Goal: Information Seeking & Learning: Learn about a topic

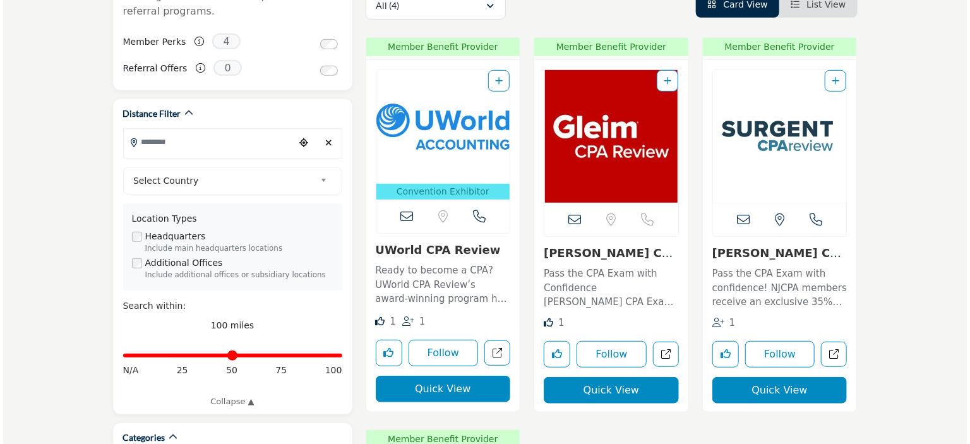
scroll to position [316, 0]
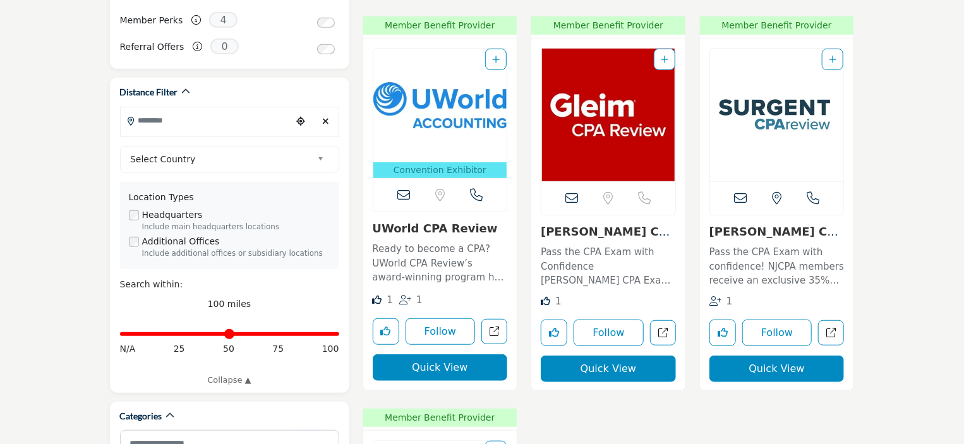
click at [435, 370] on button "Quick View" at bounding box center [440, 367] width 135 height 27
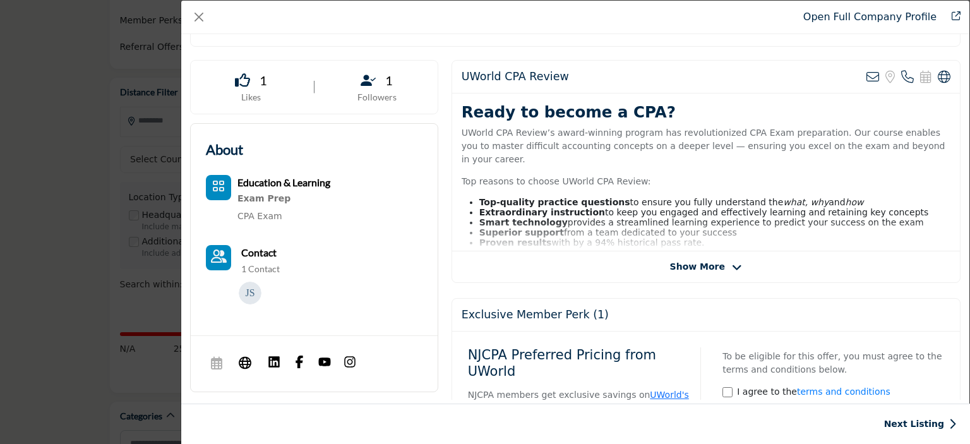
scroll to position [303, 0]
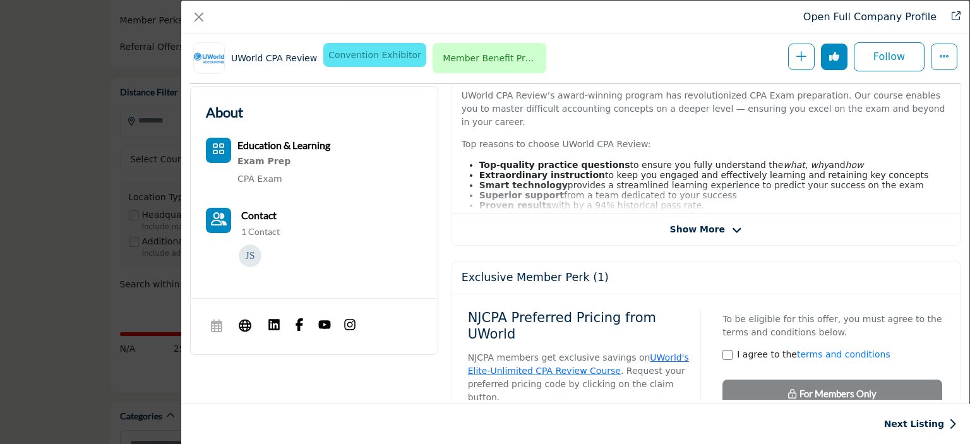
click at [697, 234] on span "Show More" at bounding box center [697, 229] width 55 height 13
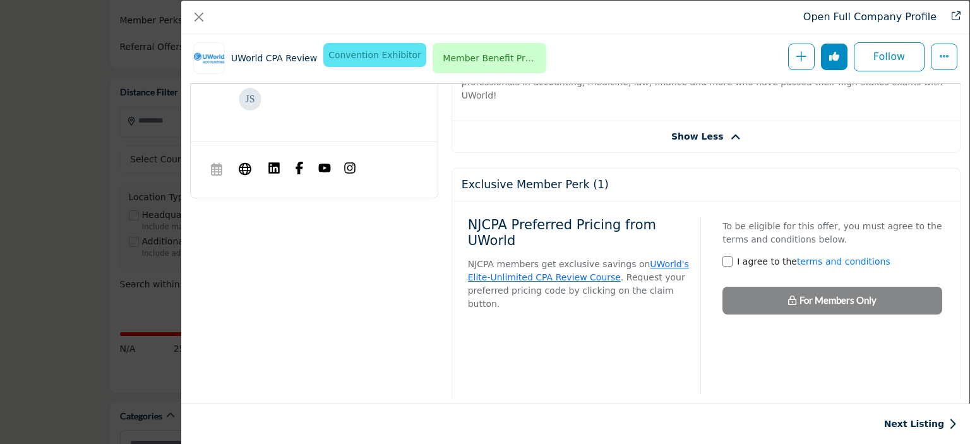
scroll to position [430, 0]
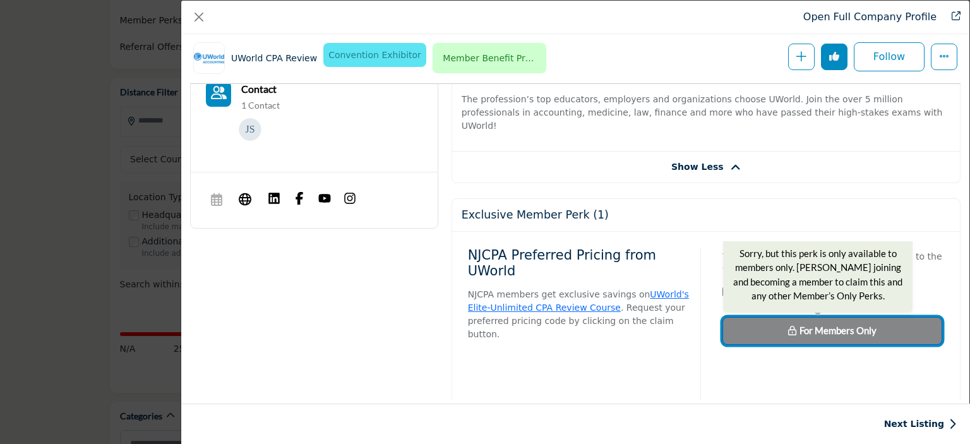
click at [740, 317] on button "For Members Only Sorry, but this perk is only available to members only. Consid…" at bounding box center [833, 331] width 220 height 28
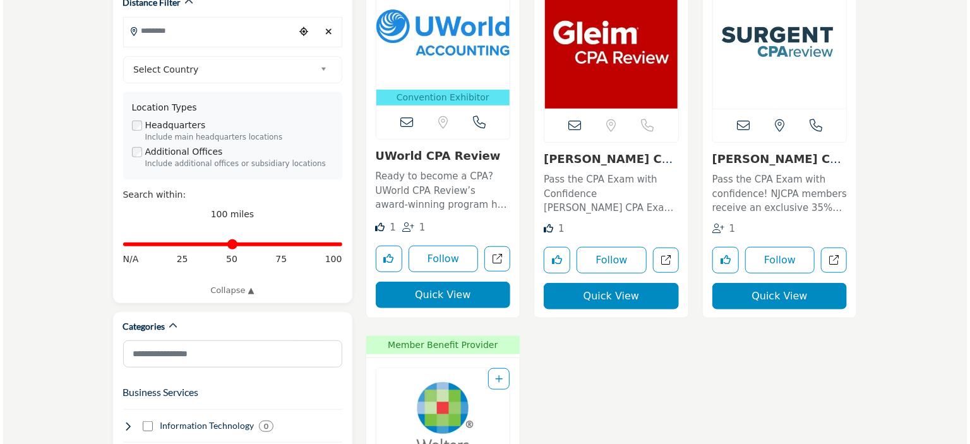
scroll to position [442, 0]
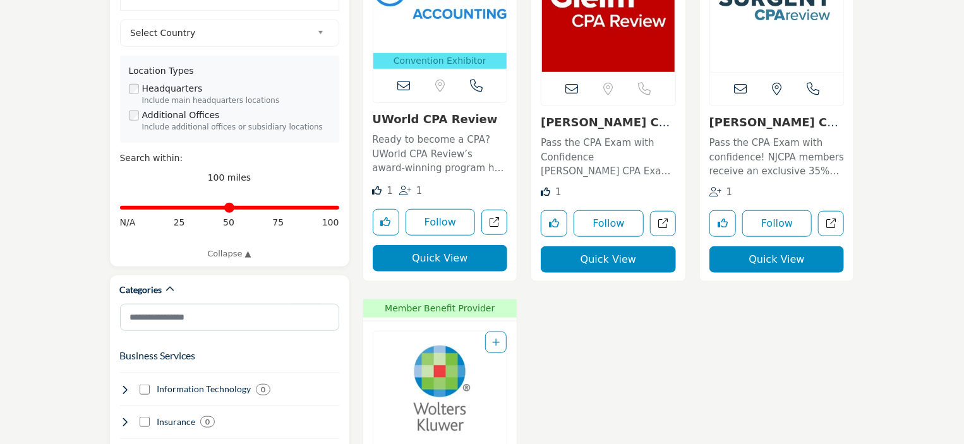
click at [465, 261] on button "Quick View" at bounding box center [440, 258] width 135 height 27
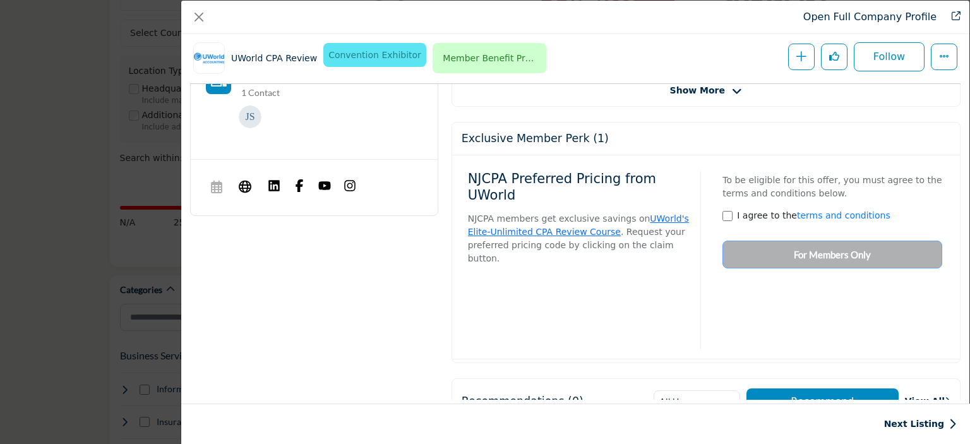
click at [771, 248] on div "To be eligible for this offer, you must agree to the terms and conditions below…" at bounding box center [828, 217] width 229 height 104
click at [770, 251] on div "To be eligible for this offer, you must agree to the terms and conditions below…" at bounding box center [828, 217] width 229 height 104
click at [788, 267] on div "NJCPA Preferred Pricing from UWorld NJCPA members get exclusive savings on UWor…" at bounding box center [706, 257] width 476 height 184
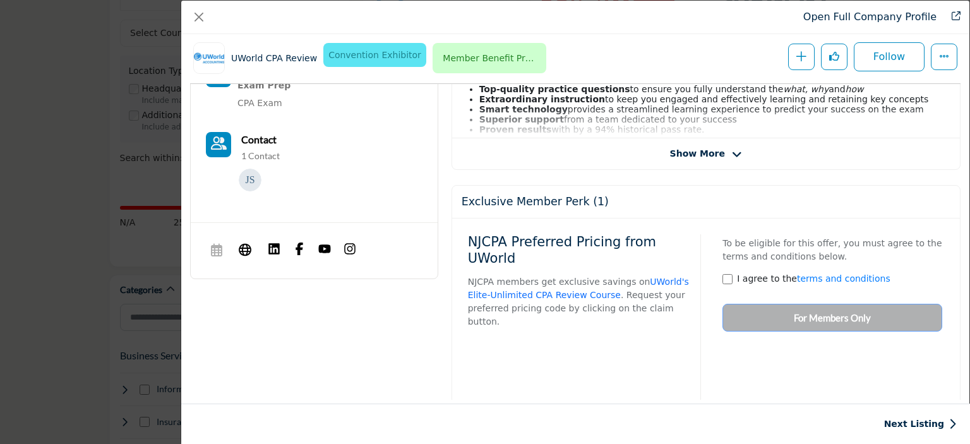
click at [644, 277] on link "UWorld's Elite-Unlimited CPA Review Course" at bounding box center [578, 288] width 221 height 23
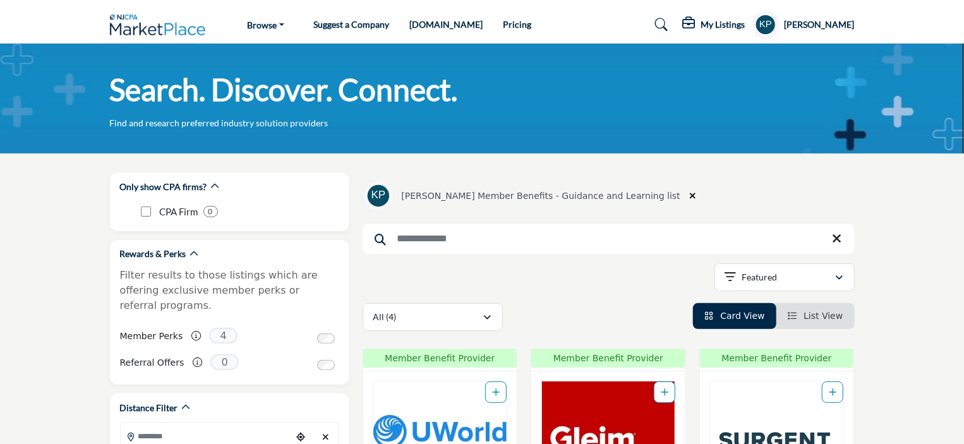
click at [594, 194] on h6 "[PERSON_NAME] Member Benefits - Guidance and Learning list" at bounding box center [541, 196] width 279 height 11
click at [576, 199] on h6 "[PERSON_NAME] Member Benefits - Guidance and Learning list" at bounding box center [541, 196] width 279 height 11
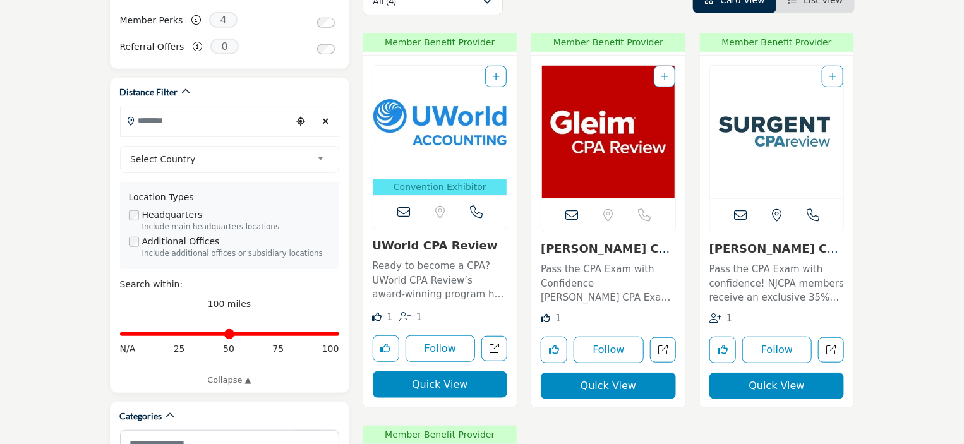
scroll to position [379, 0]
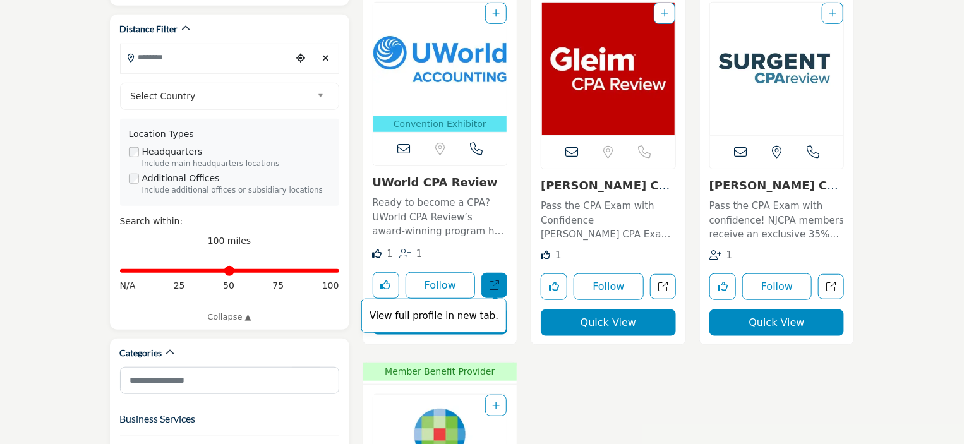
click at [493, 285] on icon "Open uworld in new tab" at bounding box center [494, 285] width 9 height 9
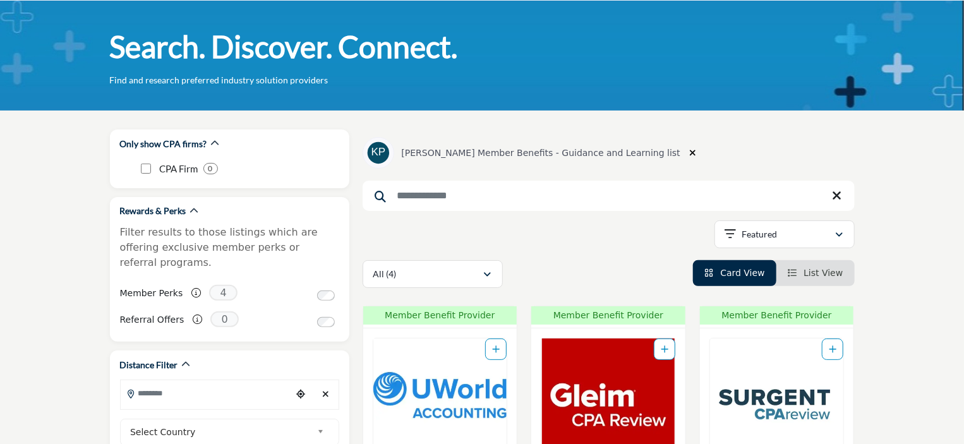
scroll to position [63, 0]
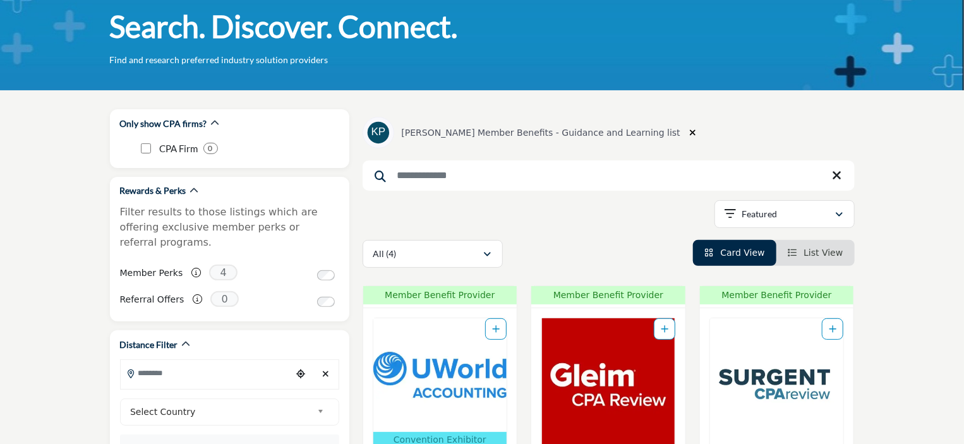
click at [821, 254] on span "List View" at bounding box center [823, 253] width 39 height 10
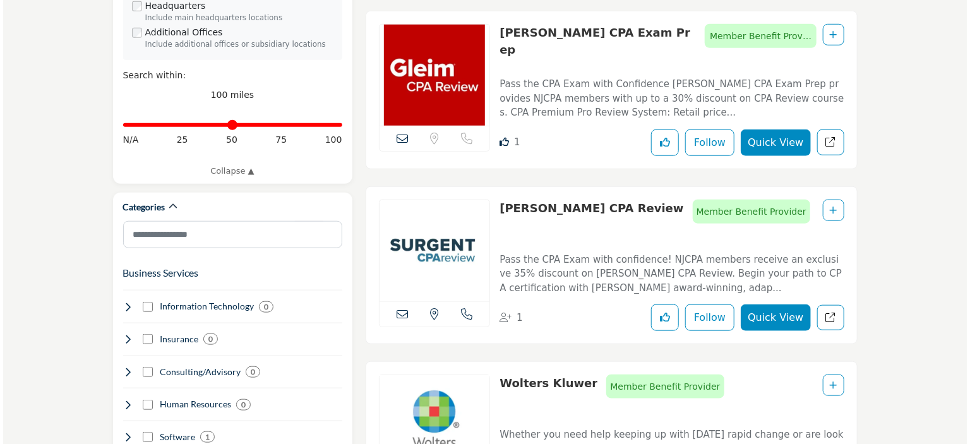
scroll to position [505, 0]
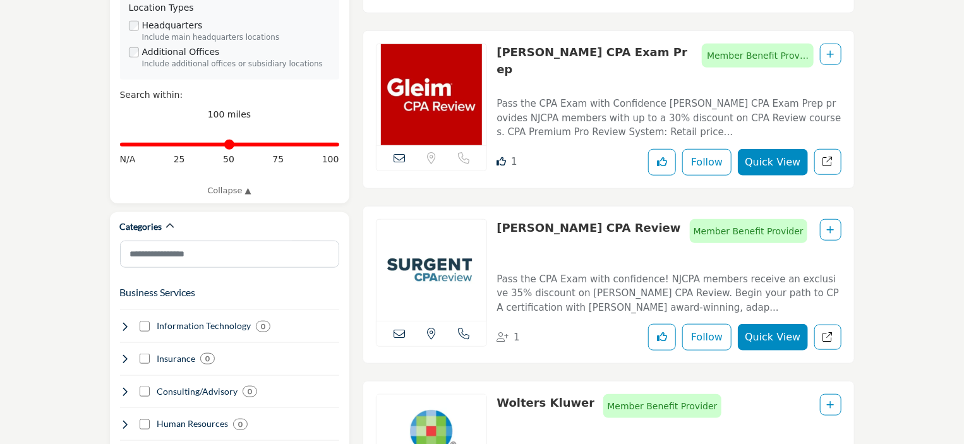
click at [775, 161] on button "Quick View" at bounding box center [773, 162] width 70 height 27
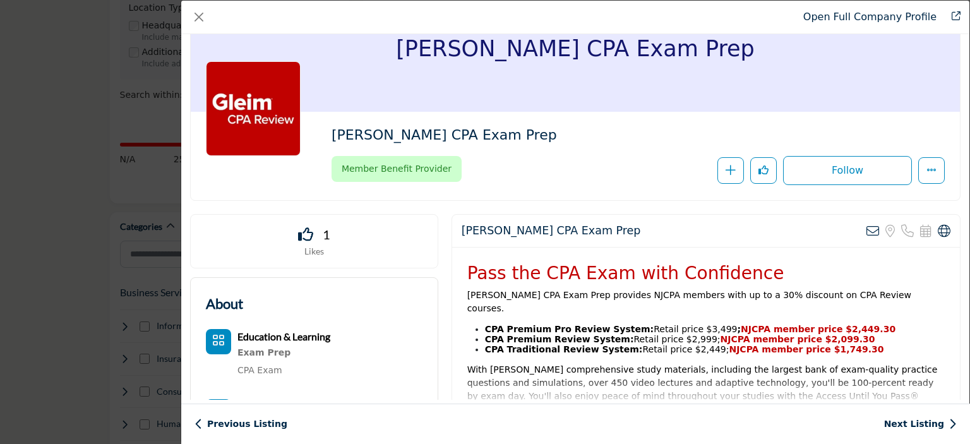
scroll to position [0, 0]
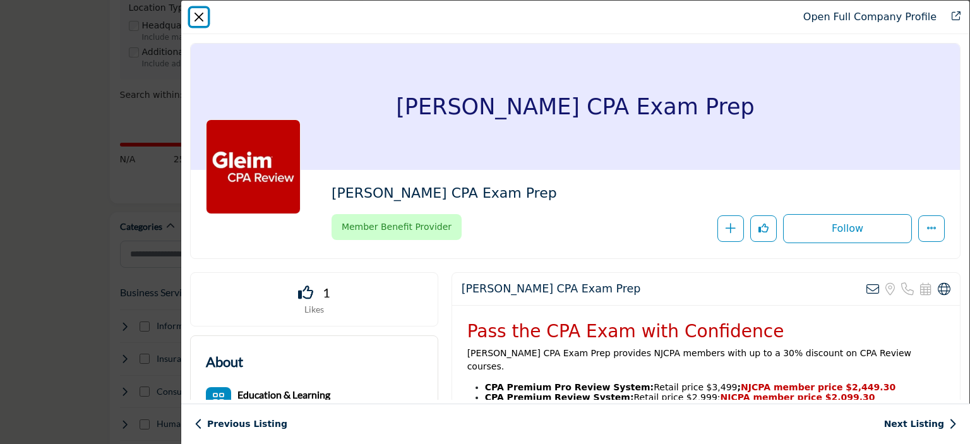
click at [202, 18] on button "Close" at bounding box center [199, 17] width 18 height 18
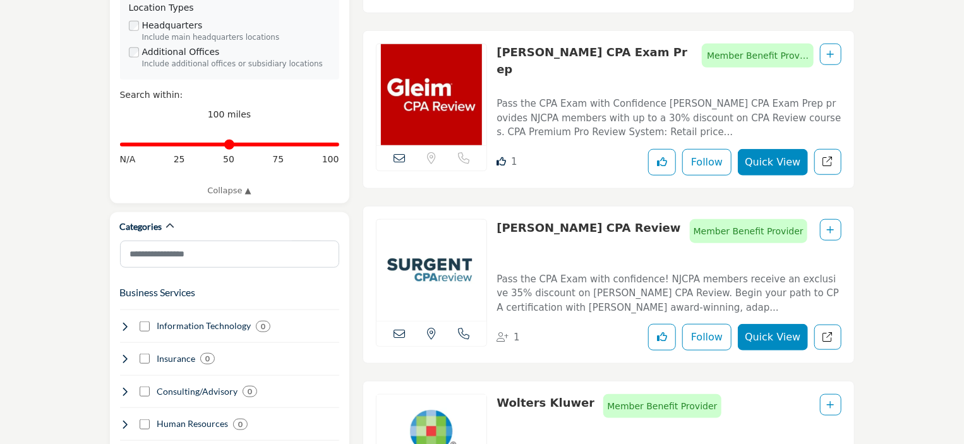
click at [756, 332] on button "Quick View" at bounding box center [773, 337] width 70 height 27
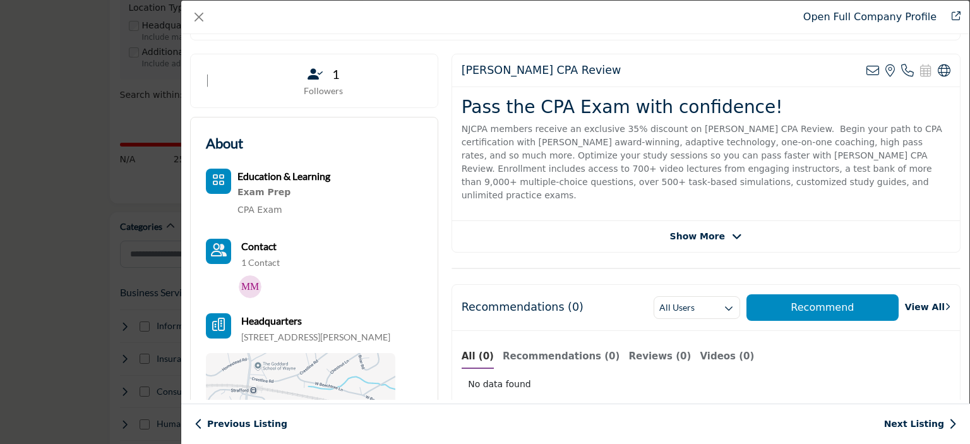
scroll to position [190, 0]
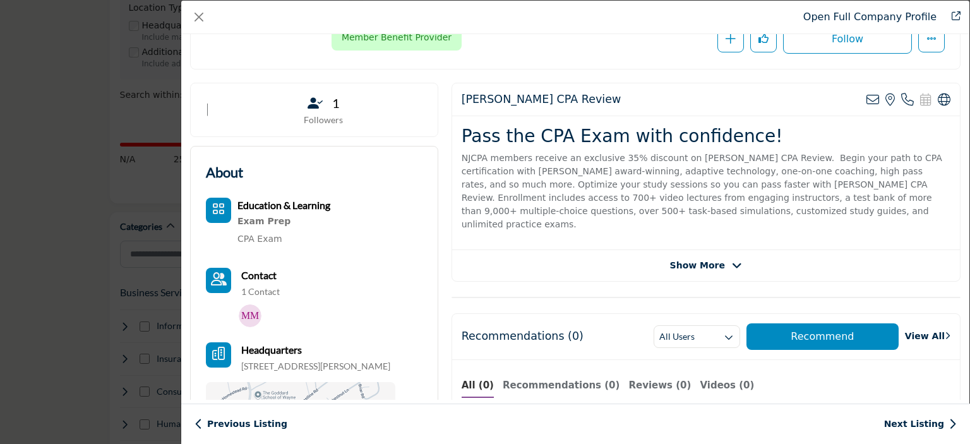
click at [634, 258] on div "Surgent CPA Review View email address of this listing View the location of this…" at bounding box center [706, 182] width 509 height 199
click at [698, 259] on span "Show More" at bounding box center [697, 265] width 55 height 13
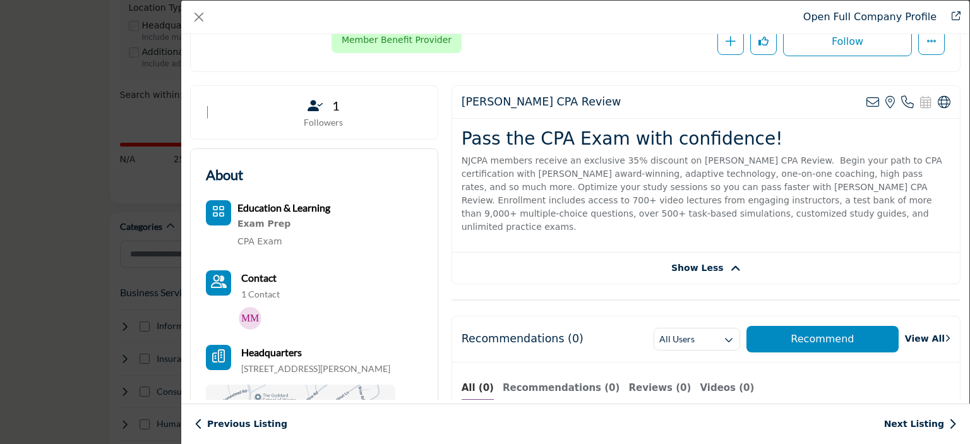
scroll to position [278, 0]
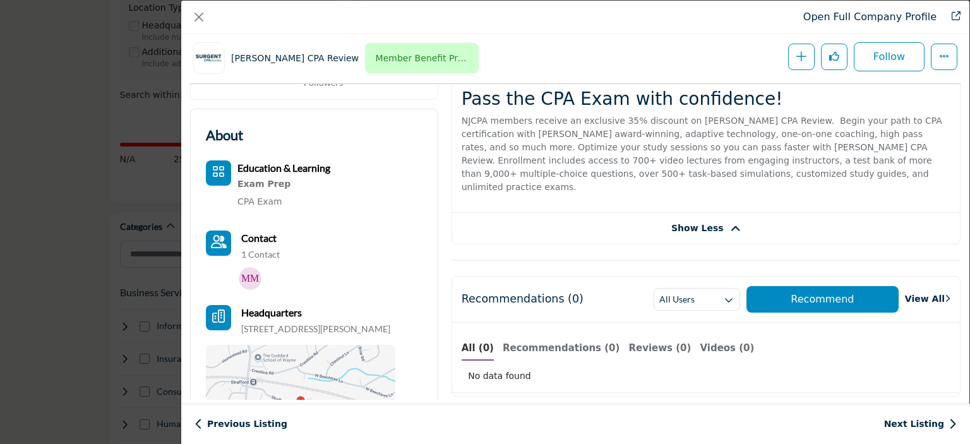
click at [708, 222] on span "Show Less" at bounding box center [698, 228] width 52 height 13
click at [710, 222] on span "Show More" at bounding box center [697, 228] width 55 height 13
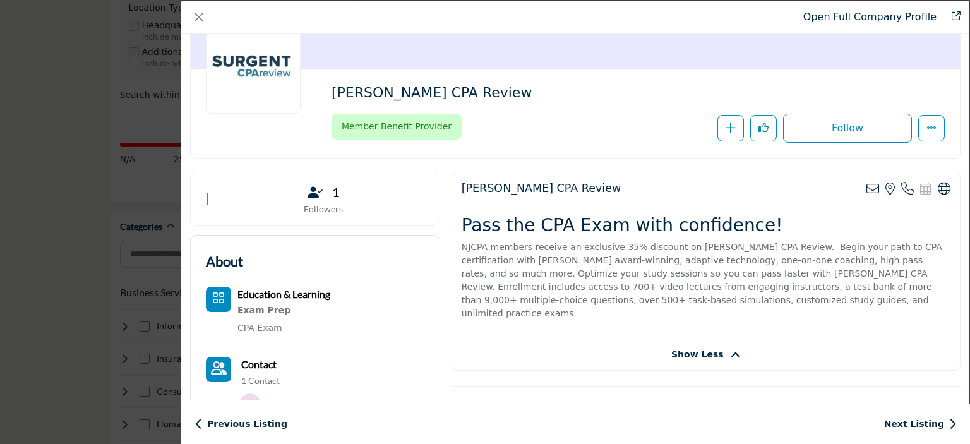
scroll to position [37, 0]
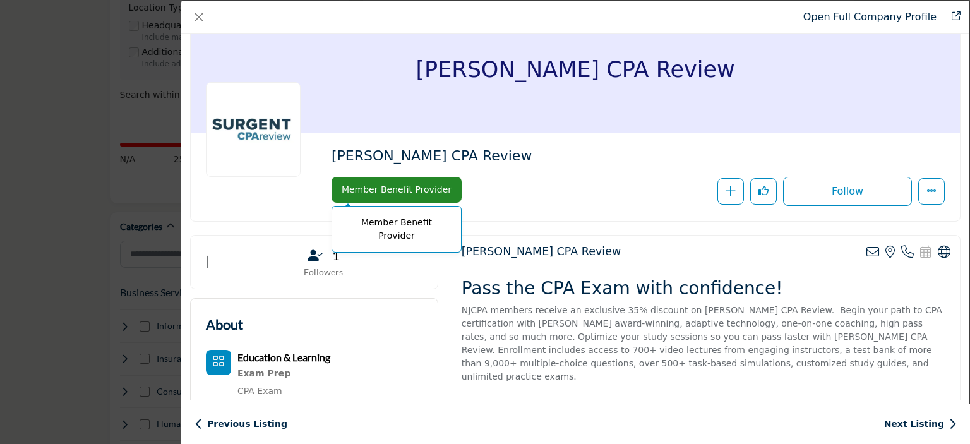
click at [420, 191] on span "Member Benefit Provider" at bounding box center [397, 190] width 120 height 20
click at [420, 219] on span "Member Benefit Provider" at bounding box center [397, 229] width 116 height 33
click at [536, 278] on h2 "Pass the CPA Exam with confidence!" at bounding box center [706, 288] width 489 height 21
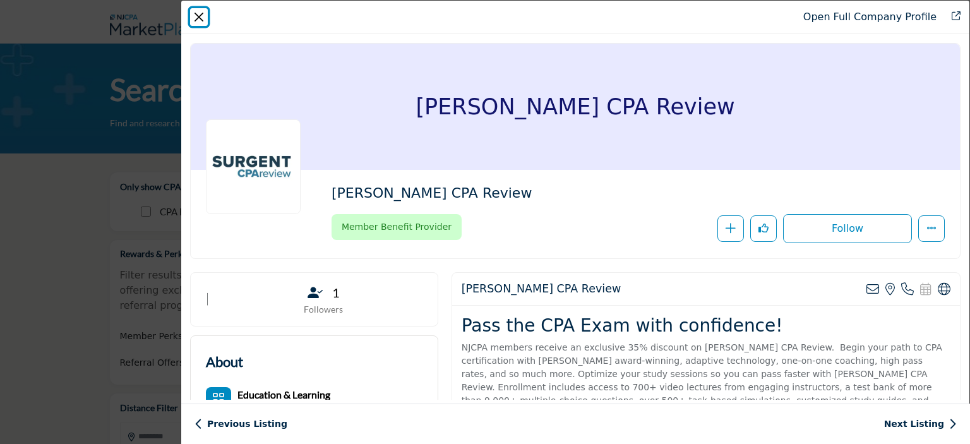
click at [201, 17] on button "Close" at bounding box center [199, 17] width 18 height 18
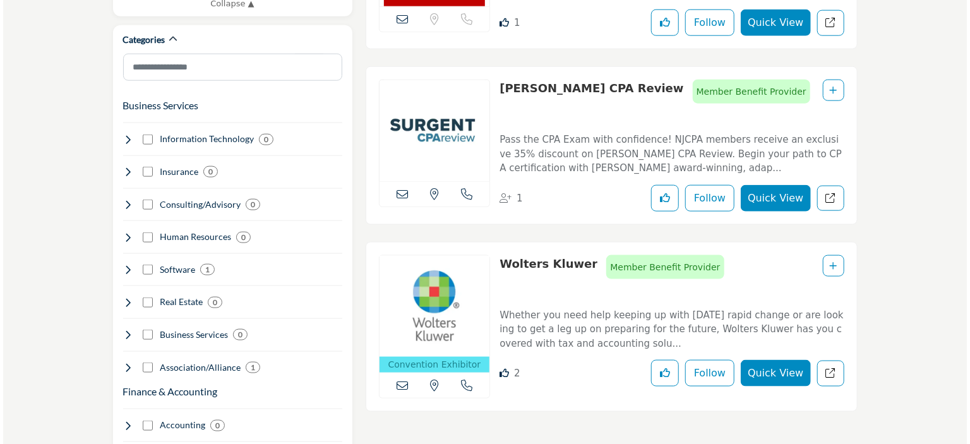
scroll to position [695, 0]
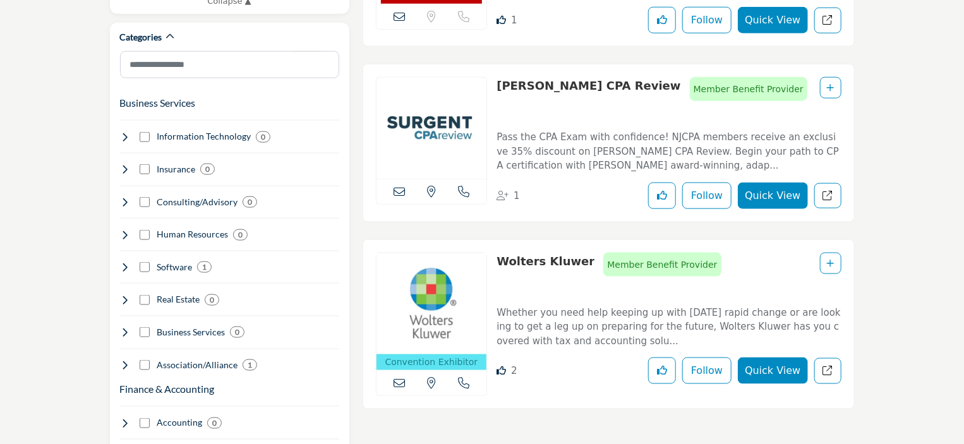
click at [783, 363] on button "Quick View" at bounding box center [773, 371] width 70 height 27
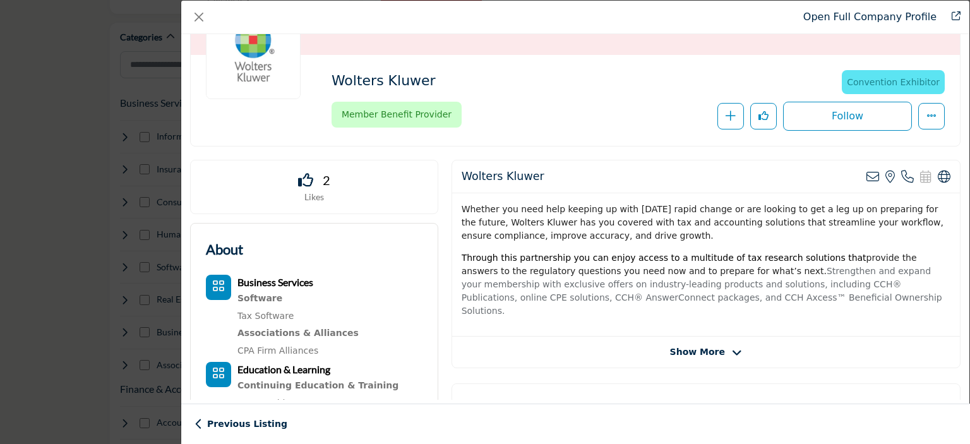
scroll to position [126, 0]
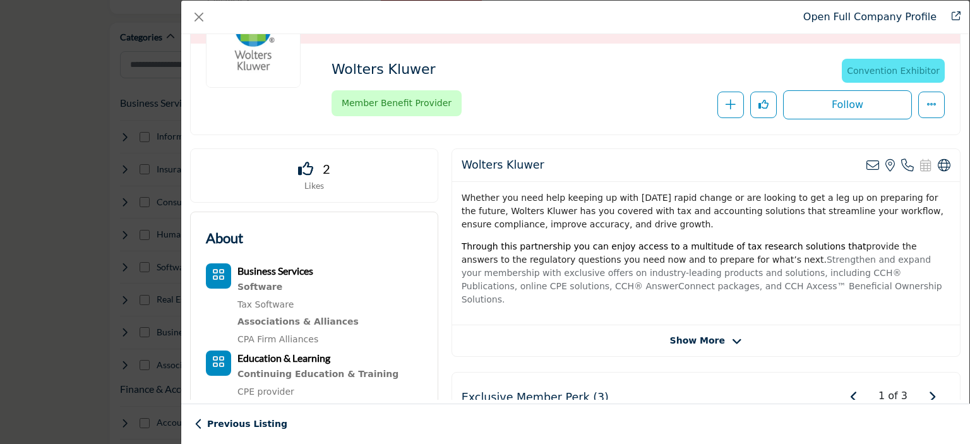
click at [700, 334] on span "Show More" at bounding box center [697, 340] width 55 height 13
click at [701, 334] on span "Show Less" at bounding box center [698, 340] width 52 height 13
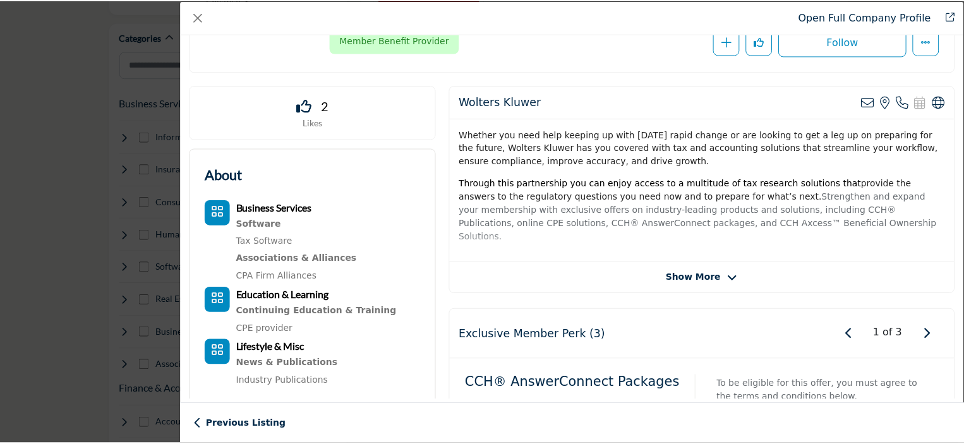
scroll to position [0, 0]
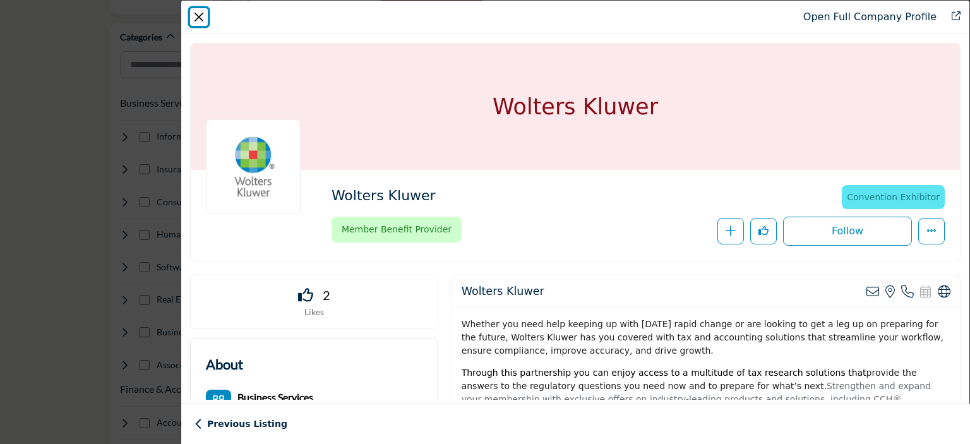
click at [199, 15] on button "Close" at bounding box center [199, 17] width 18 height 18
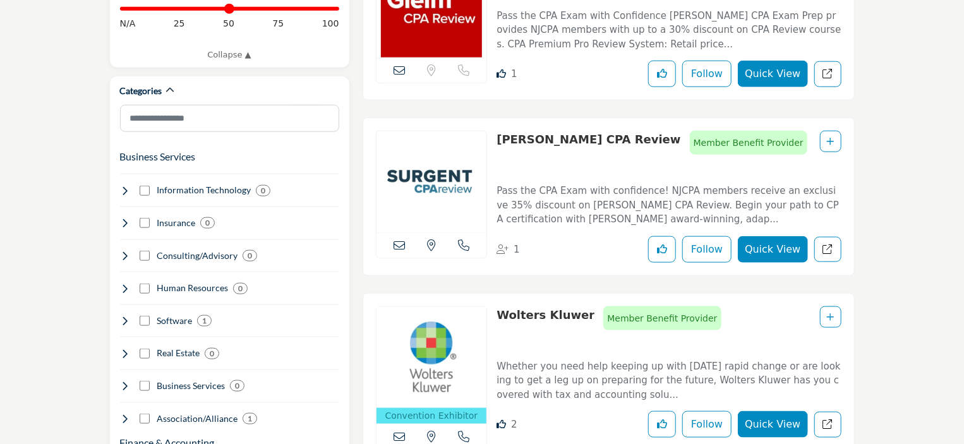
scroll to position [569, 0]
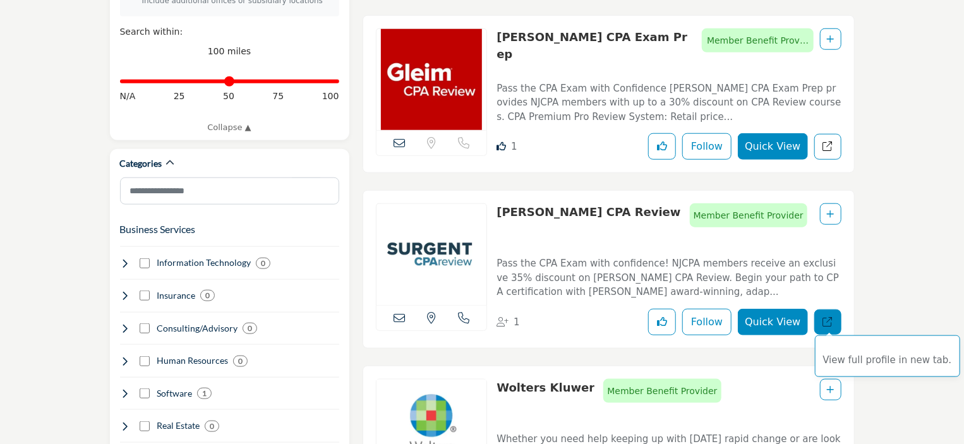
click at [823, 320] on icon "Redirect to listing" at bounding box center [827, 321] width 9 height 9
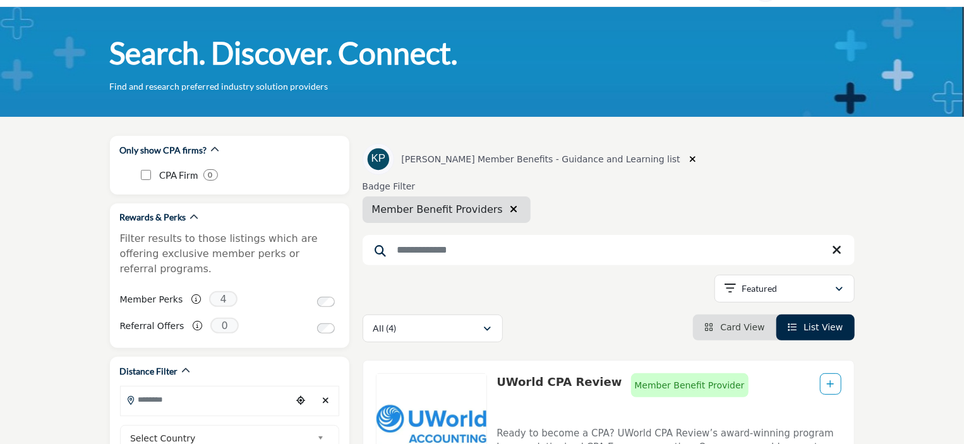
scroll to position [0, 0]
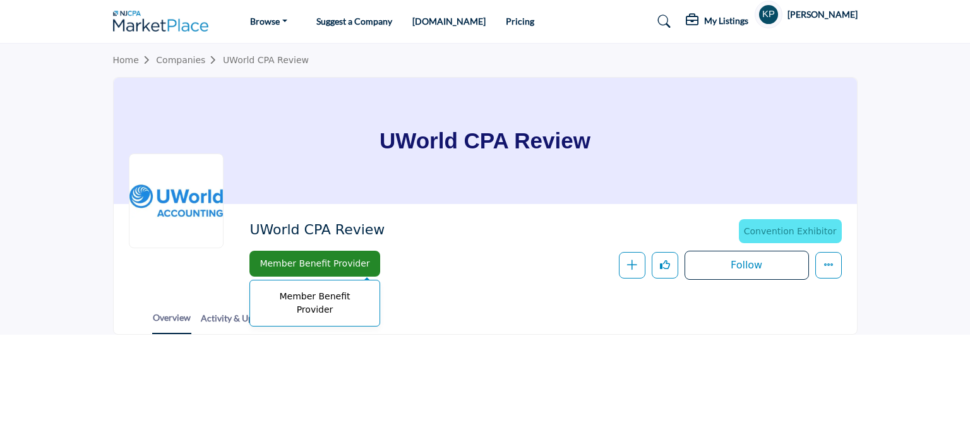
click at [296, 260] on span "Member Benefit Provider" at bounding box center [315, 264] width 120 height 20
click at [311, 269] on span "Member Benefit Provider" at bounding box center [315, 264] width 120 height 20
click at [306, 291] on span "Member Benefit Provider" at bounding box center [315, 303] width 116 height 33
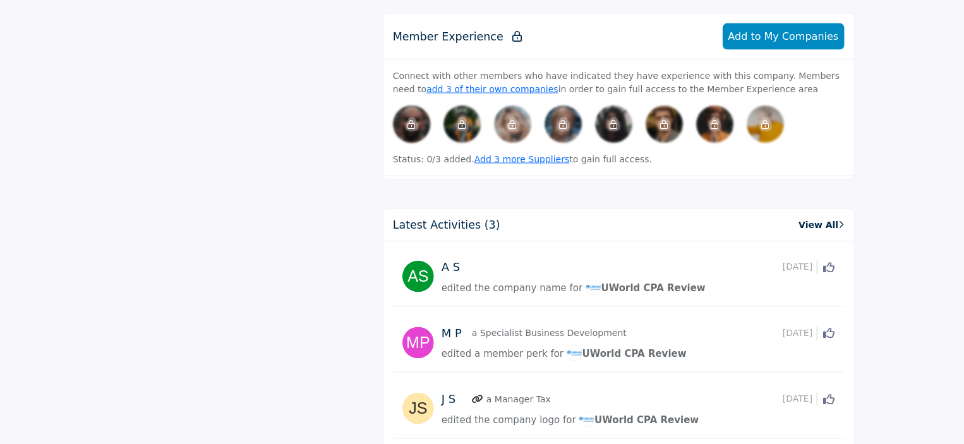
scroll to position [924, 0]
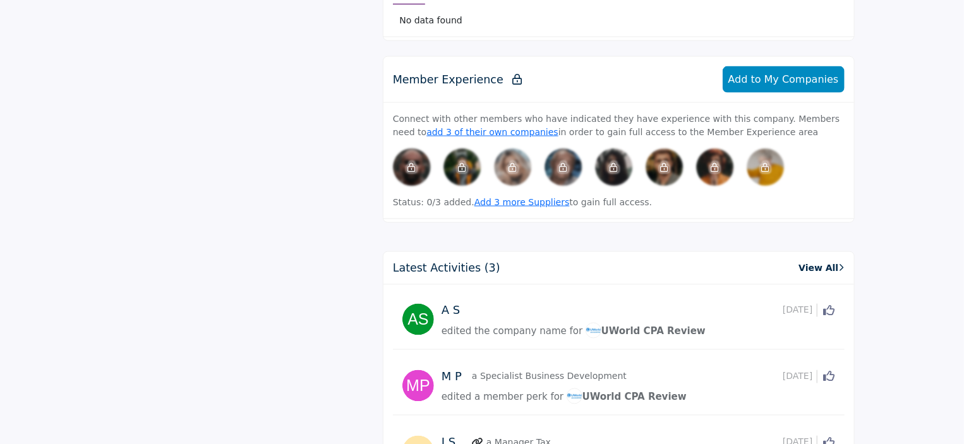
click at [509, 401] on div "edited a member perk for UWorld CPA Review" at bounding box center [639, 398] width 394 height 16
click at [509, 394] on span "edited a member perk for" at bounding box center [503, 397] width 122 height 11
click at [608, 387] on span "UWorld CPA Review" at bounding box center [627, 392] width 120 height 11
click at [565, 373] on p "a Specialist Business Development" at bounding box center [549, 376] width 155 height 13
click at [485, 392] on span "edited a member perk for" at bounding box center [503, 397] width 122 height 11
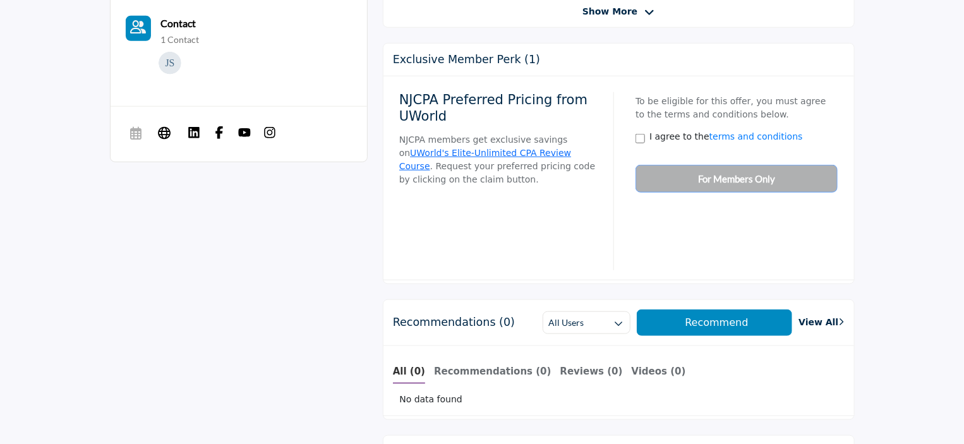
scroll to position [482, 0]
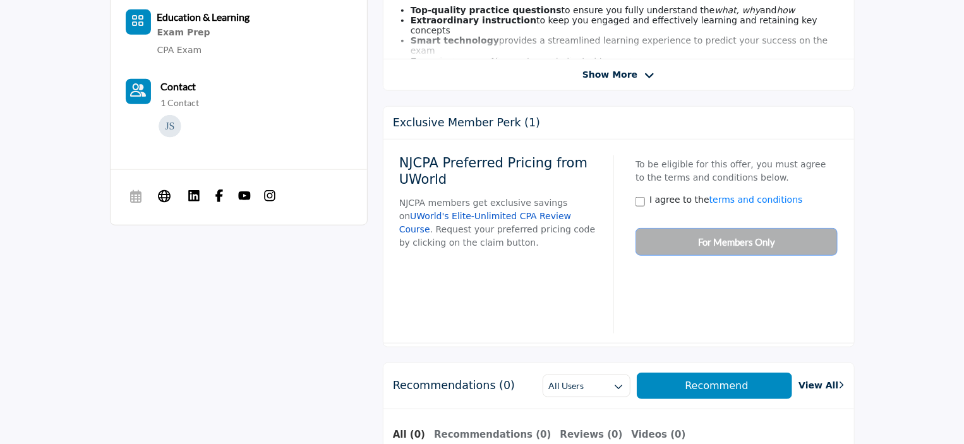
click at [512, 212] on link "UWorld's Elite-Unlimited CPA Review Course" at bounding box center [485, 222] width 172 height 23
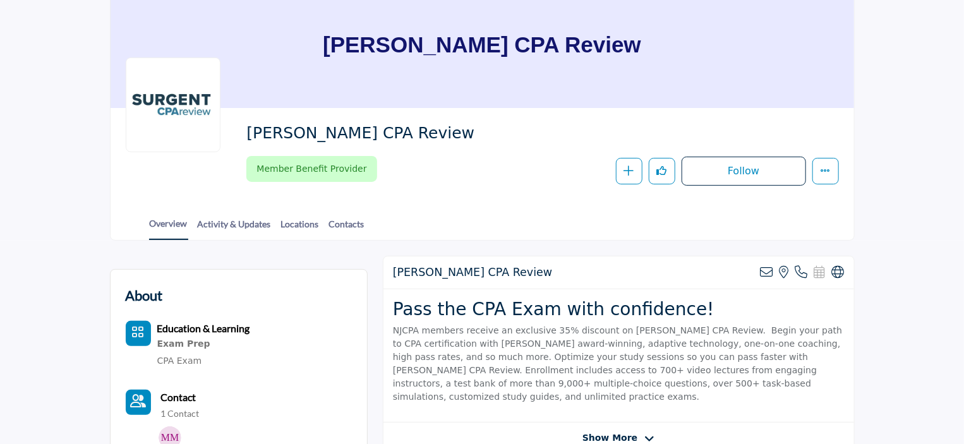
scroll to position [253, 0]
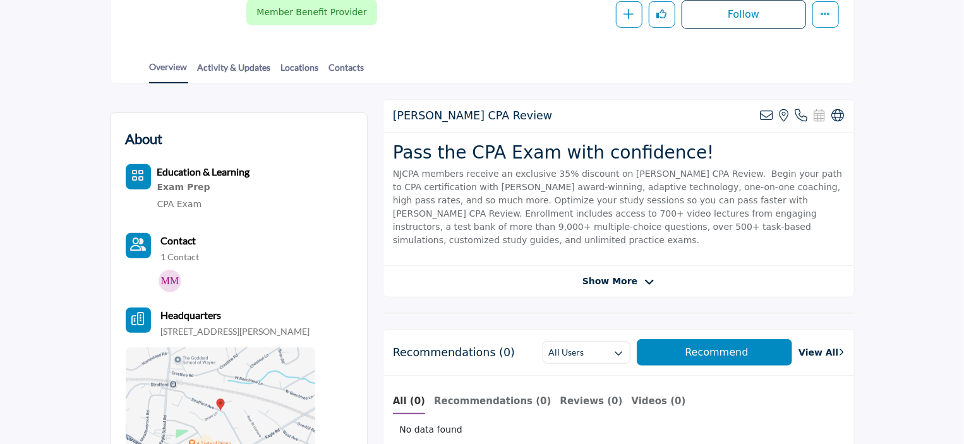
click at [659, 275] on div "Show More" at bounding box center [619, 281] width 471 height 13
click at [640, 275] on span "Show More" at bounding box center [619, 281] width 72 height 13
click at [615, 275] on span "Show Less" at bounding box center [610, 281] width 52 height 13
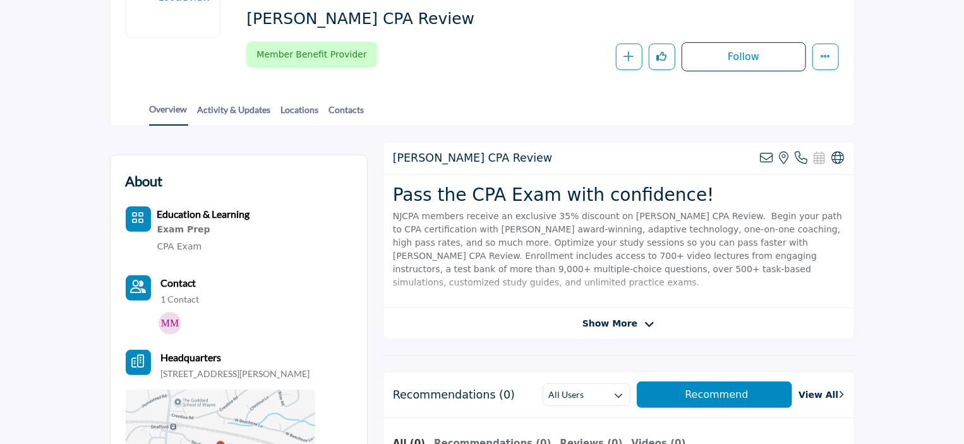
scroll to position [190, 0]
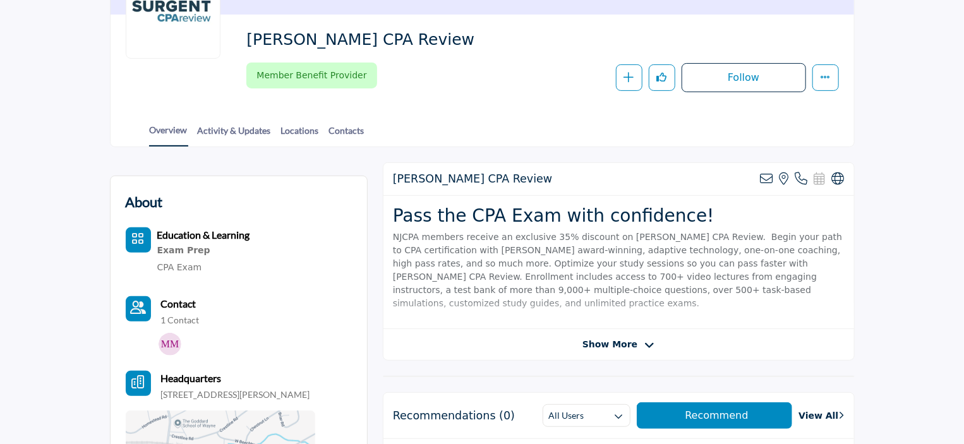
click at [197, 233] on b "Education & Learning" at bounding box center [203, 235] width 93 height 12
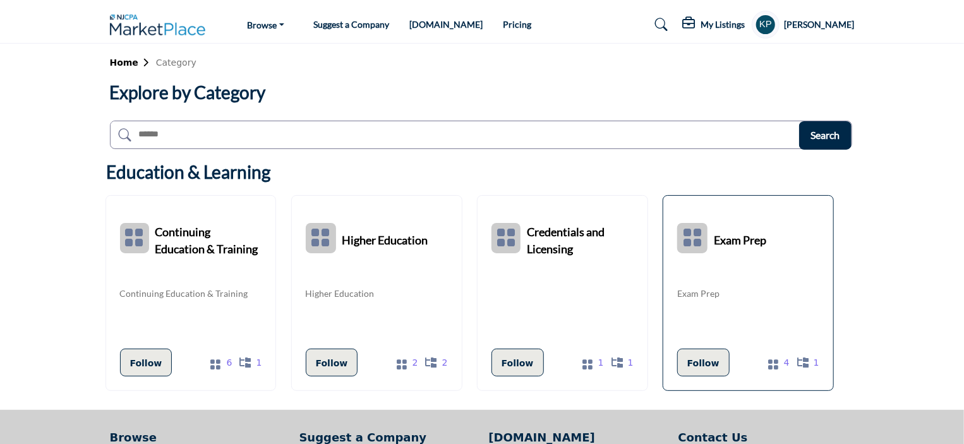
click at [723, 238] on b "Exam Prep" at bounding box center [740, 238] width 52 height 57
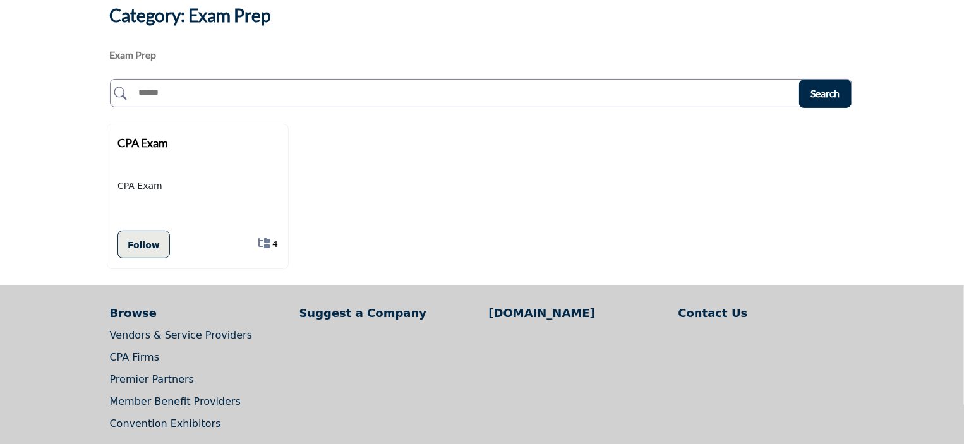
scroll to position [63, 0]
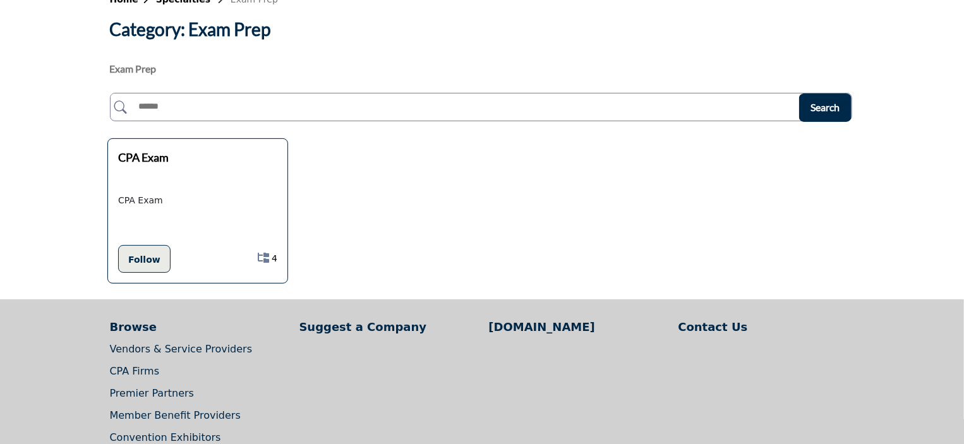
click at [138, 174] on div "CPA Exam" at bounding box center [192, 166] width 148 height 35
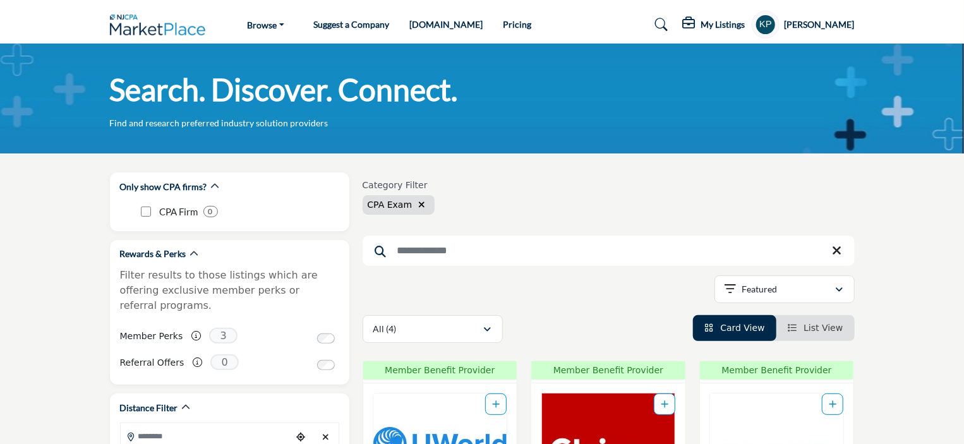
click at [831, 25] on h5 "[PERSON_NAME]" at bounding box center [820, 24] width 70 height 13
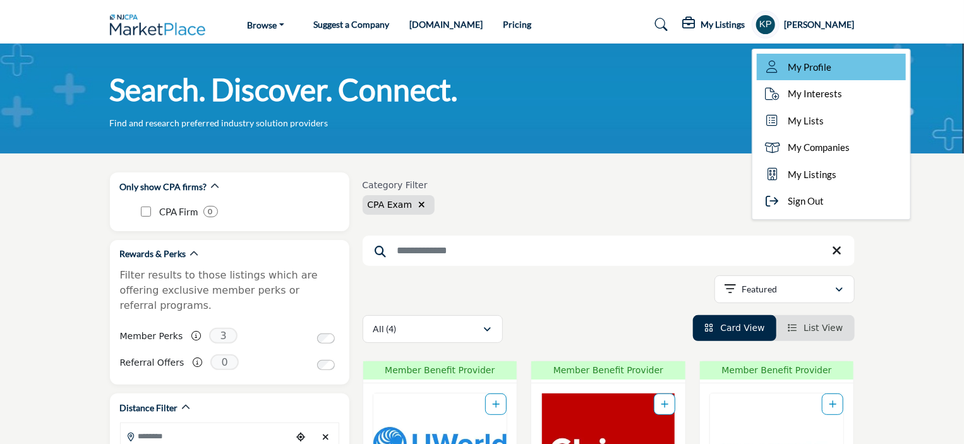
click at [820, 63] on span "My Profile" at bounding box center [811, 67] width 44 height 15
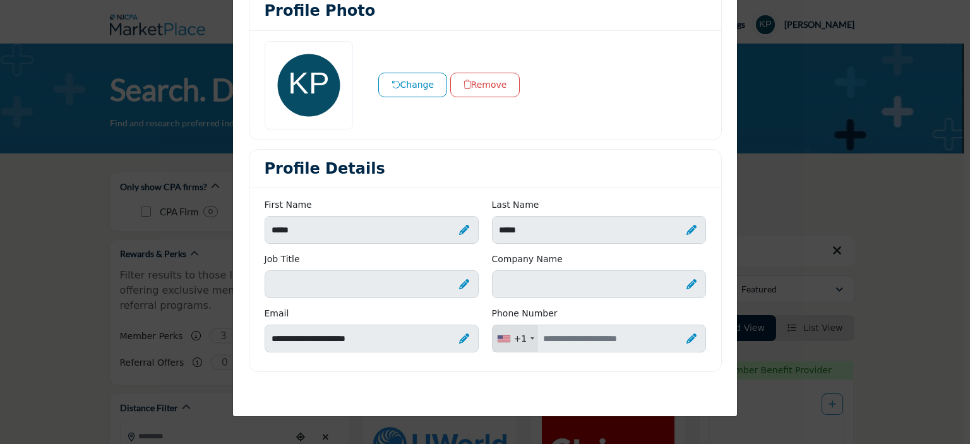
scroll to position [70, 0]
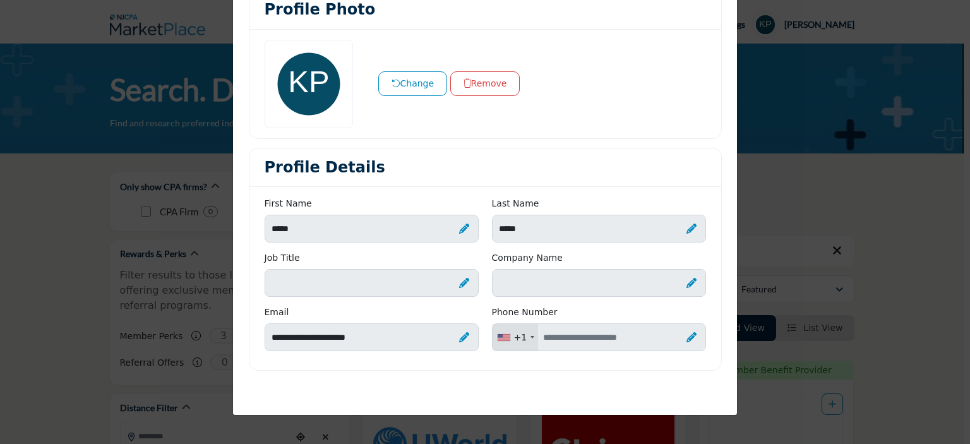
click at [691, 335] on icon at bounding box center [692, 337] width 10 height 10
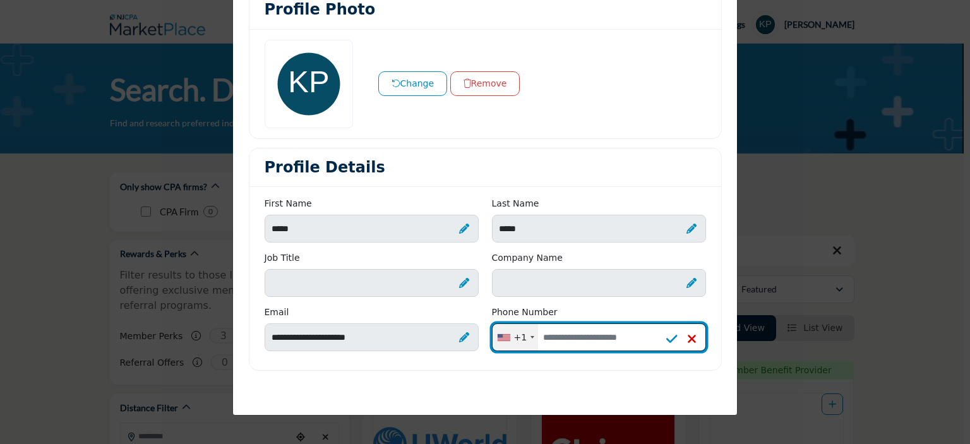
click at [641, 332] on input "Enter your Phone Number" at bounding box center [599, 337] width 214 height 28
type input "**********"
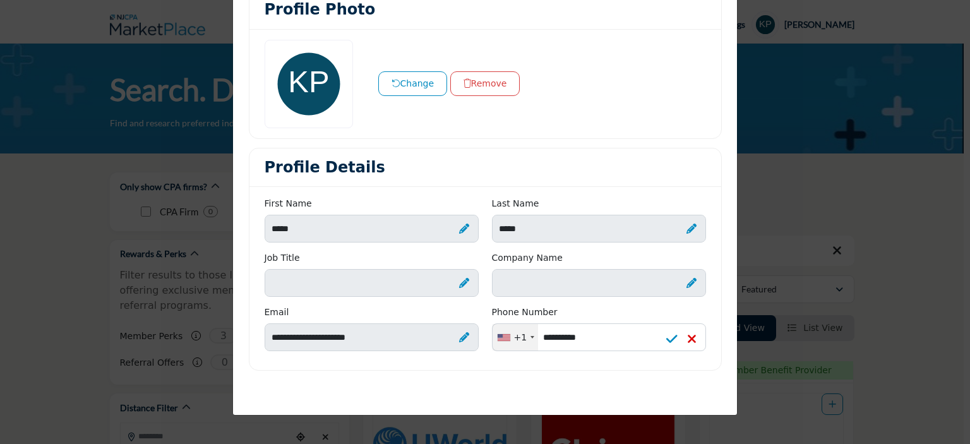
click at [670, 339] on icon at bounding box center [672, 339] width 11 height 13
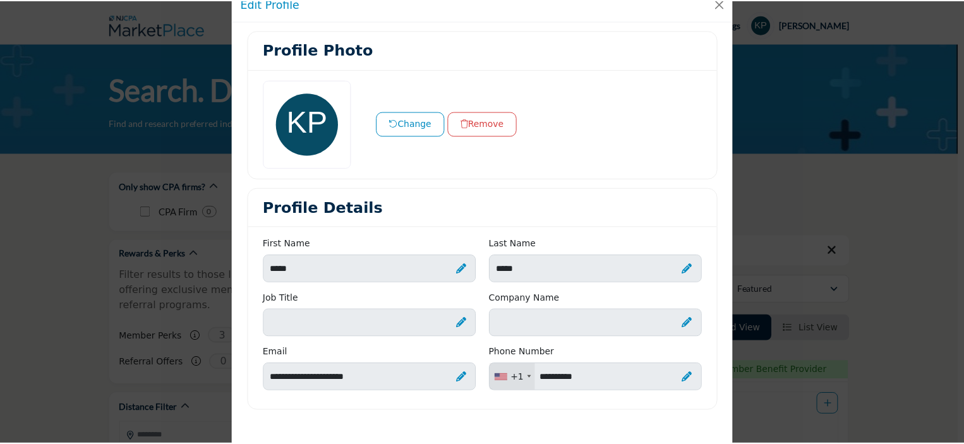
scroll to position [0, 0]
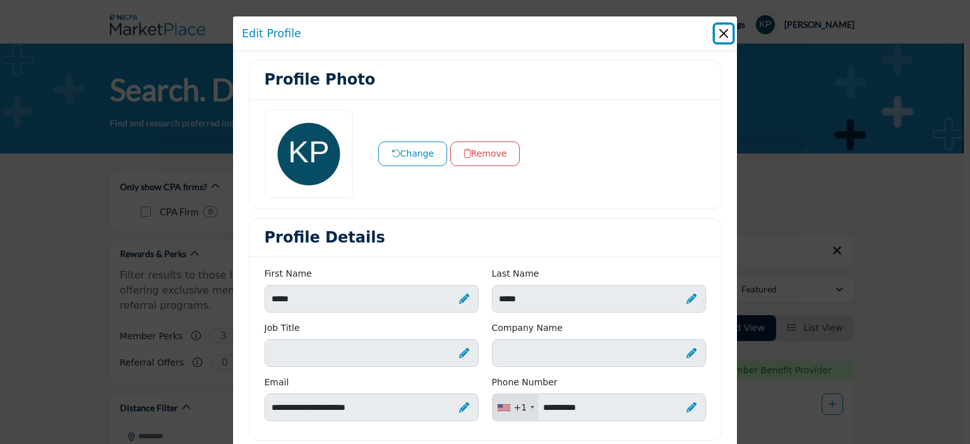
click at [718, 33] on button "Close" at bounding box center [724, 34] width 18 height 18
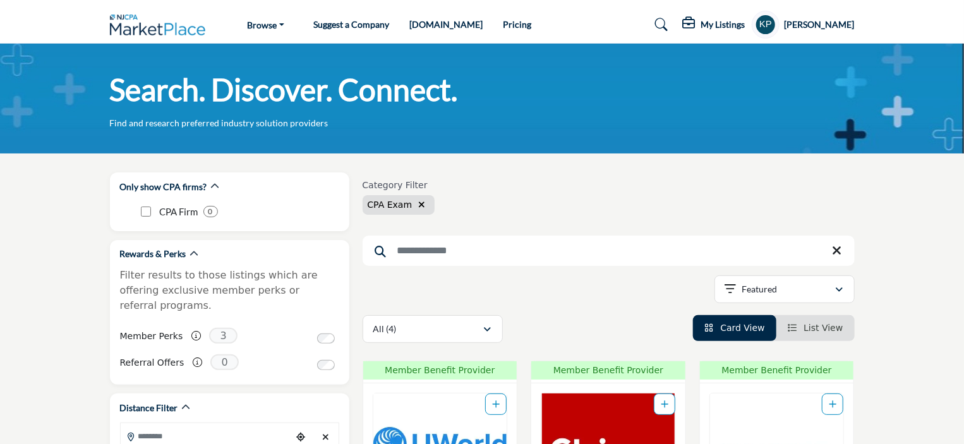
click at [830, 21] on h5 "[PERSON_NAME]" at bounding box center [820, 24] width 70 height 13
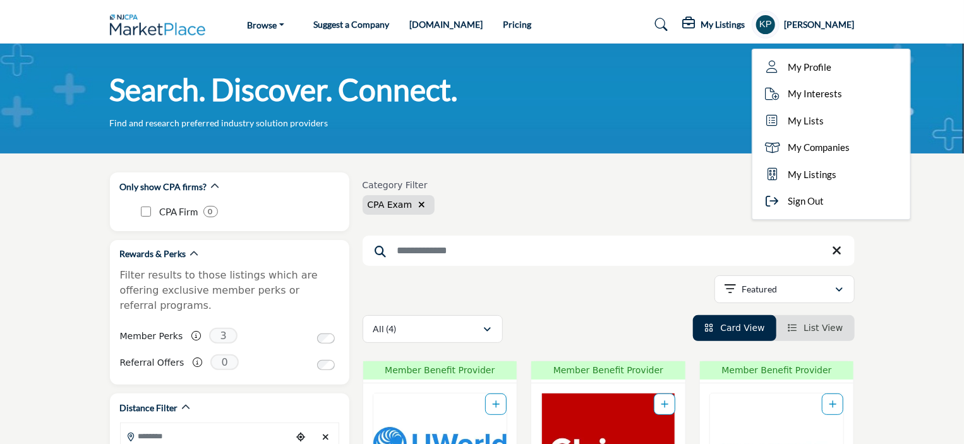
click at [733, 27] on h5 "My Listings" at bounding box center [723, 24] width 44 height 11
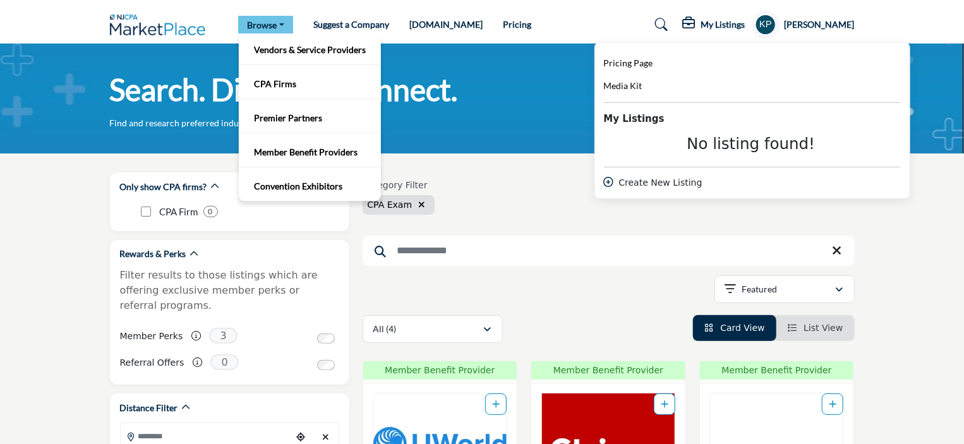
click at [270, 22] on link "Browse" at bounding box center [265, 25] width 55 height 18
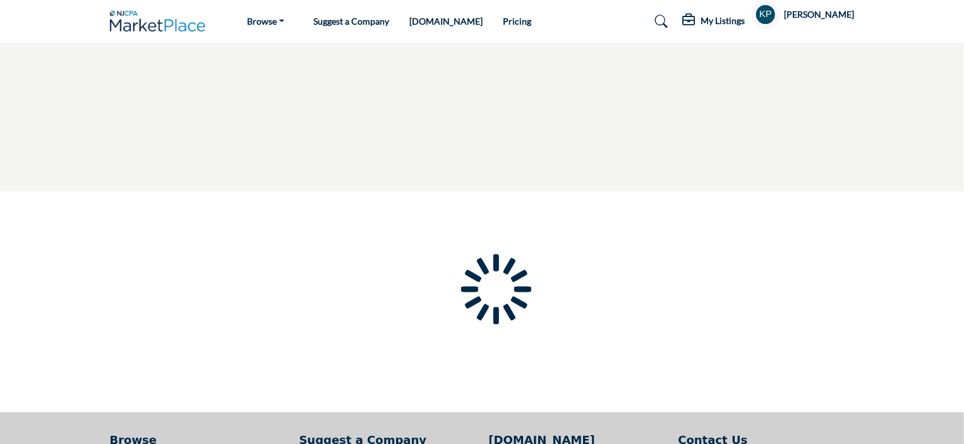
click at [0, 0] on div at bounding box center [0, 0] width 0 height 0
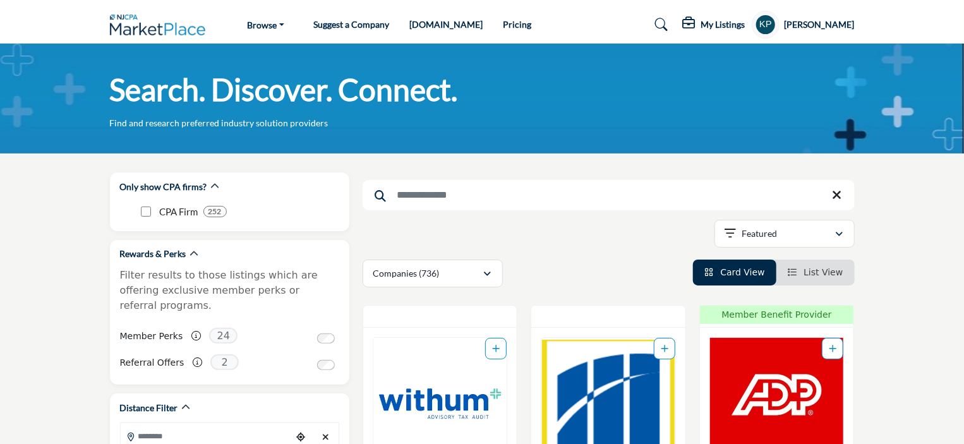
click at [503, 21] on link "Pricing" at bounding box center [517, 24] width 28 height 11
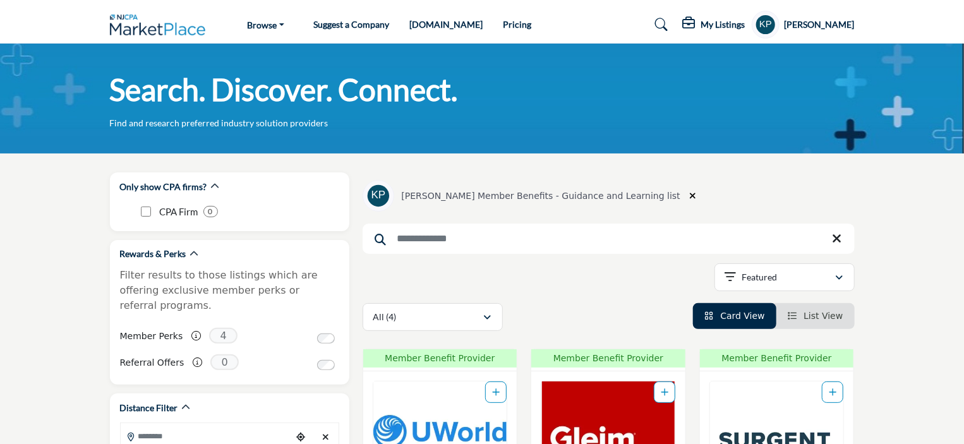
click at [840, 20] on h5 "[PERSON_NAME]" at bounding box center [820, 24] width 70 height 13
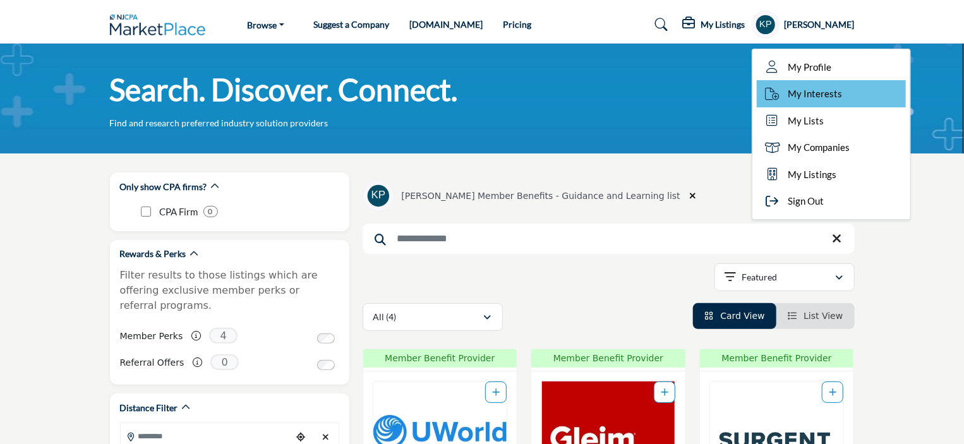
click at [807, 102] on link "My Interests" at bounding box center [831, 93] width 149 height 27
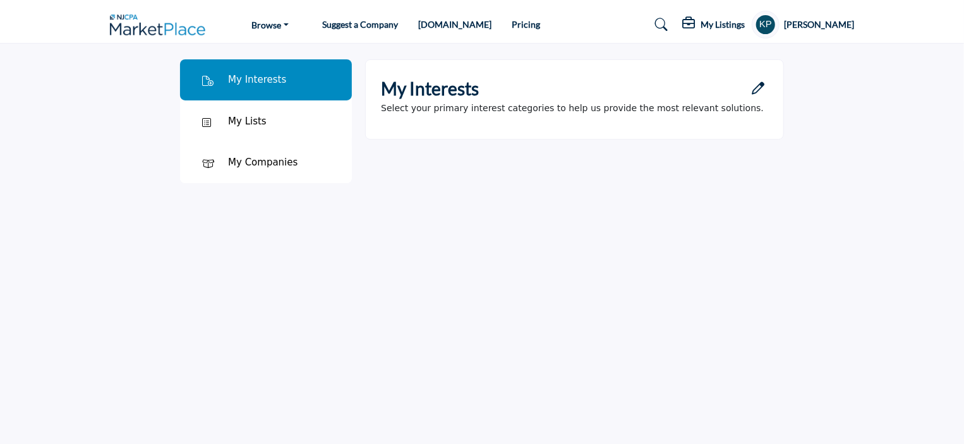
click at [594, 104] on p "Select your primary interest categories to help us provide the most relevant so…" at bounding box center [572, 108] width 383 height 13
click at [762, 88] on icon "Open Category Modal" at bounding box center [758, 88] width 13 height 13
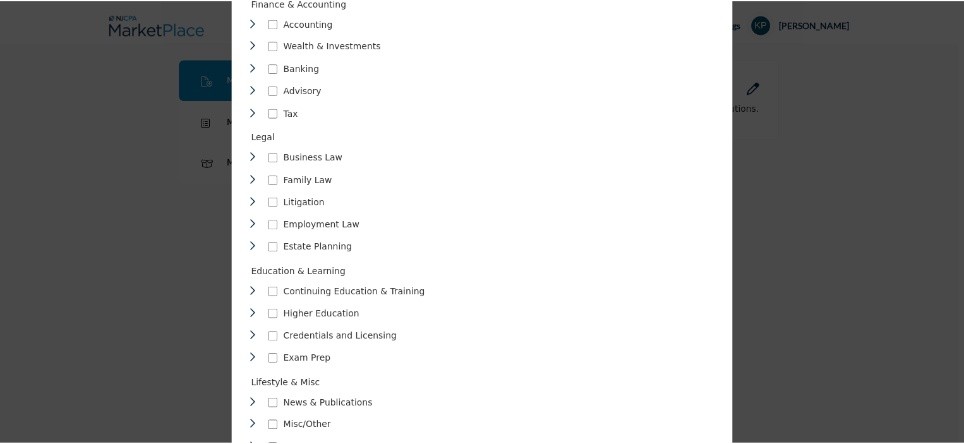
scroll to position [550, 0]
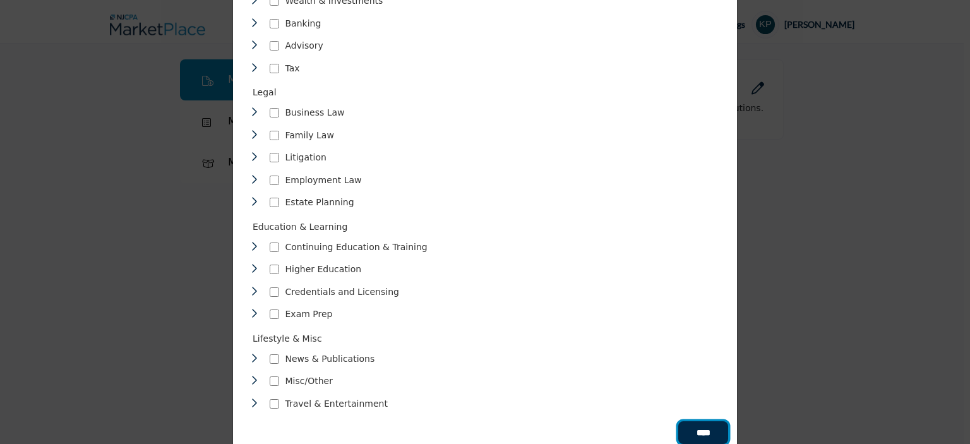
click at [703, 421] on input "****" at bounding box center [704, 432] width 50 height 23
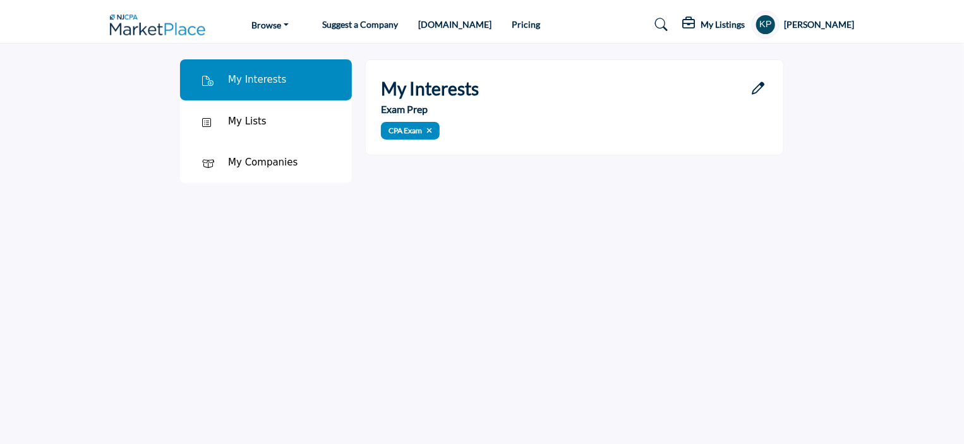
click at [310, 121] on div "My Lists" at bounding box center [266, 121] width 172 height 42
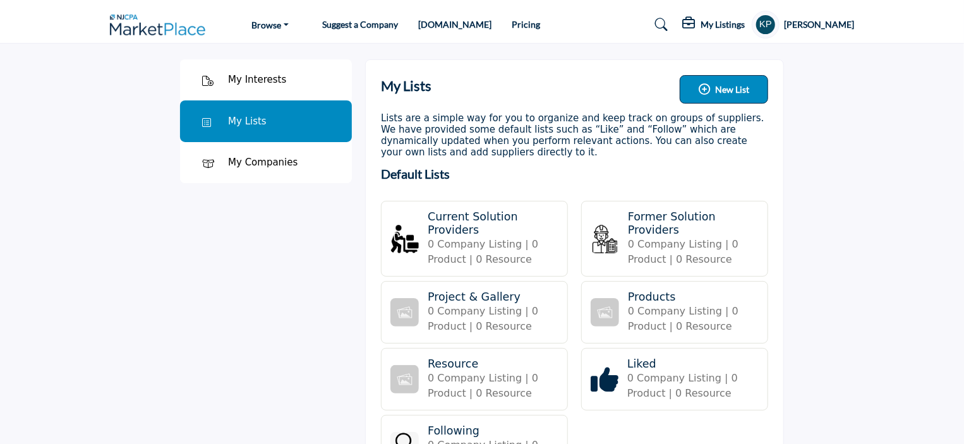
click at [246, 172] on div "My Companies" at bounding box center [266, 163] width 172 height 42
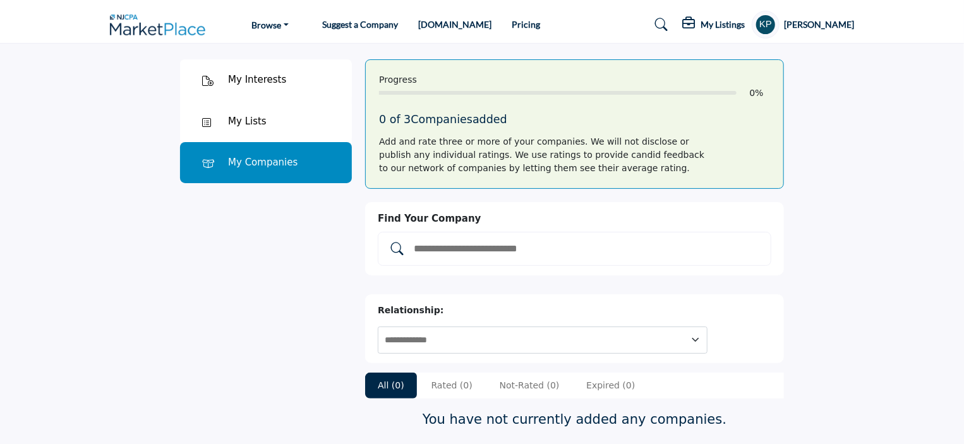
click at [296, 67] on div "My Interests" at bounding box center [266, 80] width 172 height 42
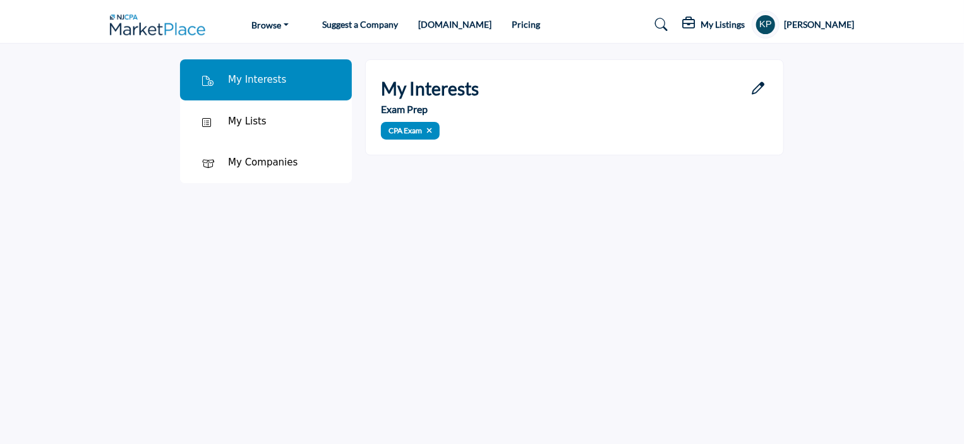
click at [433, 24] on link "[DOMAIN_NAME]" at bounding box center [454, 24] width 73 height 11
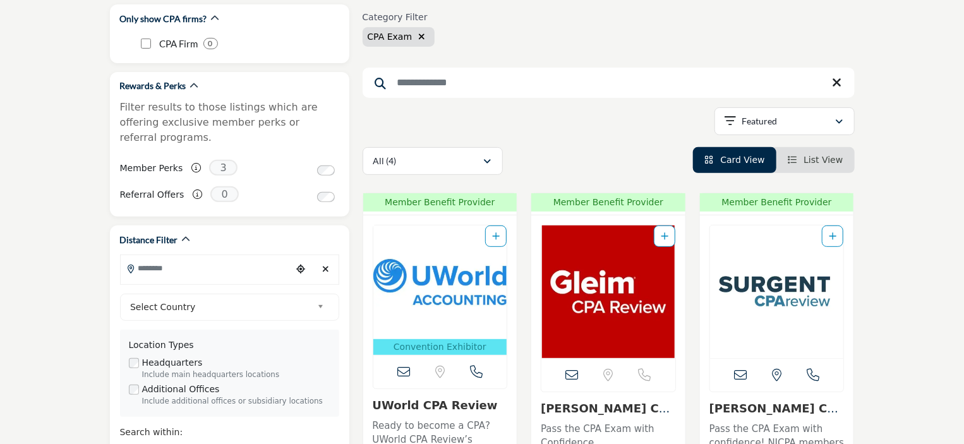
scroll to position [190, 0]
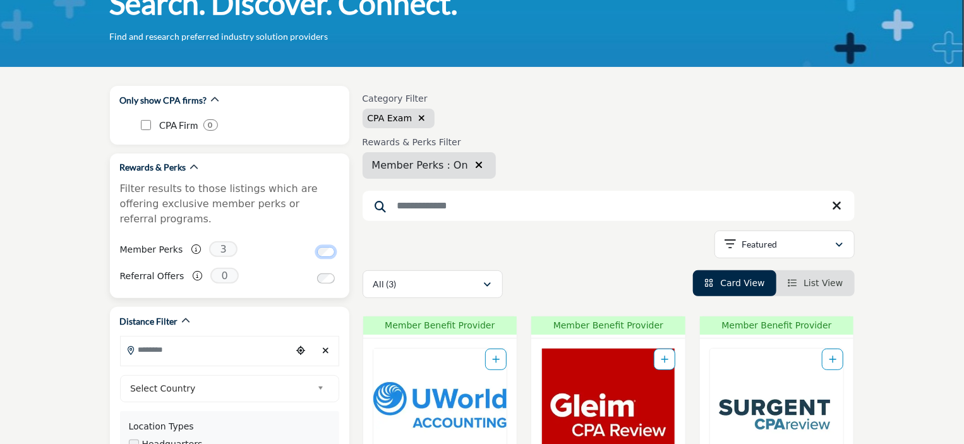
scroll to position [126, 0]
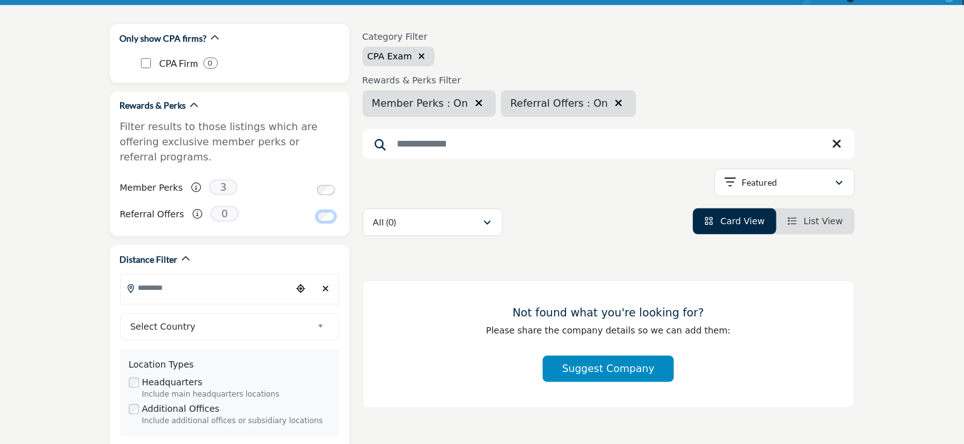
scroll to position [190, 0]
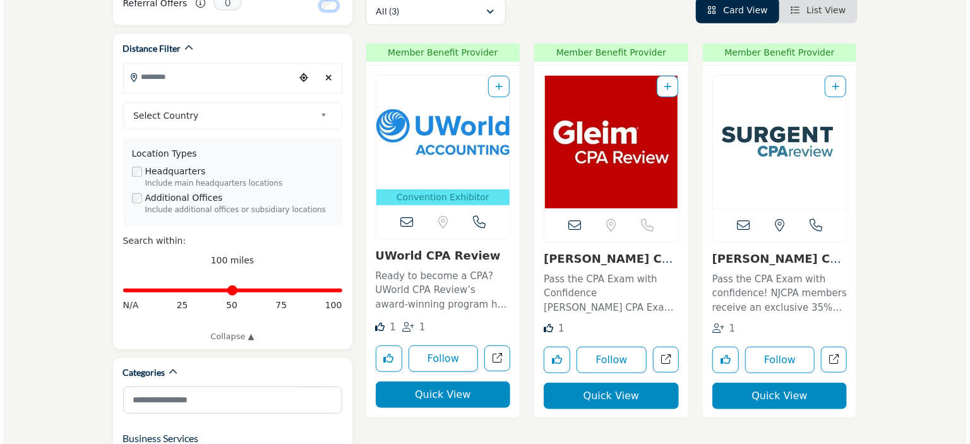
scroll to position [379, 0]
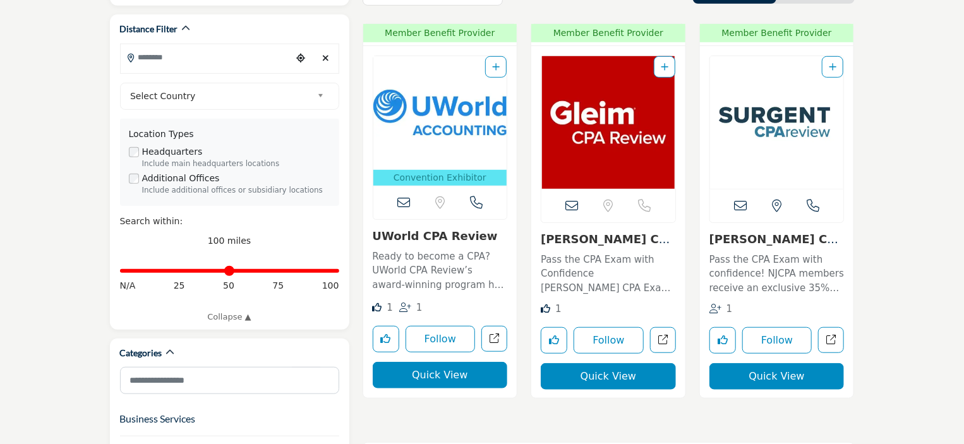
click at [425, 379] on button "Quick View" at bounding box center [440, 375] width 135 height 27
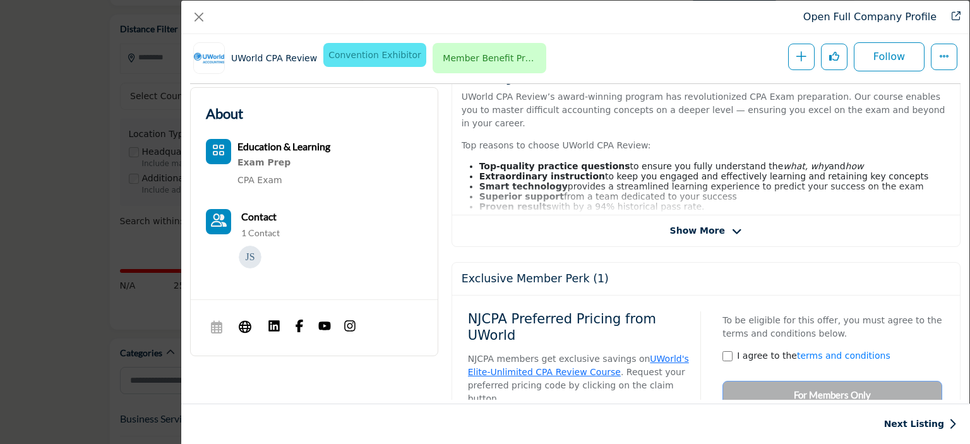
scroll to position [303, 0]
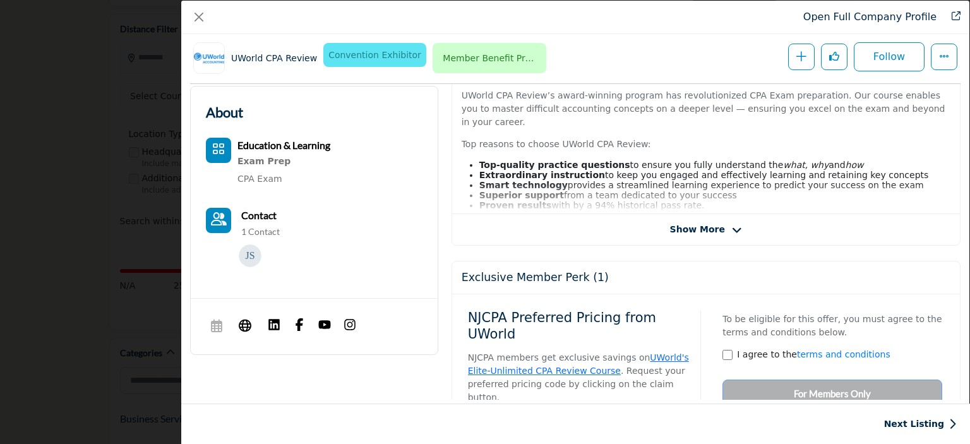
click at [667, 223] on div "Show More" at bounding box center [706, 229] width 508 height 13
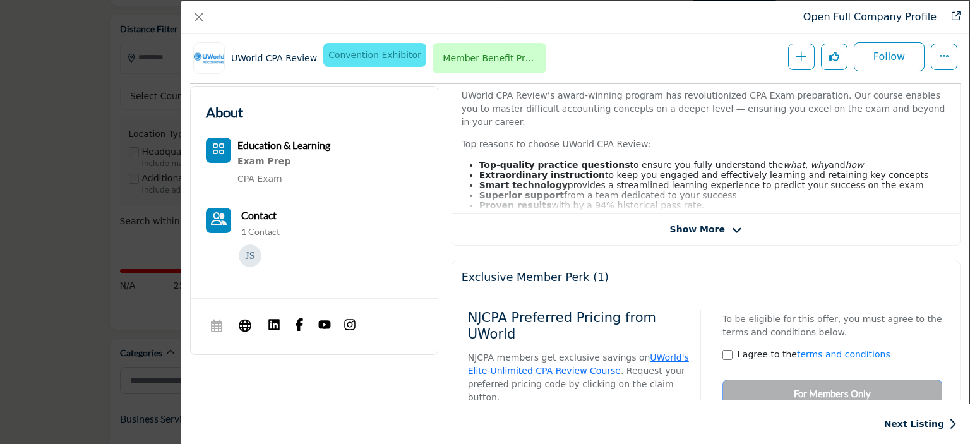
click at [672, 224] on span "Show More" at bounding box center [697, 229] width 55 height 13
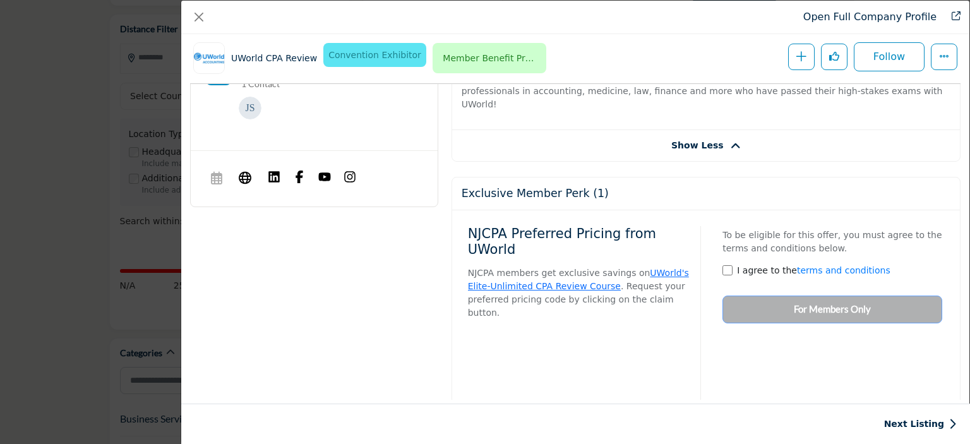
scroll to position [493, 0]
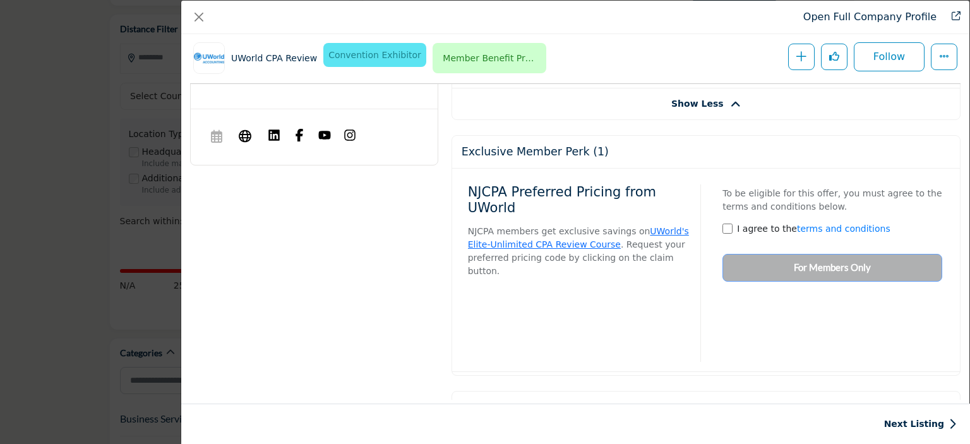
click at [599, 236] on p "NJCPA members get exclusive savings on UWorld's Elite-Unlimited CPA Review Cour…" at bounding box center [580, 251] width 224 height 53
click at [614, 231] on p "NJCPA members get exclusive savings on UWorld's Elite-Unlimited CPA Review Cour…" at bounding box center [580, 251] width 224 height 53
click at [661, 245] on div "NJCPA Preferred Pricing from UWorld NJCPA members get exclusive savings on UWor…" at bounding box center [585, 273] width 234 height 178
click at [770, 247] on div "To be eligible for this offer, you must agree to the terms and conditions below…" at bounding box center [828, 230] width 229 height 104
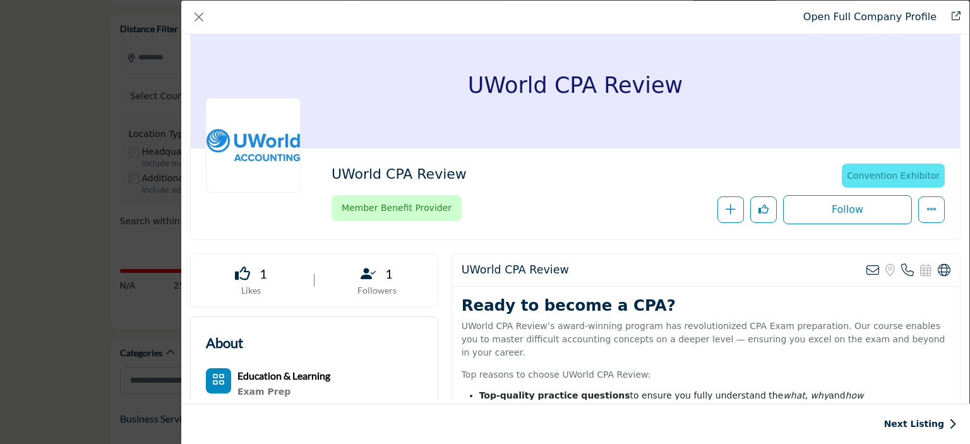
scroll to position [0, 0]
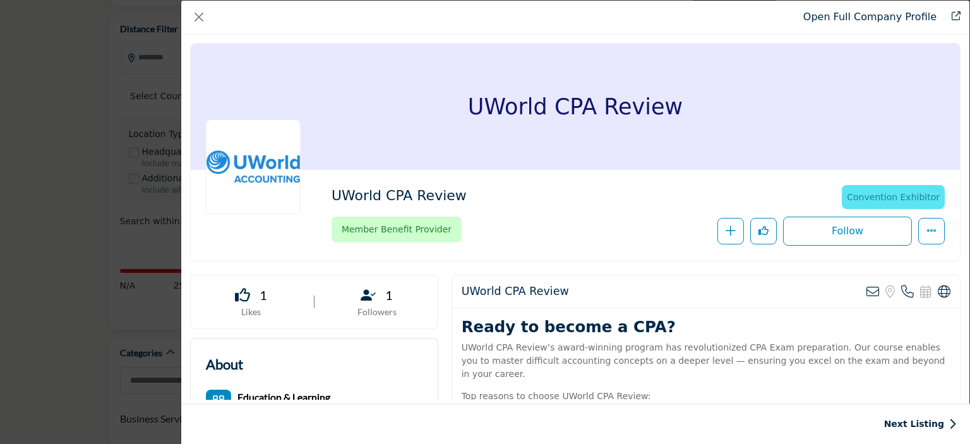
click at [242, 292] on icon "Company Data Modal" at bounding box center [242, 294] width 15 height 15
click at [930, 230] on icon "More Options" at bounding box center [932, 231] width 10 height 10
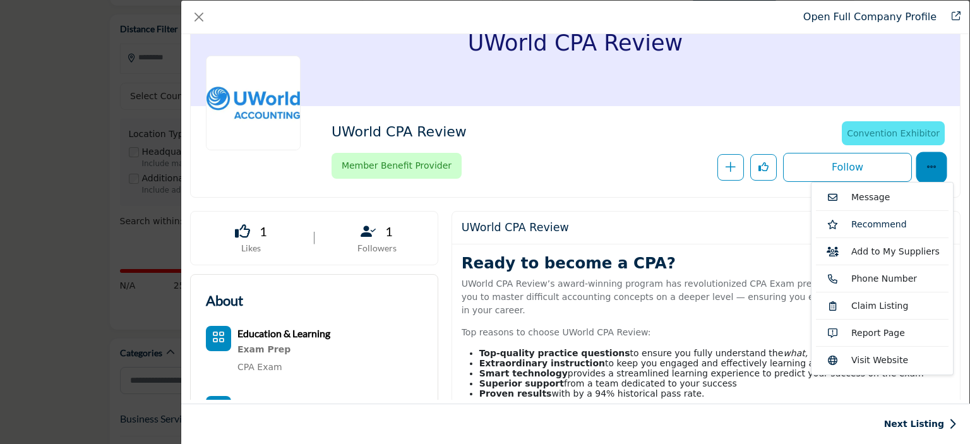
scroll to position [126, 0]
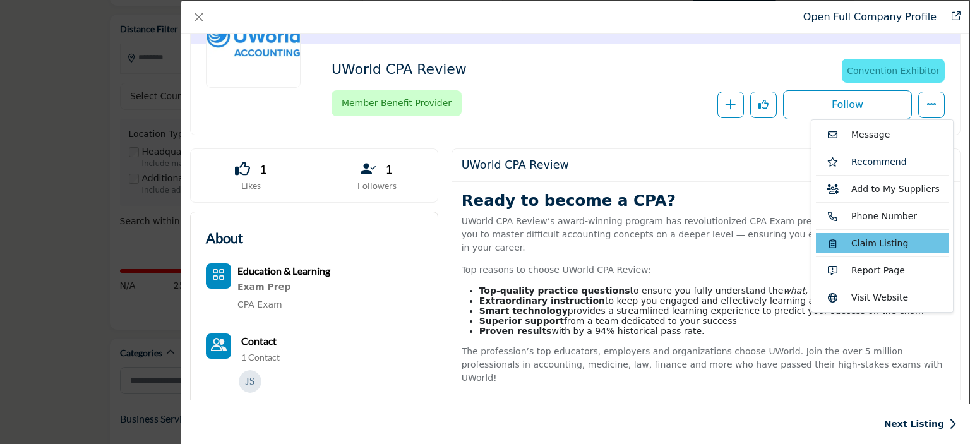
click at [915, 239] on link "Claim Listing" at bounding box center [882, 243] width 133 height 20
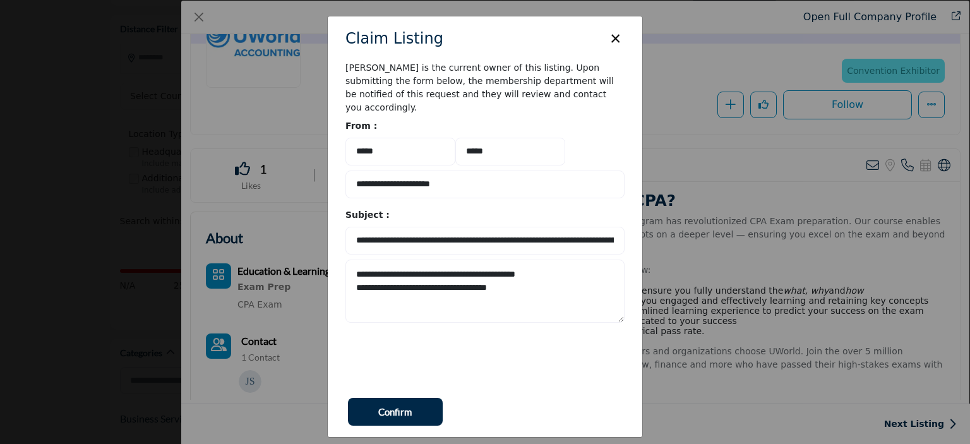
click at [618, 36] on button "×" at bounding box center [616, 37] width 18 height 24
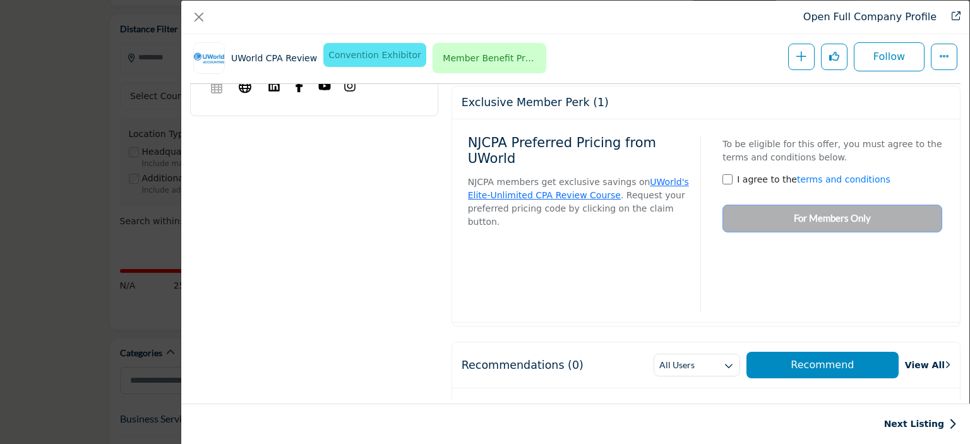
scroll to position [550, 0]
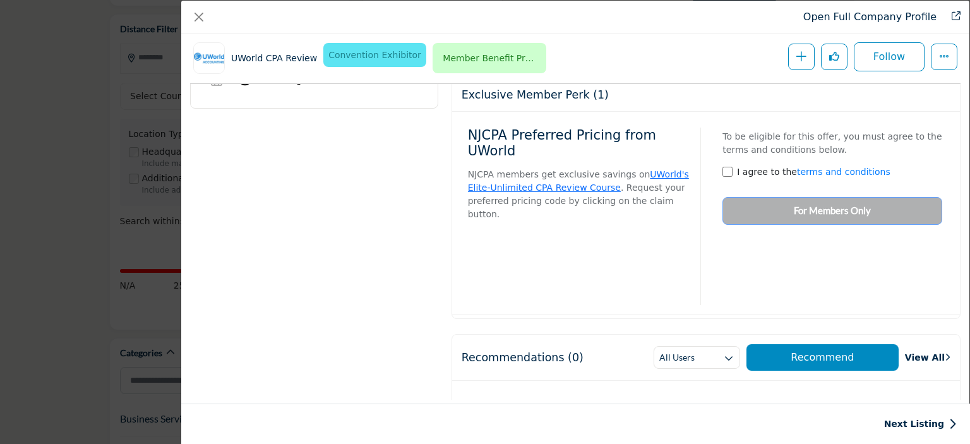
click at [772, 192] on div "To be eligible for this offer, you must agree to the terms and conditions below…" at bounding box center [828, 173] width 229 height 104
drag, startPoint x: 779, startPoint y: 192, endPoint x: 789, endPoint y: 189, distance: 10.0
click at [787, 190] on div "To be eligible for this offer, you must agree to the terms and conditions below…" at bounding box center [828, 173] width 229 height 104
click at [794, 186] on div "To be eligible for this offer, you must agree to the terms and conditions below…" at bounding box center [828, 173] width 229 height 104
click at [831, 222] on div "NJCPA Preferred Pricing from UWorld NJCPA members get exclusive savings on UWor…" at bounding box center [706, 213] width 476 height 184
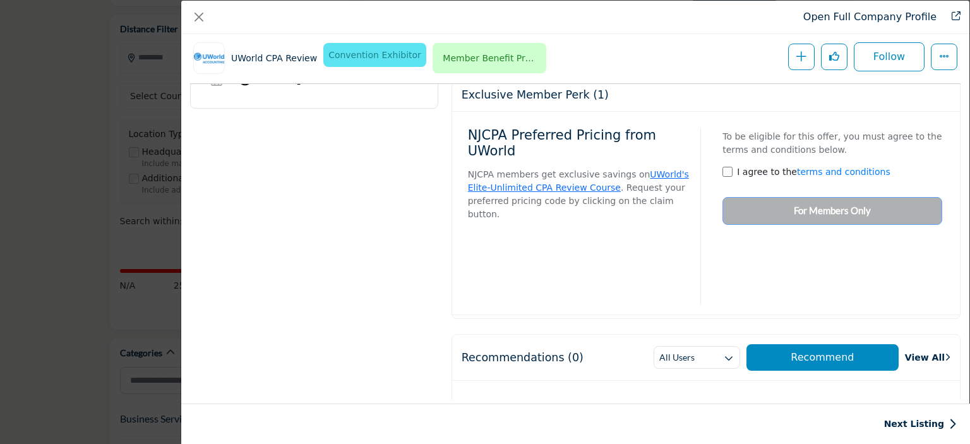
click at [819, 198] on div "To be eligible for this offer, you must agree to the terms and conditions below…" at bounding box center [828, 173] width 229 height 104
click at [817, 187] on div "To be eligible for this offer, you must agree to the terms and conditions below…" at bounding box center [828, 173] width 229 height 104
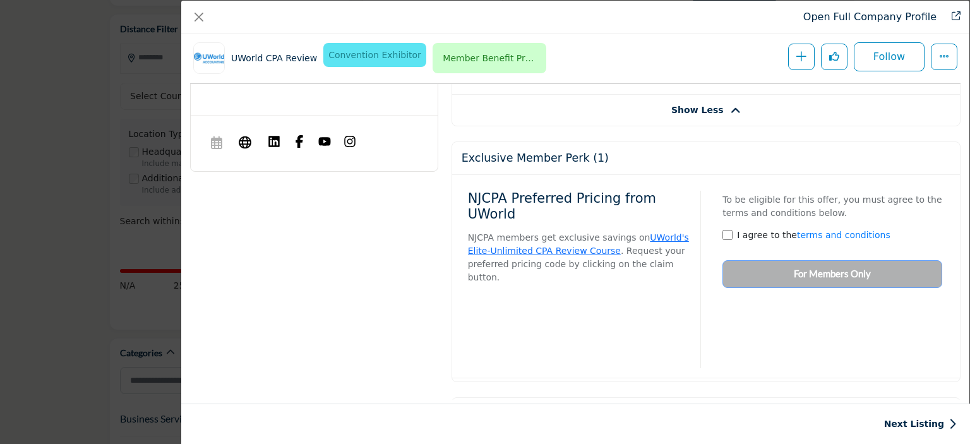
scroll to position [423, 0]
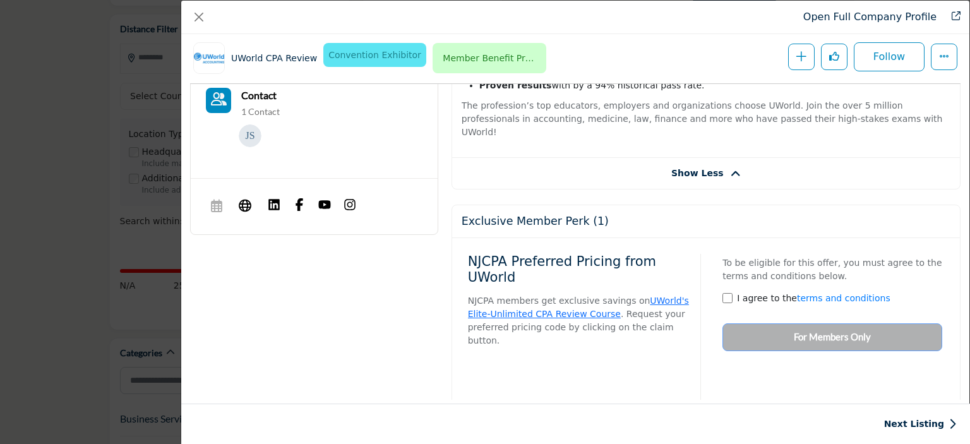
click at [634, 254] on h2 "NJCPA Preferred Pricing from UWorld" at bounding box center [580, 270] width 224 height 32
click at [723, 257] on p "To be eligible for this offer, you must agree to the terms and conditions below." at bounding box center [833, 270] width 220 height 27
click at [571, 215] on h5 "Exclusive Member Perk (1)" at bounding box center [535, 221] width 147 height 13
click at [763, 317] on div "To be eligible for this offer, you must agree to the terms and conditions below…" at bounding box center [828, 300] width 229 height 104
click at [734, 312] on div "To be eligible for this offer, you must agree to the terms and conditions below…" at bounding box center [828, 300] width 229 height 104
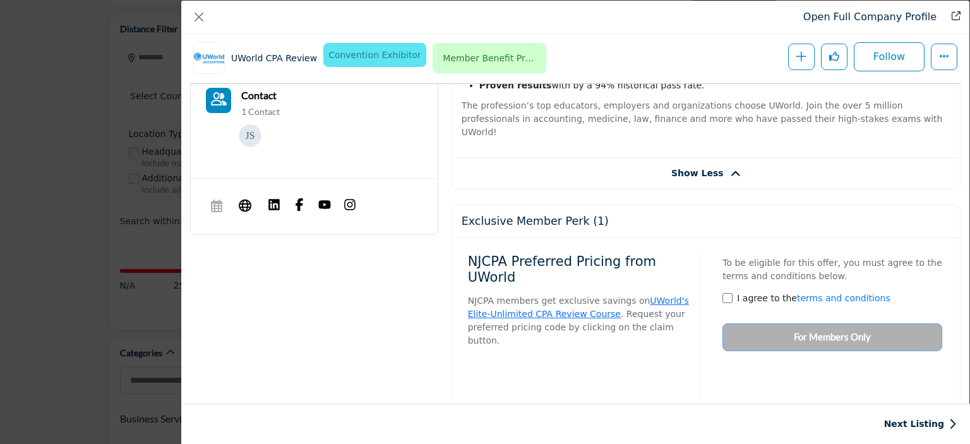
click at [657, 356] on p "Company Data Modal" at bounding box center [580, 362] width 224 height 13
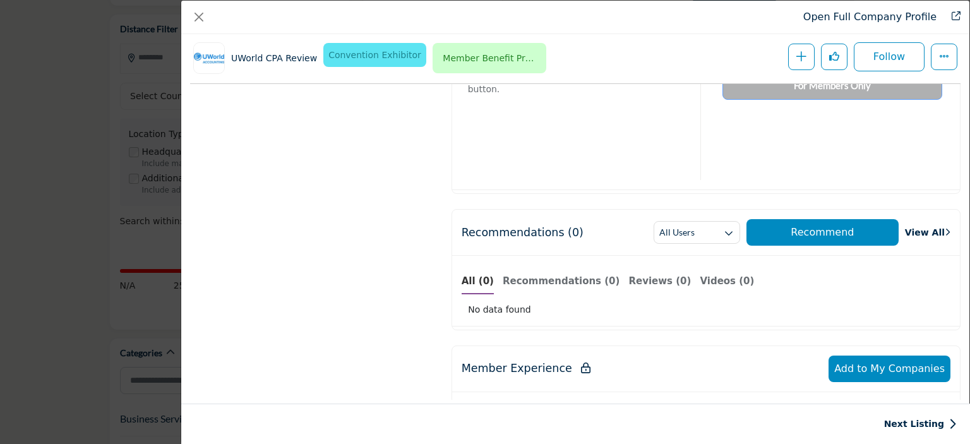
scroll to position [676, 0]
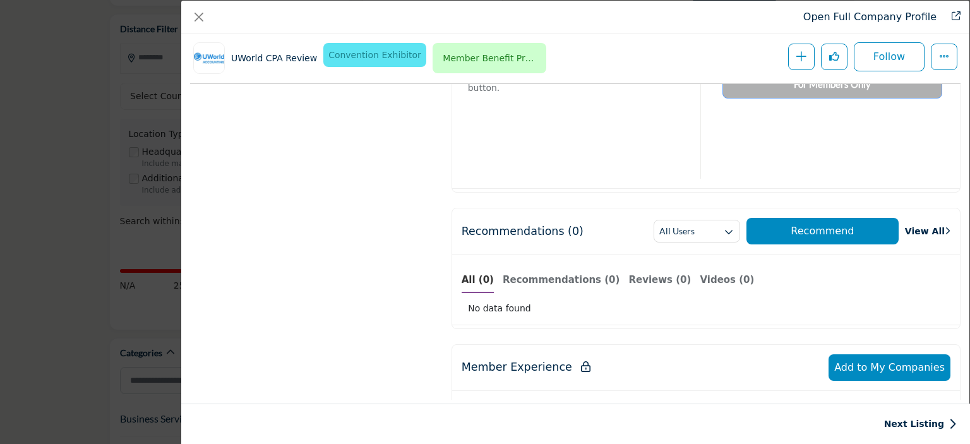
click at [919, 225] on link "View All" at bounding box center [927, 231] width 45 height 13
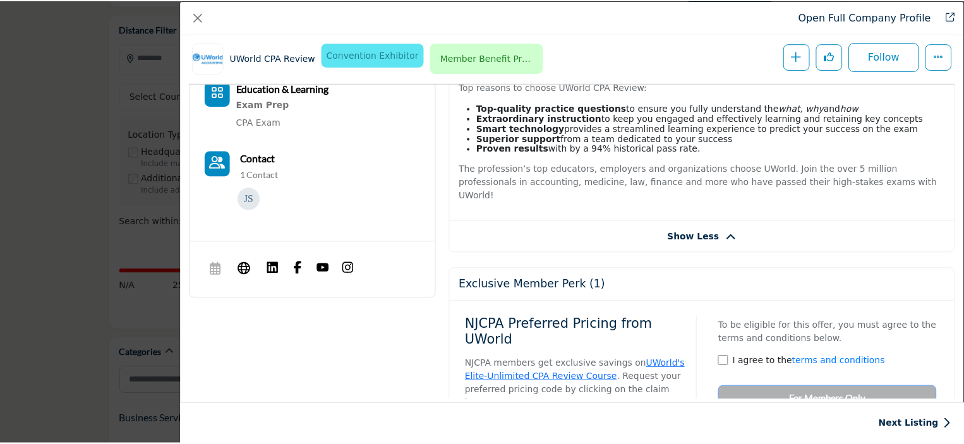
scroll to position [0, 0]
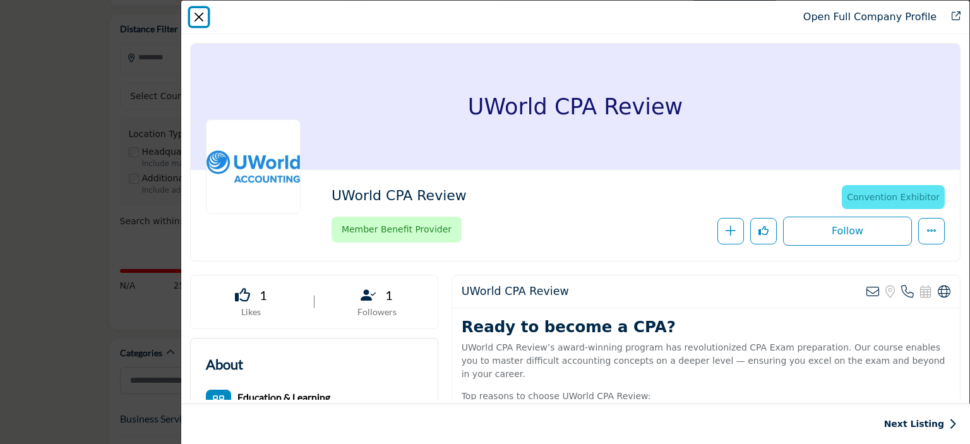
click at [202, 13] on button "Close" at bounding box center [199, 17] width 18 height 18
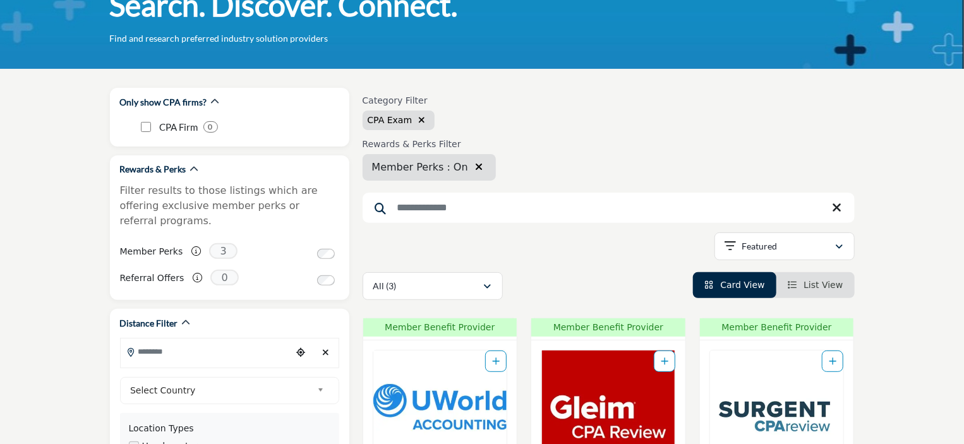
scroll to position [63, 0]
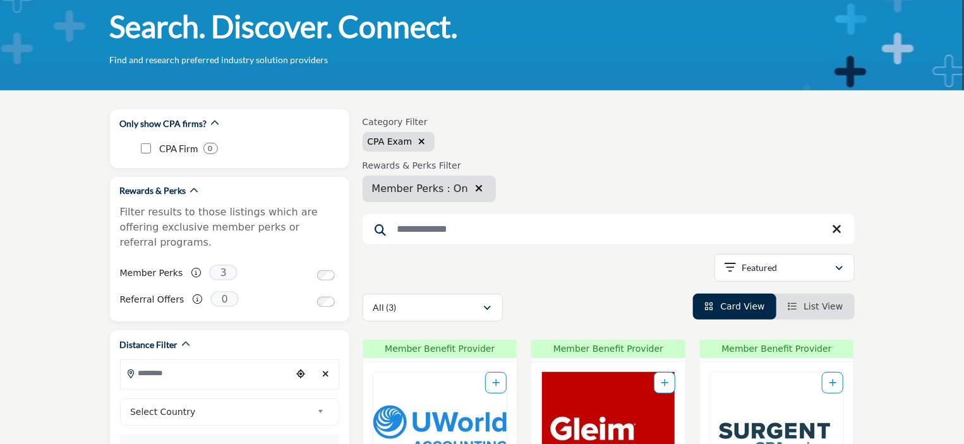
click at [471, 189] on button "button" at bounding box center [478, 189] width 15 height 16
click at [326, 269] on div at bounding box center [328, 275] width 22 height 13
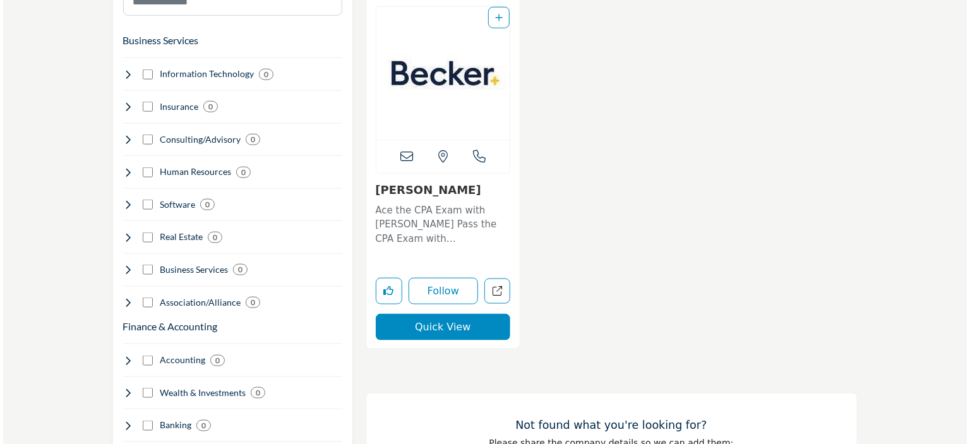
scroll to position [758, 0]
click at [433, 322] on button "Quick View" at bounding box center [440, 326] width 135 height 27
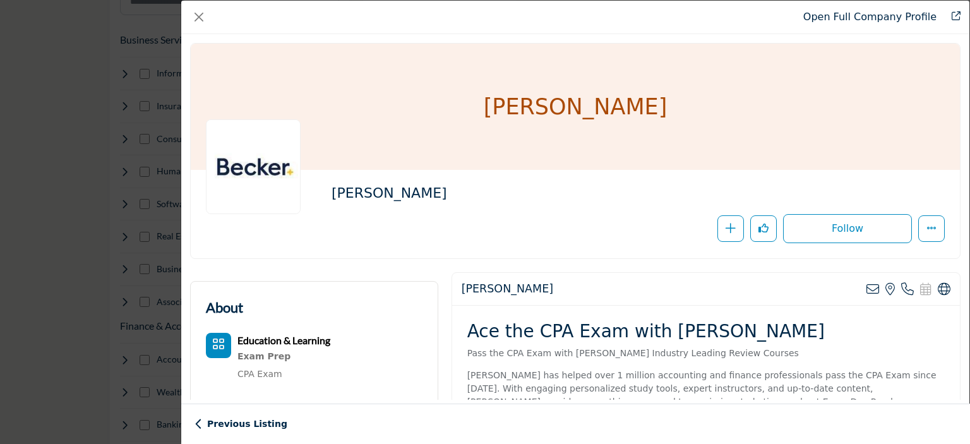
scroll to position [366, 0]
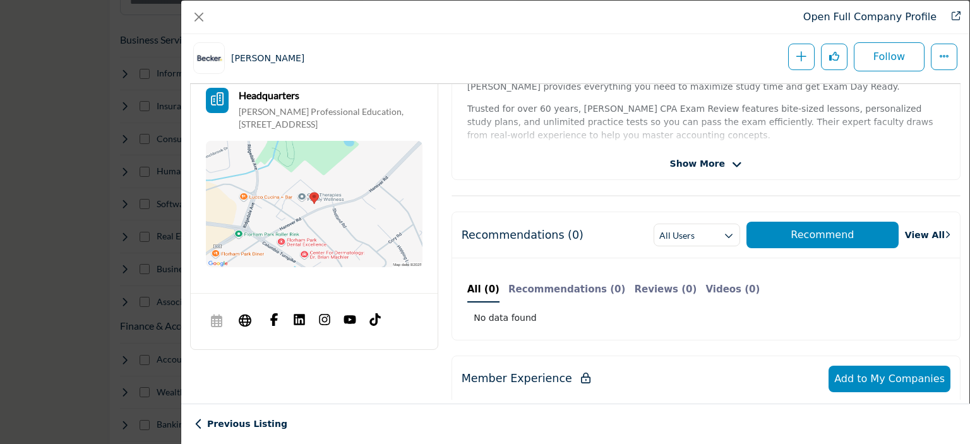
click at [642, 174] on div "Becker View email address of this listing View the location of this listing" at bounding box center [706, 68] width 509 height 223
click at [692, 159] on span "Show More" at bounding box center [697, 163] width 55 height 13
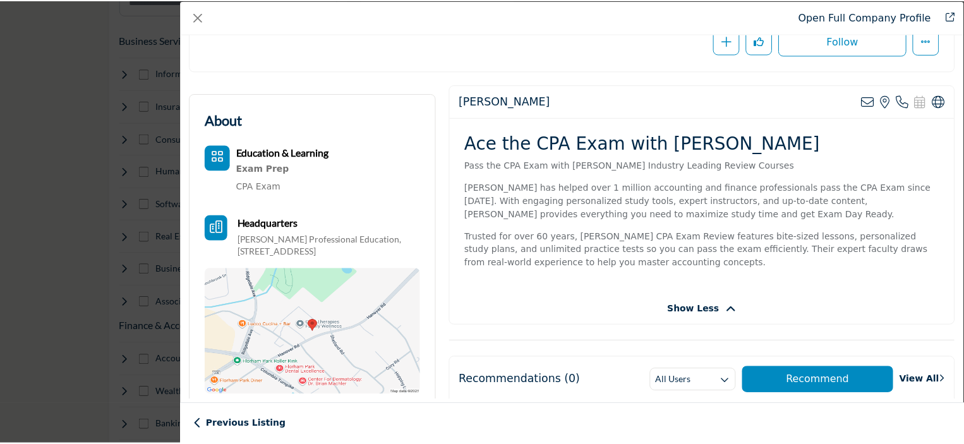
scroll to position [0, 0]
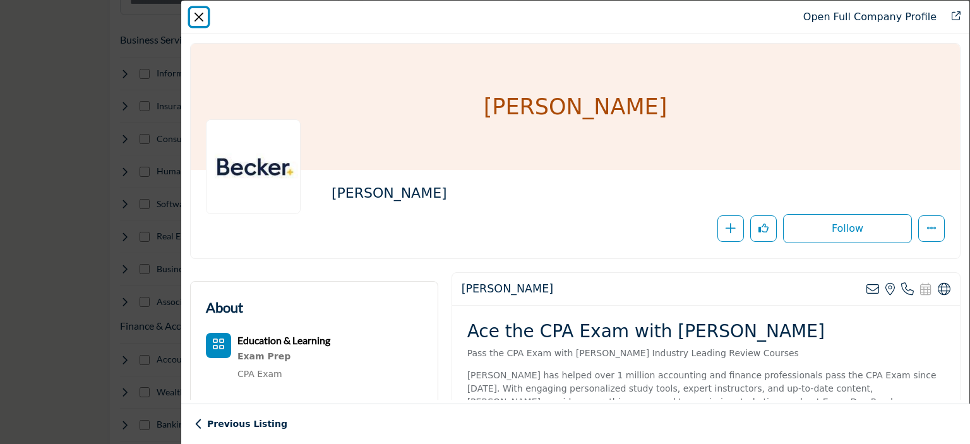
click at [201, 17] on button "Close" at bounding box center [199, 17] width 18 height 18
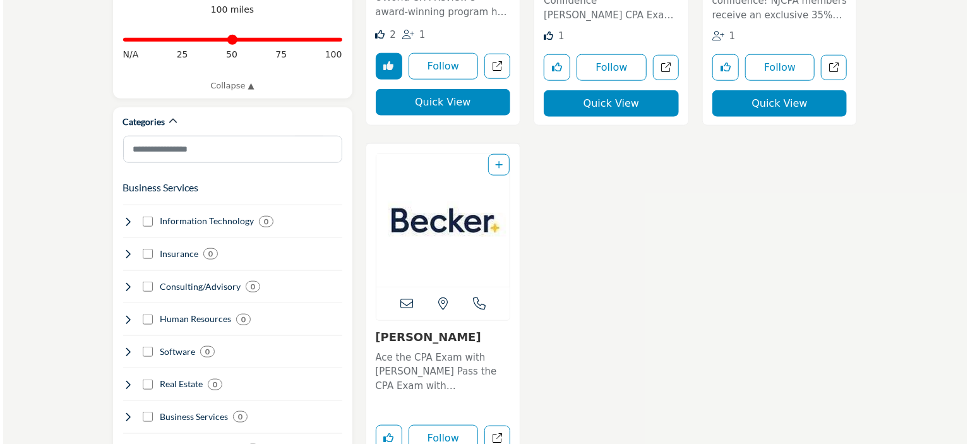
scroll to position [379, 0]
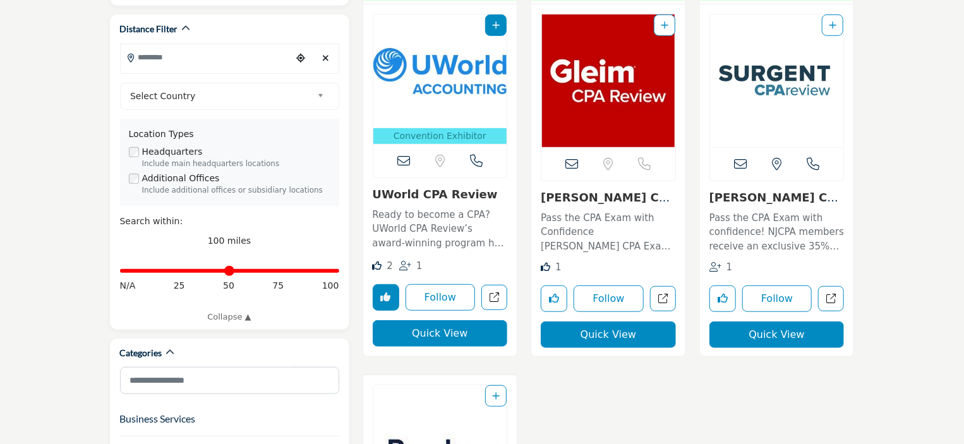
click at [451, 338] on button "Quick View" at bounding box center [440, 333] width 135 height 27
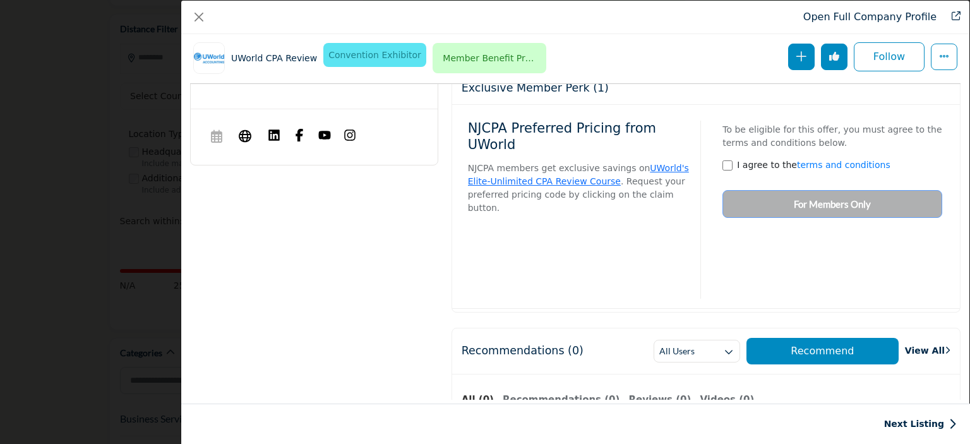
scroll to position [430, 0]
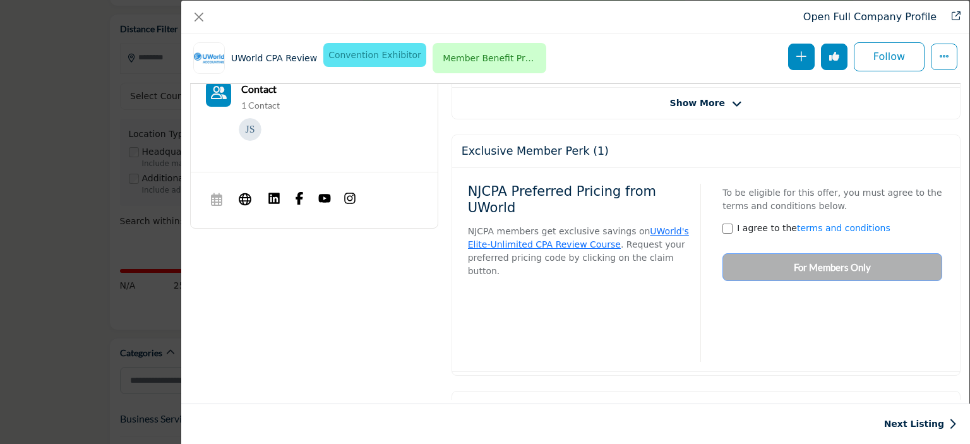
click at [735, 268] on div "To be eligible for this offer, you must agree to the terms and conditions below…" at bounding box center [828, 230] width 229 height 104
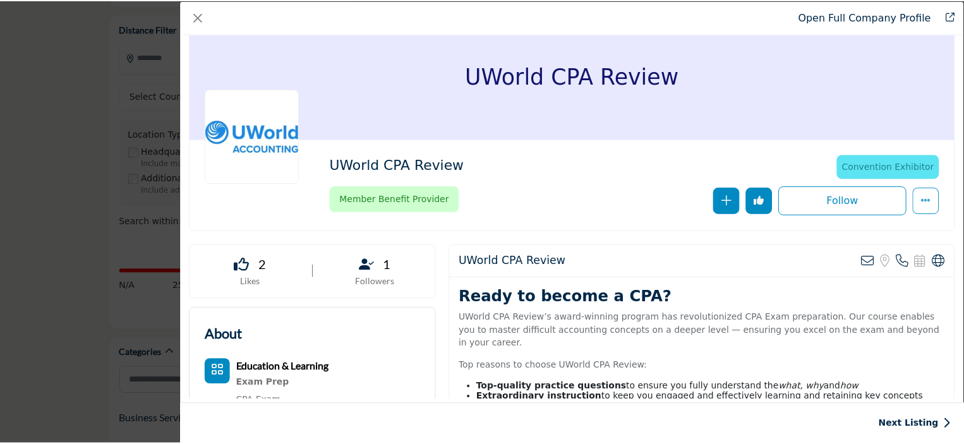
scroll to position [0, 0]
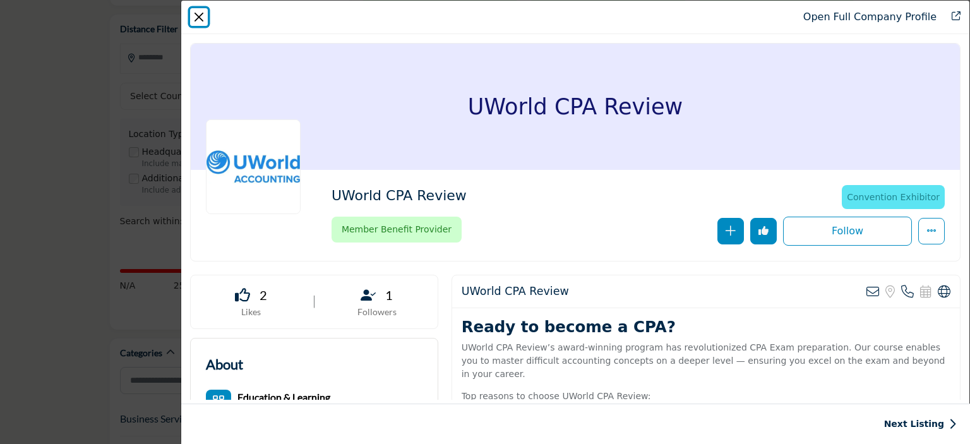
click at [202, 15] on button "Close" at bounding box center [199, 17] width 18 height 18
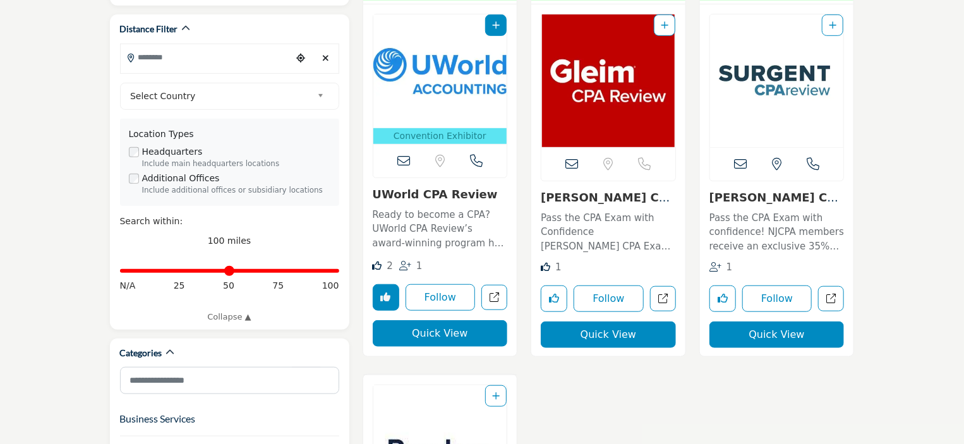
click at [392, 299] on button "Unlike company" at bounding box center [386, 297] width 27 height 27
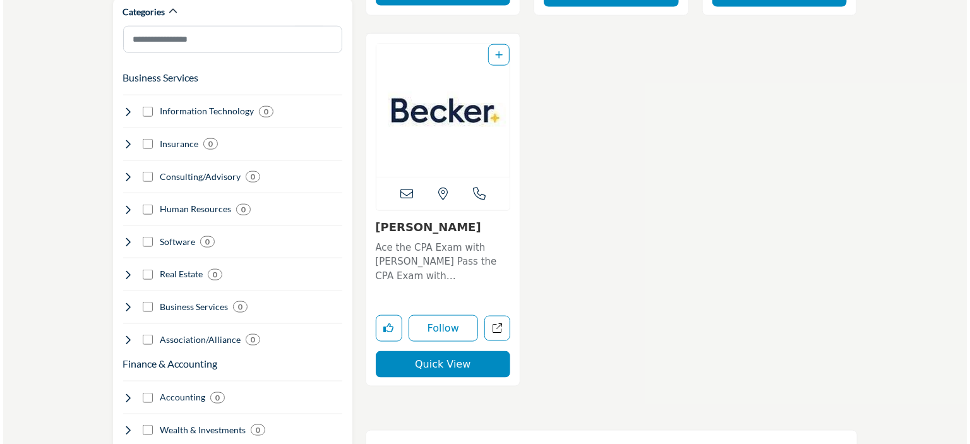
scroll to position [885, 0]
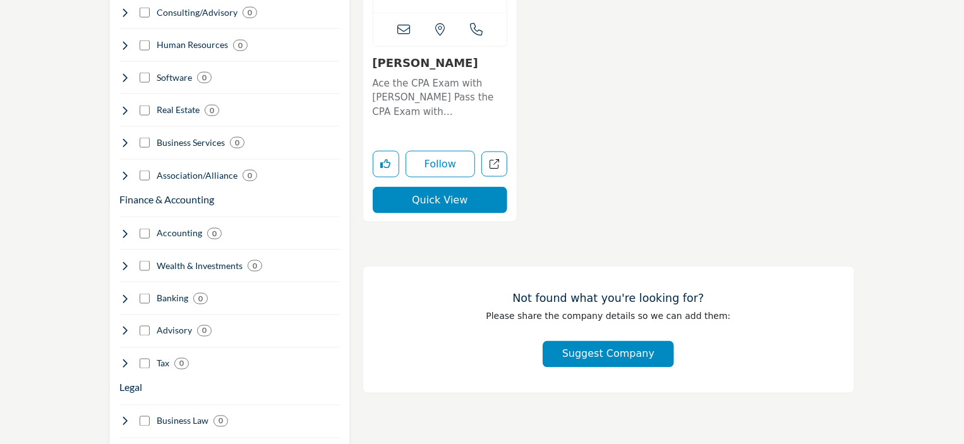
click at [450, 204] on button "Quick View" at bounding box center [440, 200] width 135 height 27
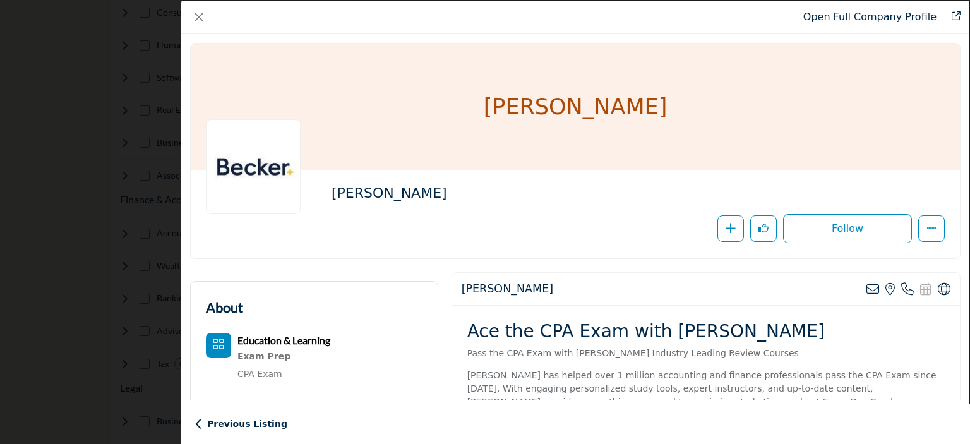
click at [874, 21] on link "Open Full Company Profile" at bounding box center [870, 17] width 133 height 12
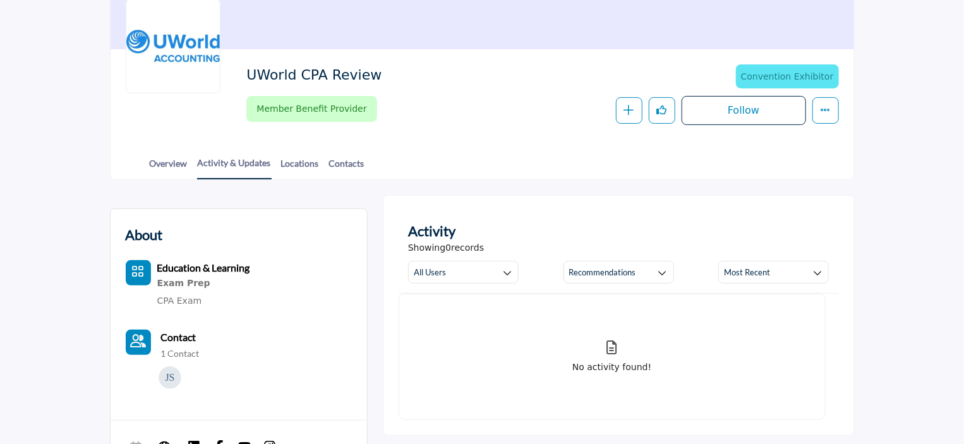
scroll to position [126, 0]
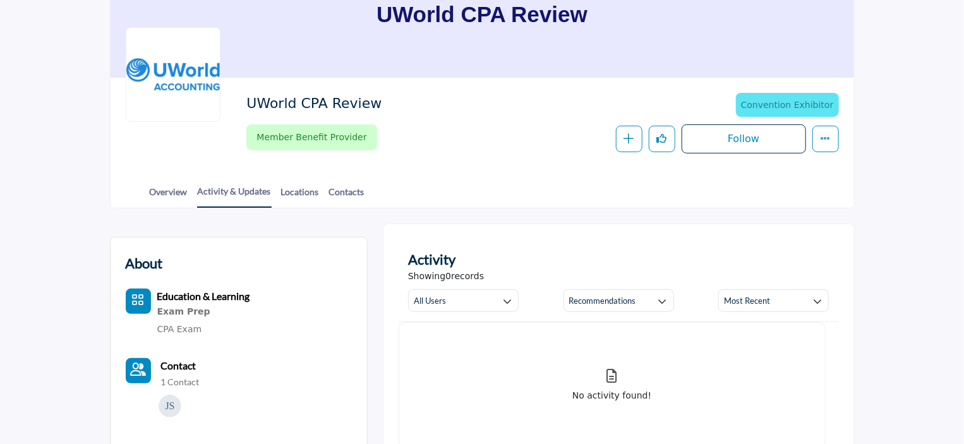
click at [217, 304] on div "Exam Prep" at bounding box center [203, 312] width 93 height 16
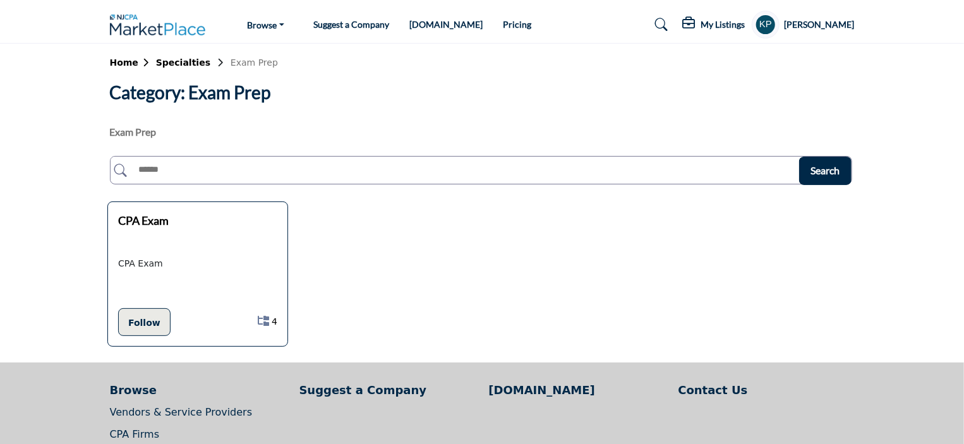
click at [120, 220] on b "CPA Exam" at bounding box center [143, 221] width 51 height 14
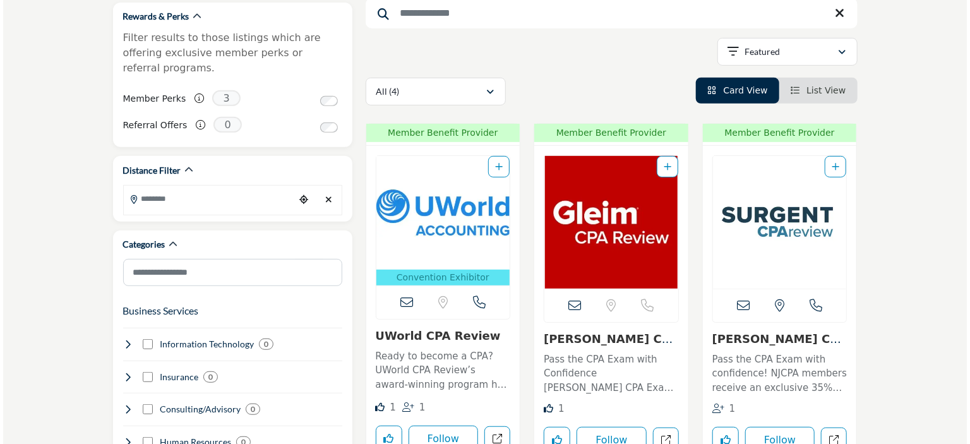
scroll to position [316, 0]
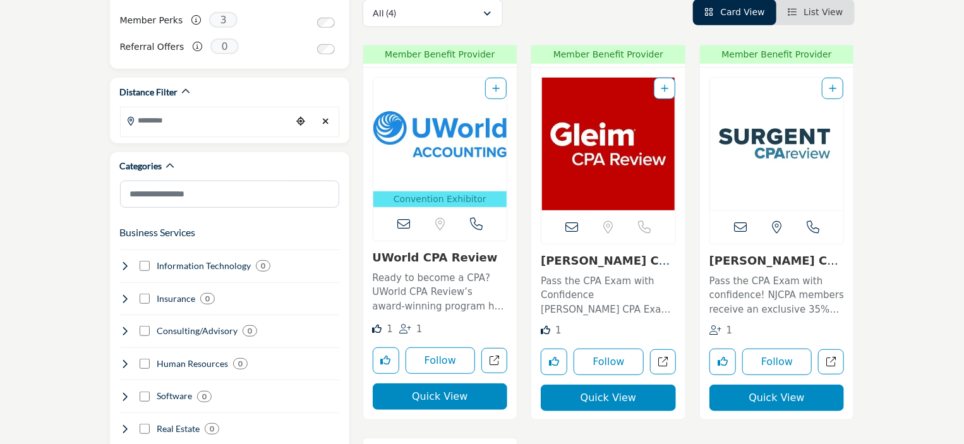
click at [497, 88] on icon "Add To List" at bounding box center [496, 88] width 8 height 9
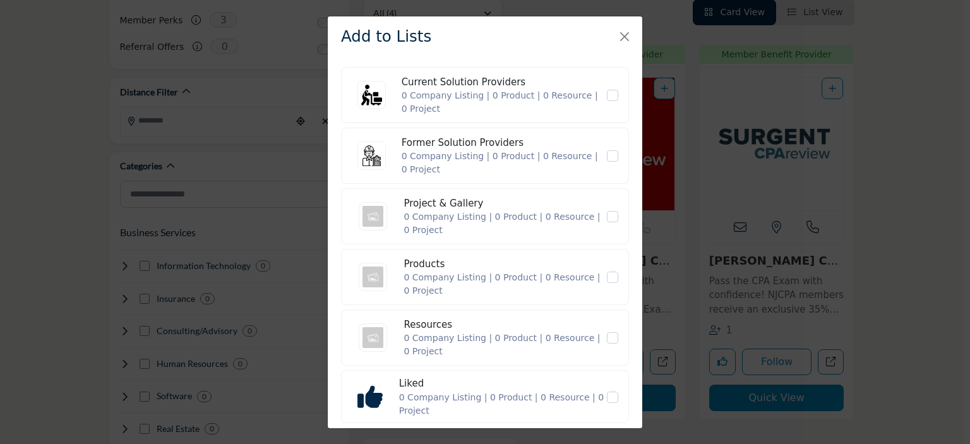
scroll to position [63, 0]
click at [608, 399] on span "Likes" at bounding box center [612, 396] width 11 height 11
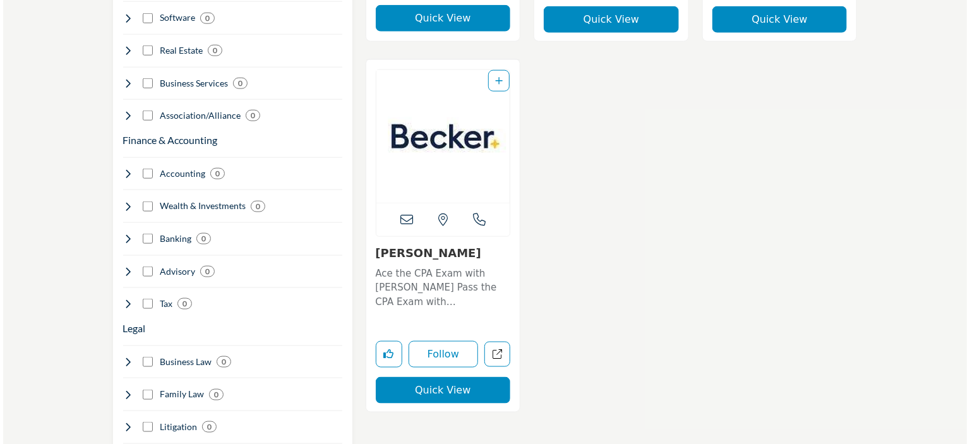
scroll to position [821, 0]
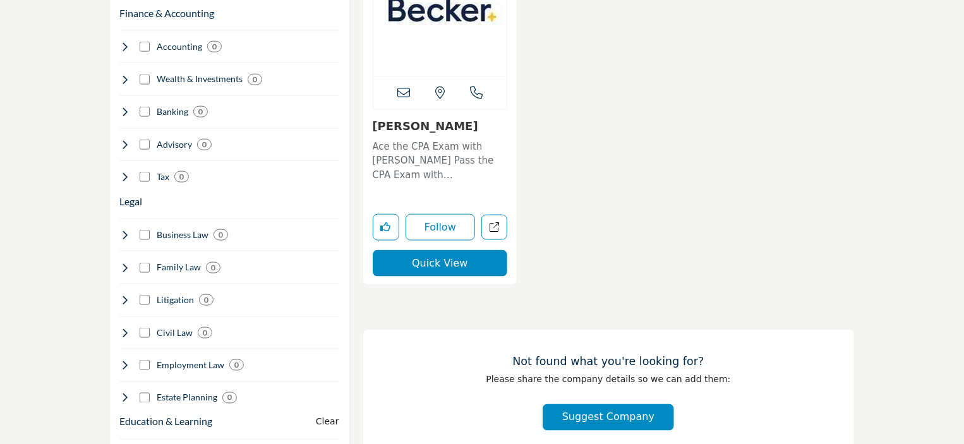
click at [470, 265] on button "Quick View" at bounding box center [440, 263] width 135 height 27
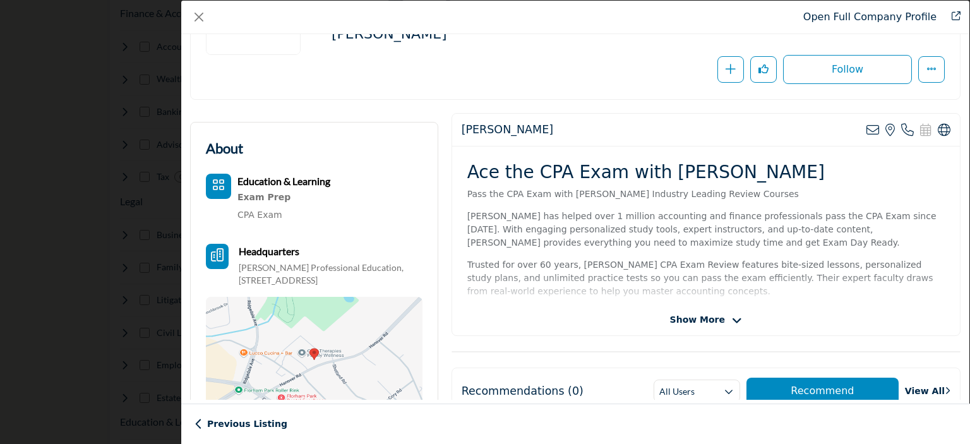
scroll to position [190, 0]
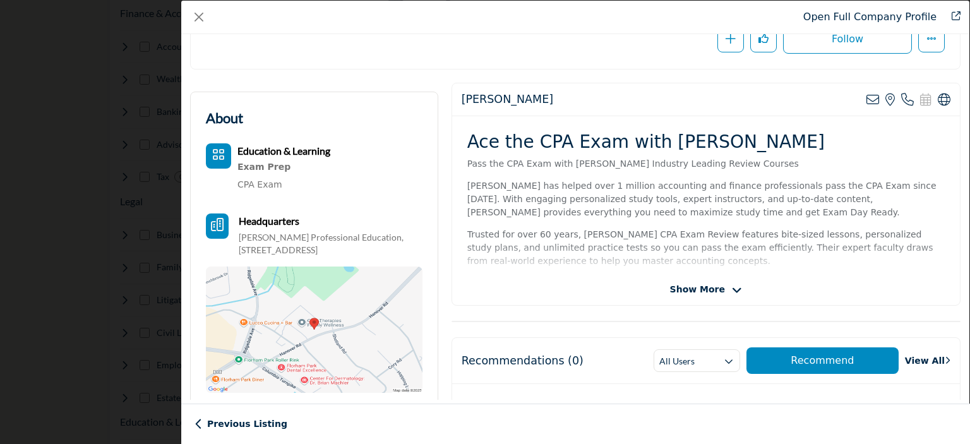
click at [696, 289] on span "Show More" at bounding box center [697, 289] width 55 height 13
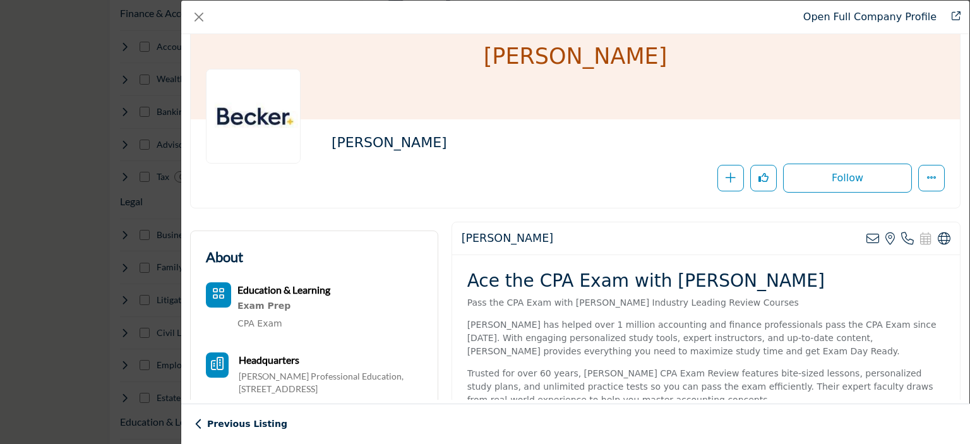
scroll to position [126, 0]
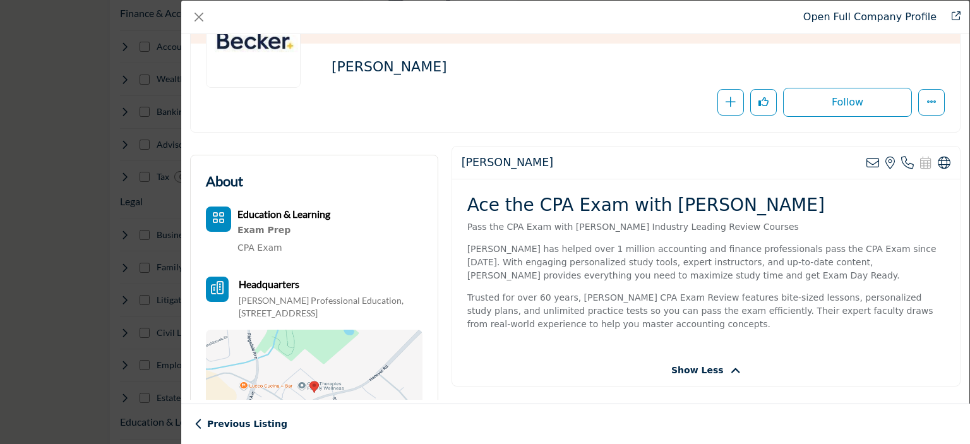
click at [217, 208] on button "Category Icon" at bounding box center [218, 219] width 25 height 25
click at [273, 214] on b "Education & Learning" at bounding box center [284, 214] width 93 height 12
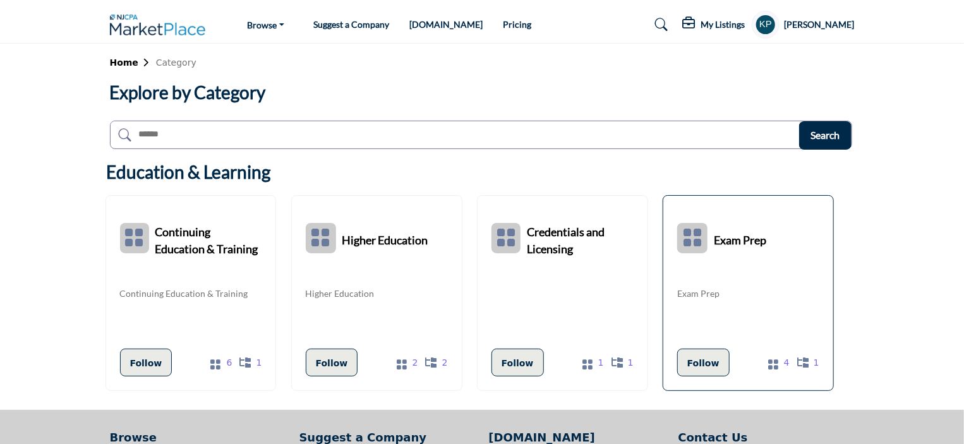
click at [725, 266] on b "Exam Prep" at bounding box center [740, 238] width 52 height 57
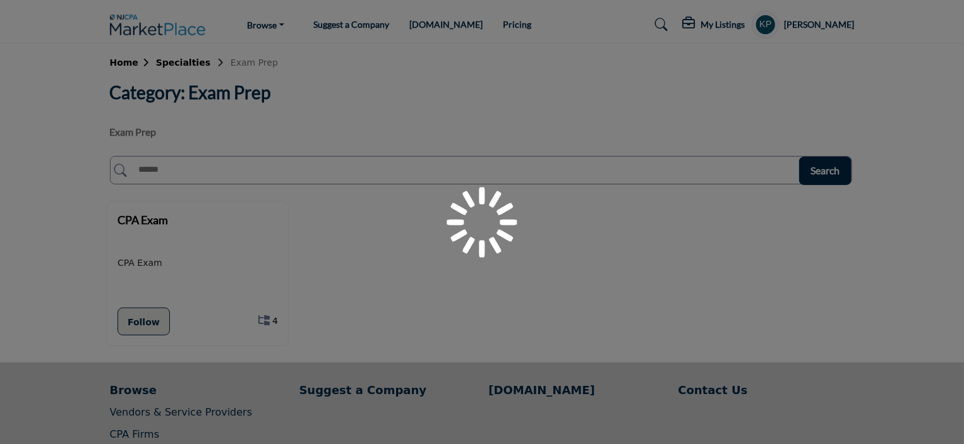
click at [128, 209] on div "CPA Exam CPA Exam Follow Following" at bounding box center [197, 274] width 181 height 144
click at [135, 219] on b "CPA Exam" at bounding box center [143, 220] width 51 height 14
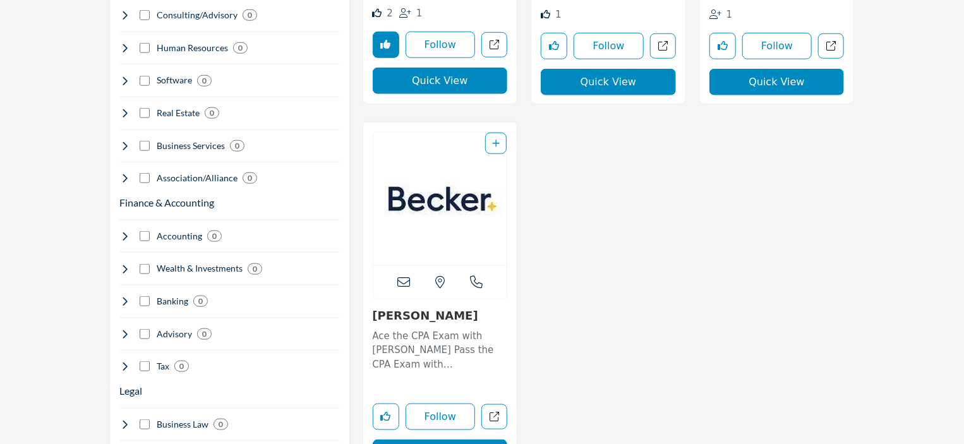
scroll to position [758, 0]
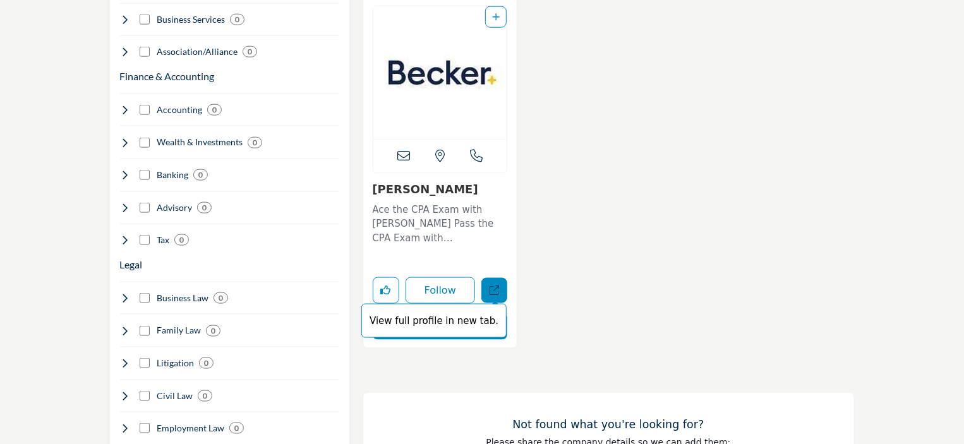
click at [493, 288] on icon "Open becker in new tab" at bounding box center [494, 290] width 9 height 9
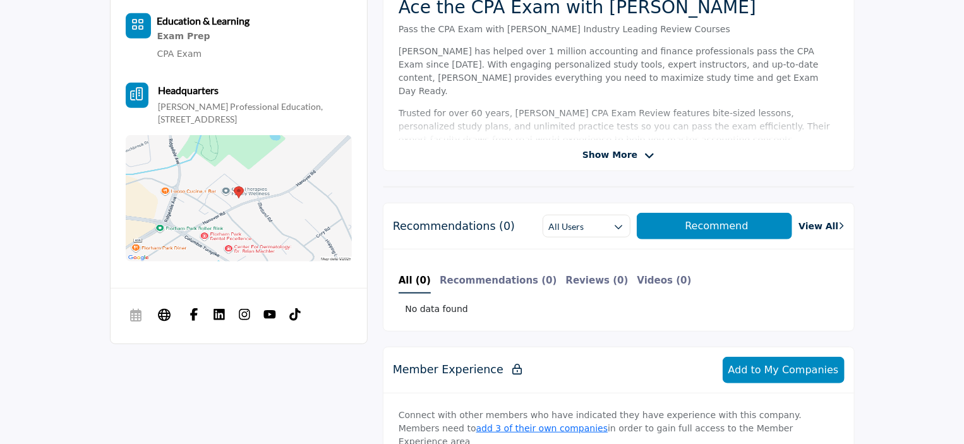
scroll to position [379, 0]
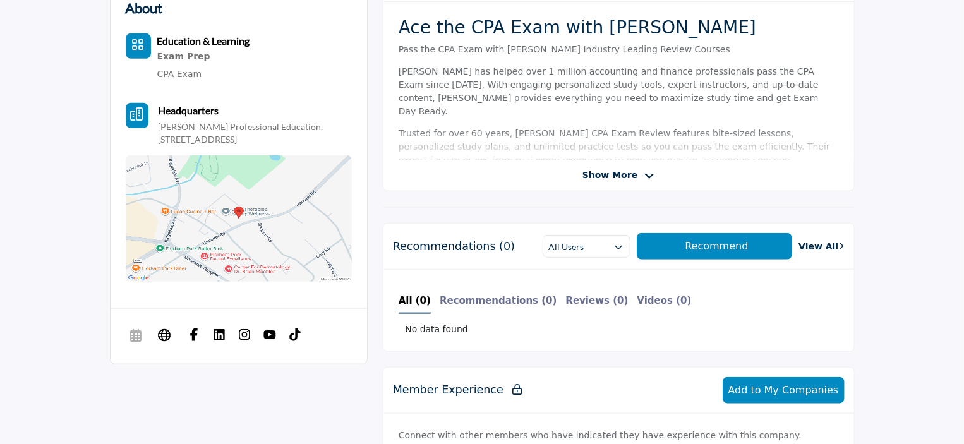
click at [590, 179] on span "Show More" at bounding box center [610, 175] width 55 height 13
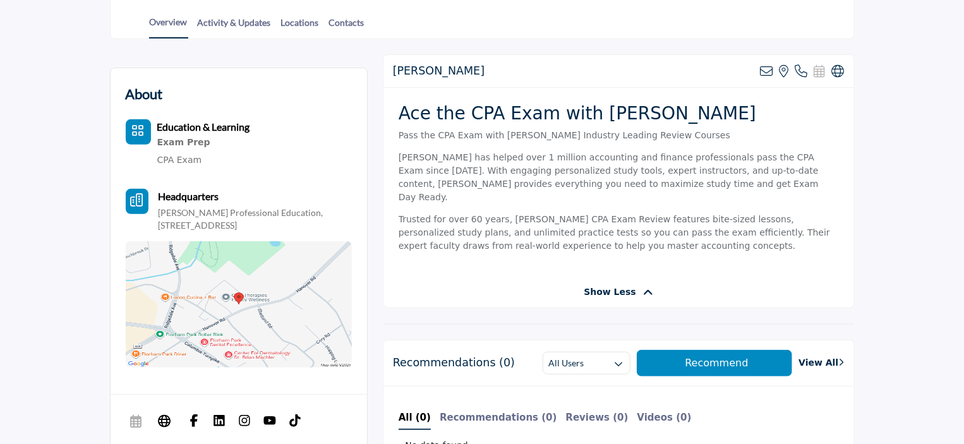
scroll to position [230, 0]
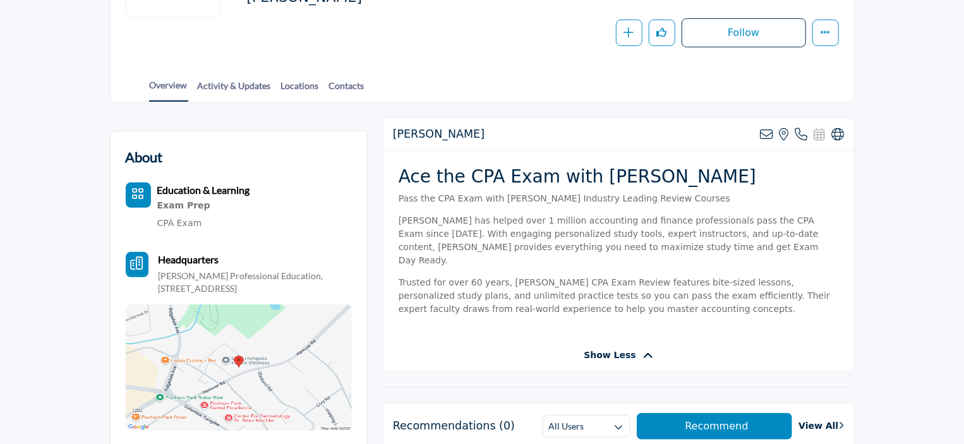
click at [217, 193] on b "Education & Learning" at bounding box center [203, 190] width 93 height 12
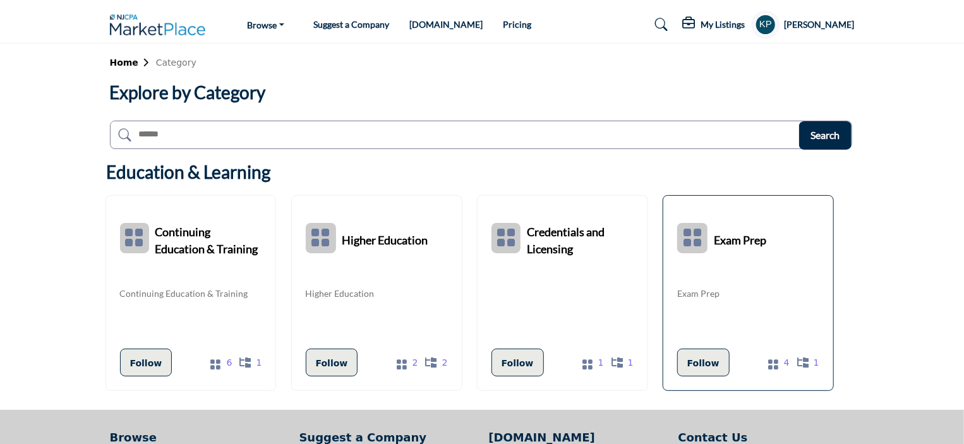
click at [726, 238] on b "Exam Prep" at bounding box center [740, 238] width 52 height 57
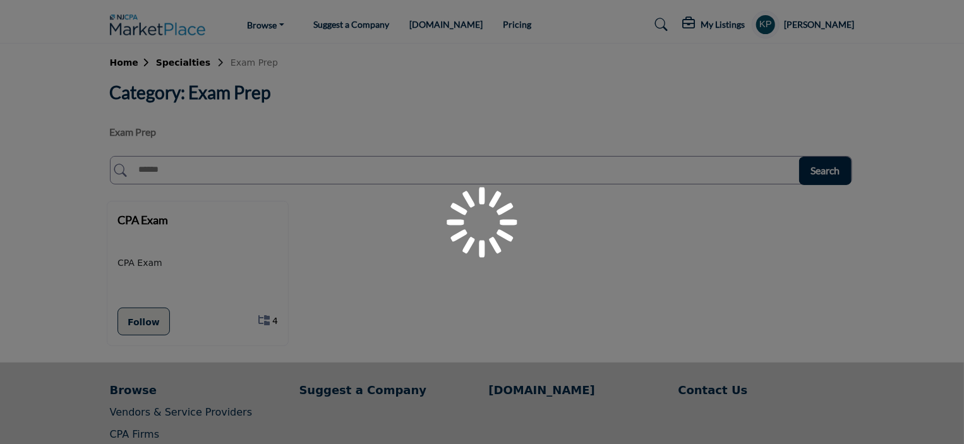
click at [147, 219] on b "CPA Exam" at bounding box center [143, 220] width 51 height 14
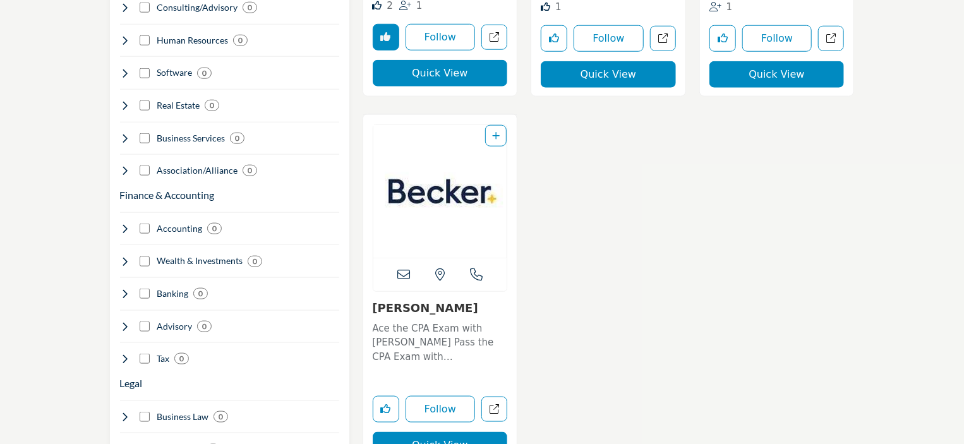
scroll to position [632, 0]
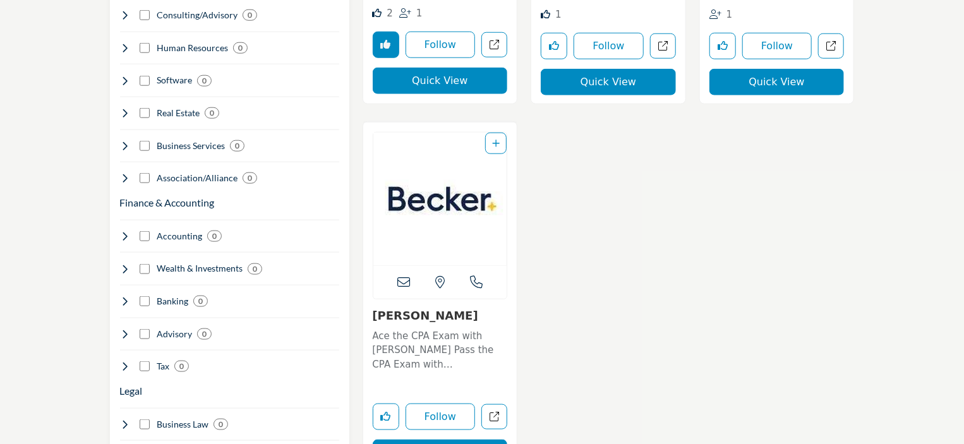
click at [457, 226] on img "Open Listing in new tab" at bounding box center [440, 199] width 134 height 133
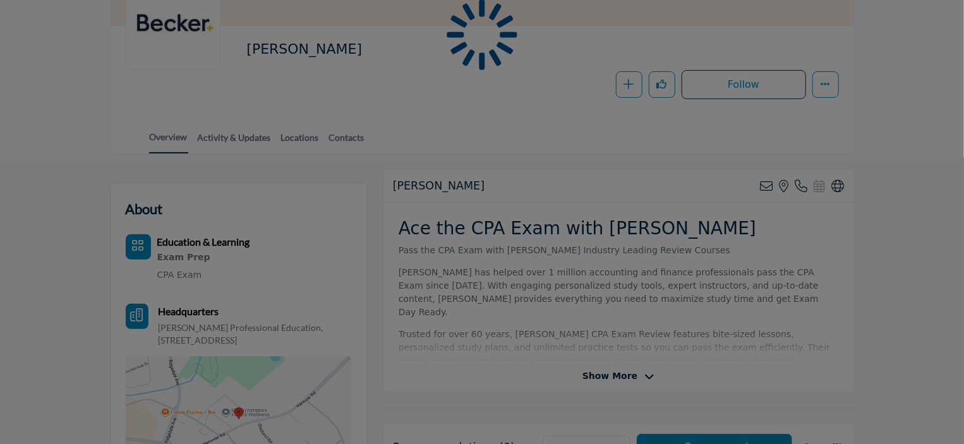
scroll to position [190, 0]
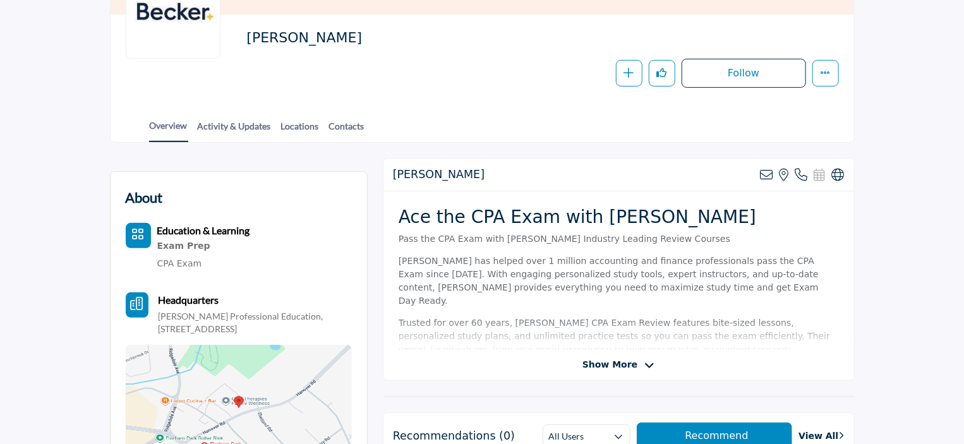
click at [172, 262] on link "CPA Exam" at bounding box center [179, 263] width 45 height 10
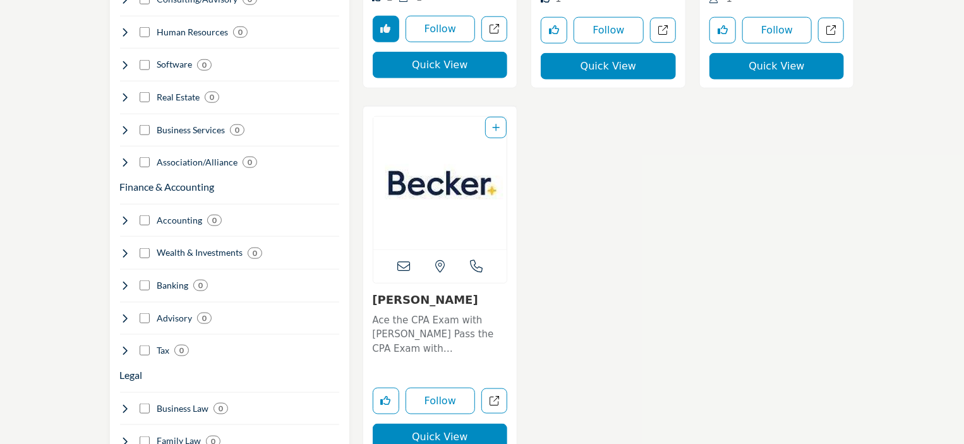
scroll to position [758, 0]
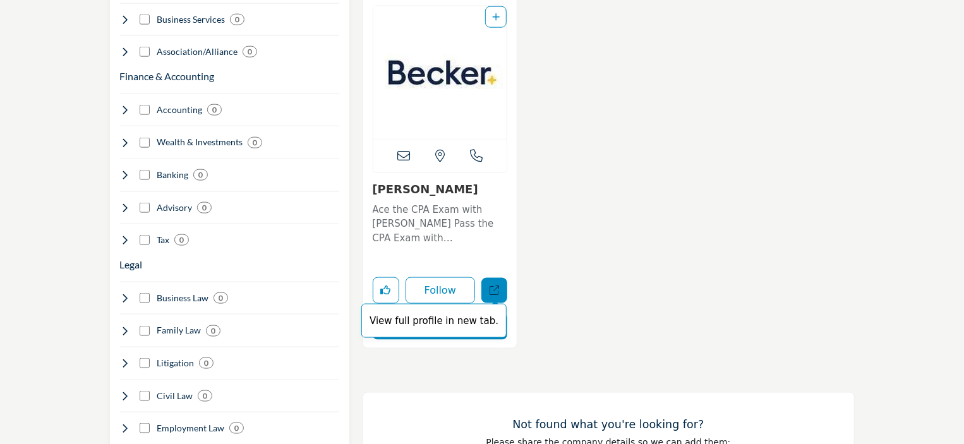
click at [495, 291] on icon "Open becker in new tab" at bounding box center [494, 290] width 9 height 9
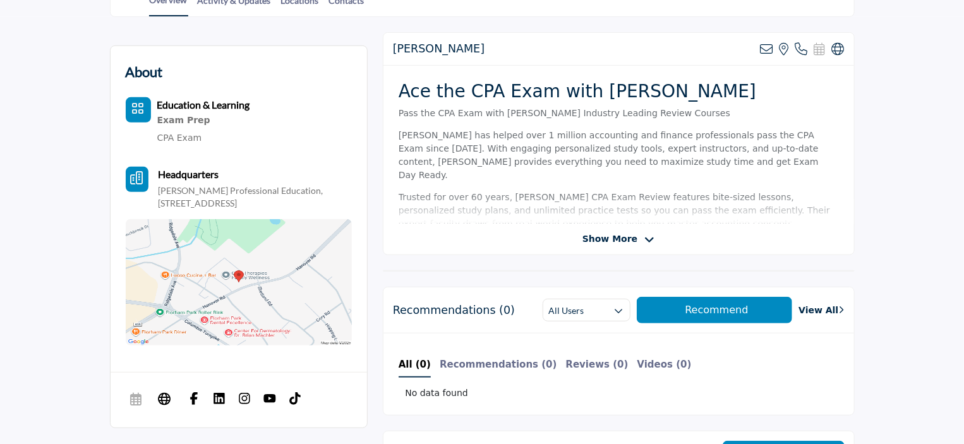
scroll to position [316, 0]
click at [543, 217] on div "Ace the CPA Exam with [PERSON_NAME] Pass the CPA Exam with [PERSON_NAME] Indust…" at bounding box center [619, 144] width 471 height 158
click at [612, 239] on span "Show More" at bounding box center [610, 238] width 55 height 13
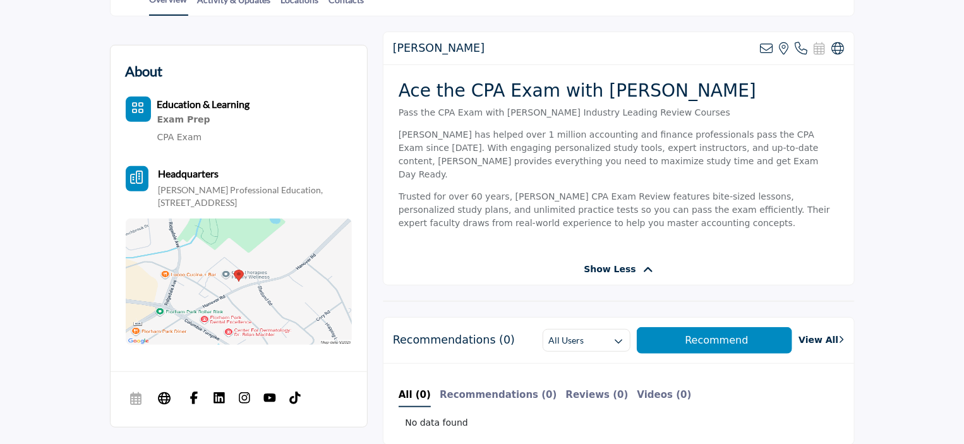
drag, startPoint x: 552, startPoint y: 207, endPoint x: 545, endPoint y: 206, distance: 7.0
click at [551, 207] on p "Trusted for over 60 years, [PERSON_NAME] CPA Exam Review features bite-sized le…" at bounding box center [619, 210] width 440 height 40
click at [485, 107] on p "Pass the CPA Exam with [PERSON_NAME] Industry Leading Review Courses" at bounding box center [619, 112] width 440 height 13
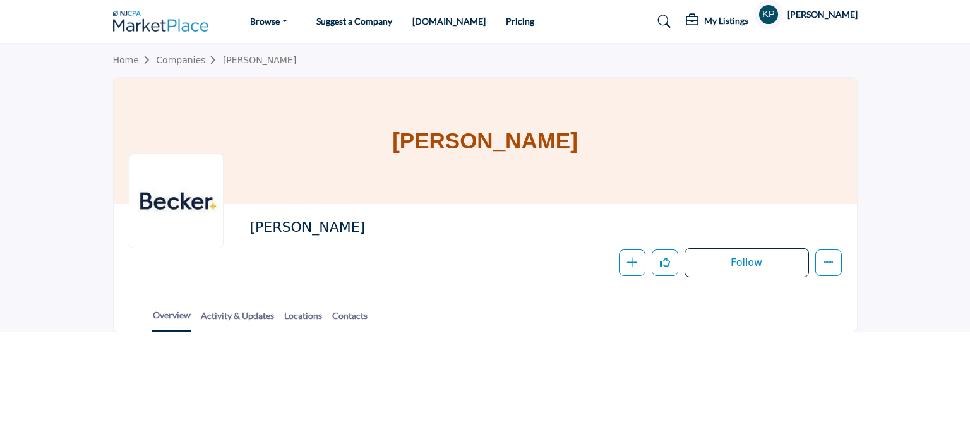
click at [158, 217] on div at bounding box center [176, 201] width 95 height 95
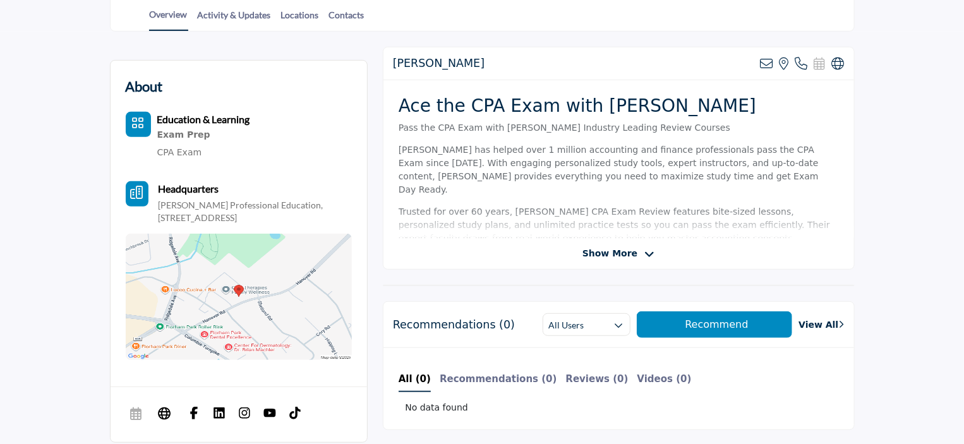
scroll to position [316, 0]
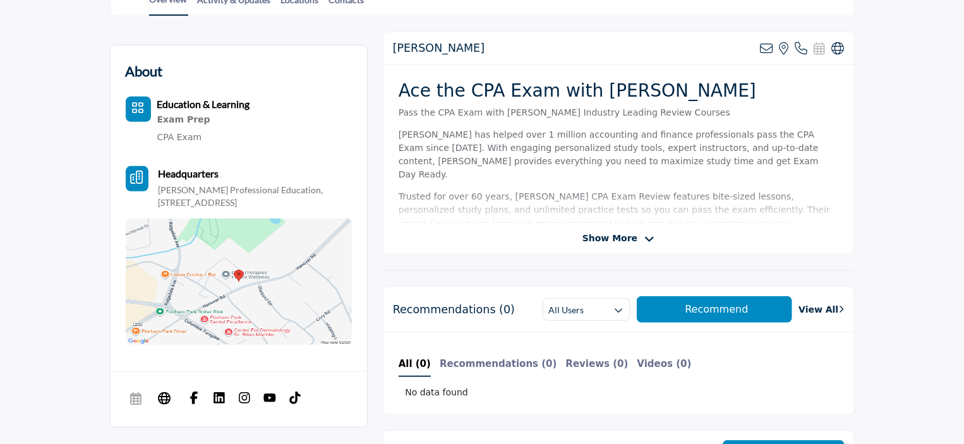
click at [482, 247] on div "Becker View email address of this listing View the location of this listing" at bounding box center [619, 143] width 472 height 223
click at [606, 237] on span "Show More" at bounding box center [610, 238] width 55 height 13
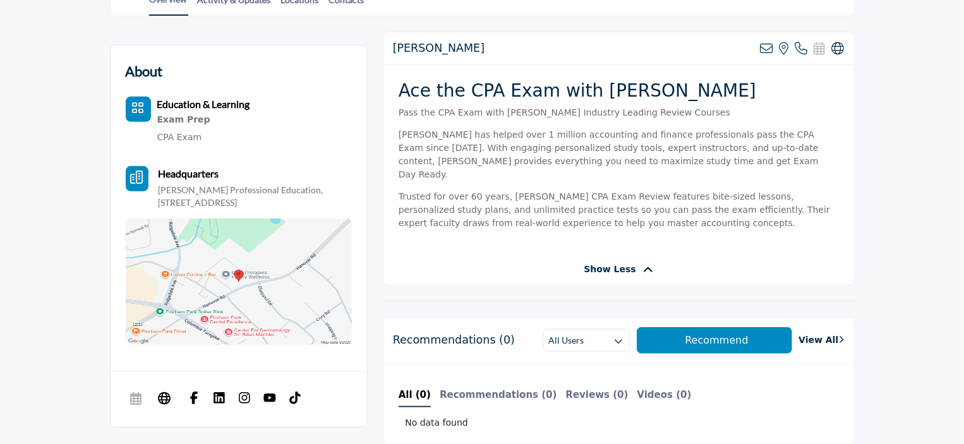
click at [456, 88] on h2 "Ace the CPA Exam with [PERSON_NAME]" at bounding box center [619, 90] width 440 height 21
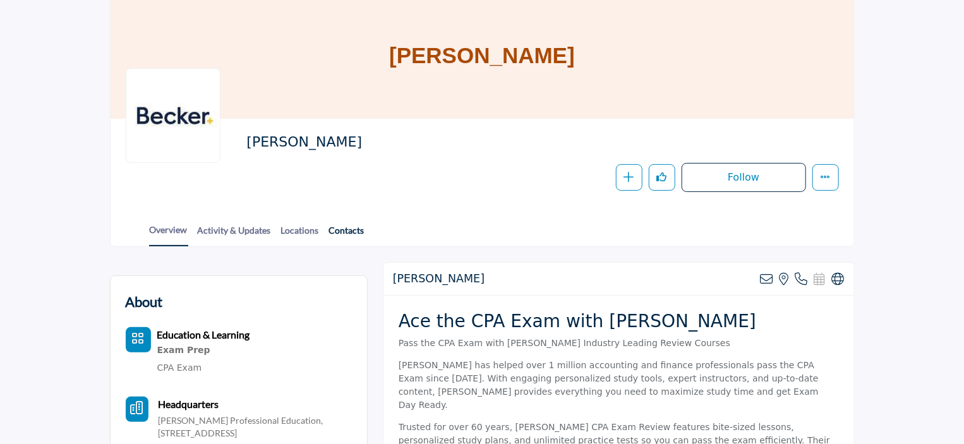
scroll to position [0, 0]
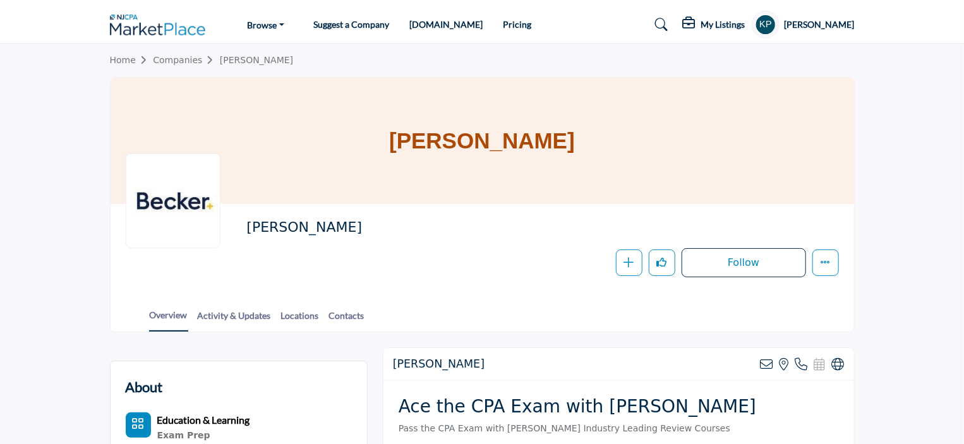
click at [474, 131] on h1 "[PERSON_NAME]" at bounding box center [482, 141] width 186 height 126
click at [473, 141] on h1 "[PERSON_NAME]" at bounding box center [482, 141] width 186 height 126
click at [202, 151] on div "[PERSON_NAME]" at bounding box center [483, 141] width 744 height 126
click at [174, 198] on div at bounding box center [173, 201] width 95 height 95
click at [174, 197] on div at bounding box center [173, 201] width 95 height 95
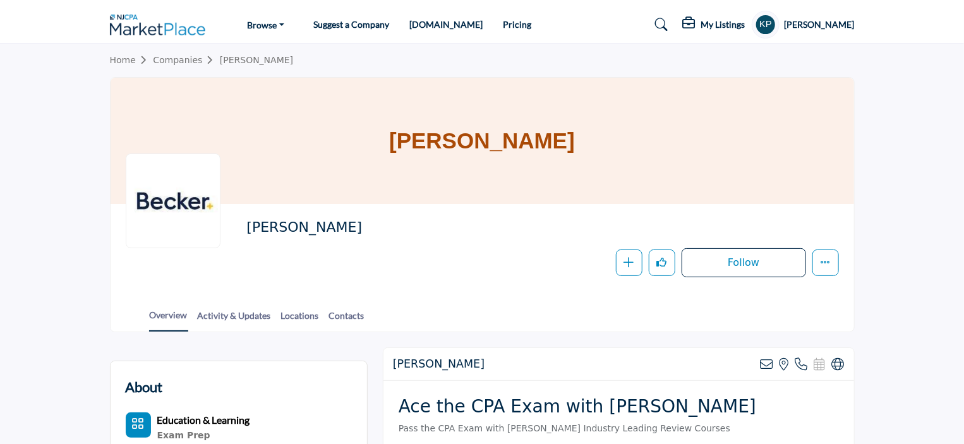
click at [174, 197] on div at bounding box center [173, 201] width 95 height 95
click at [174, 195] on div at bounding box center [173, 201] width 95 height 95
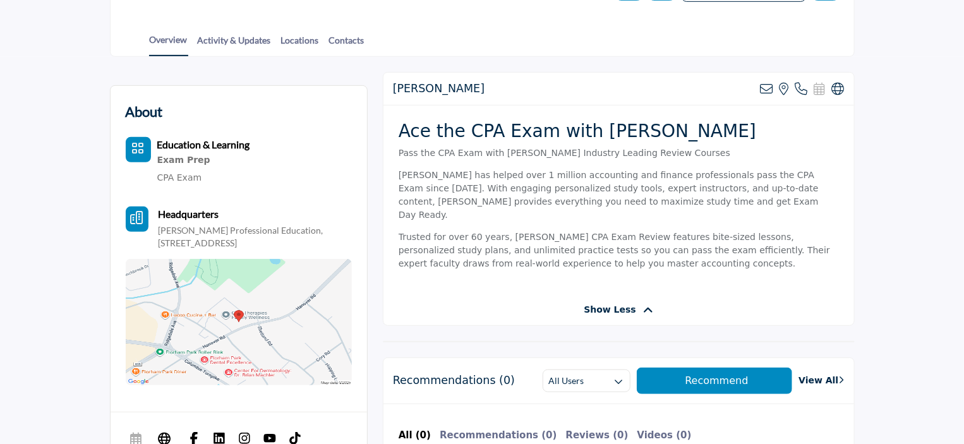
scroll to position [316, 0]
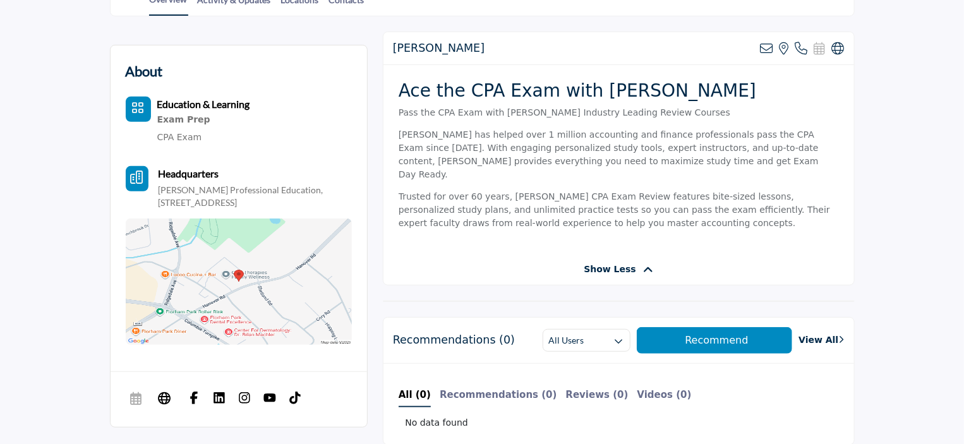
click at [182, 136] on link "CPA Exam" at bounding box center [179, 137] width 45 height 10
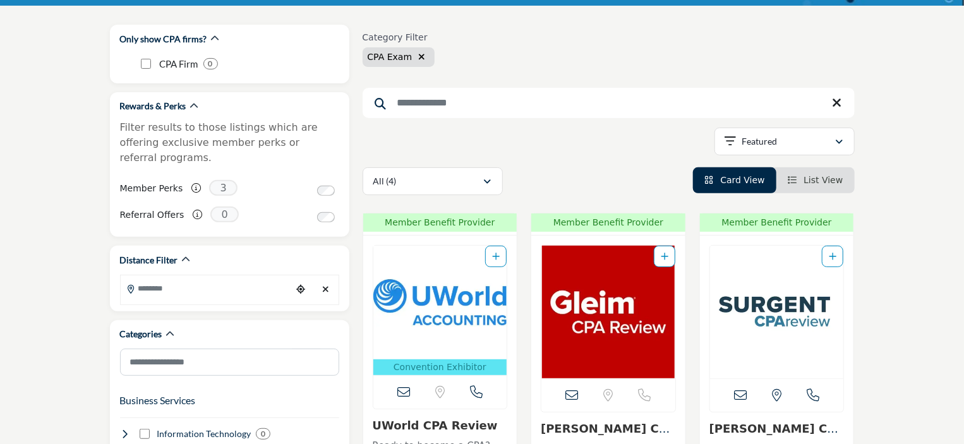
scroll to position [190, 0]
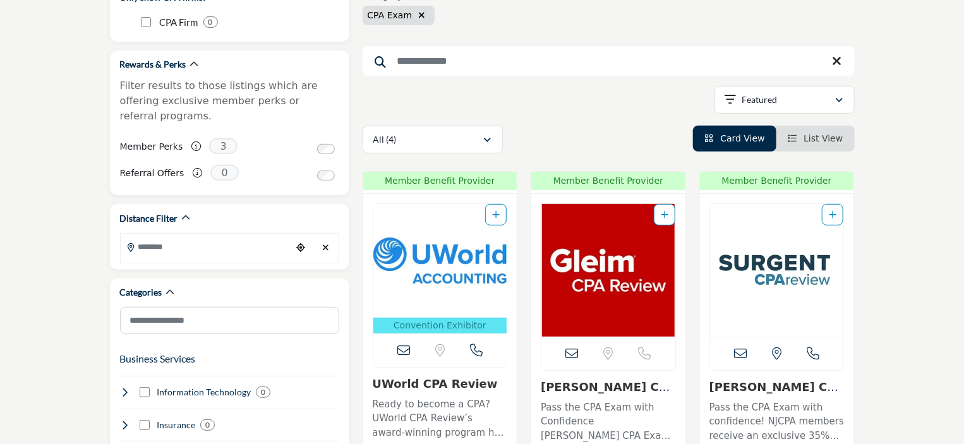
click at [808, 143] on span "List View" at bounding box center [823, 138] width 39 height 10
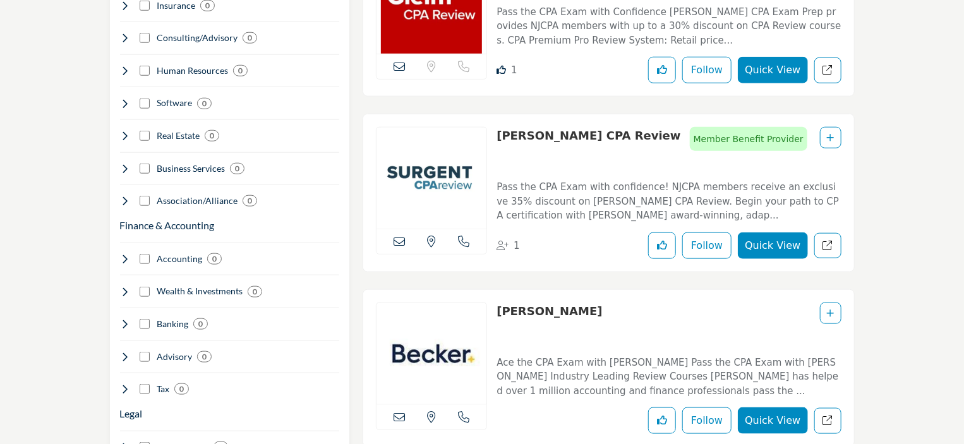
scroll to position [632, 0]
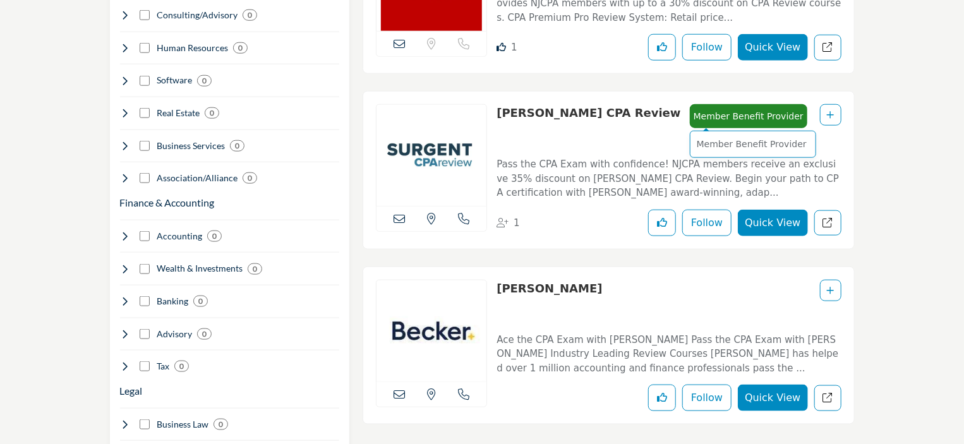
click at [694, 111] on span "Member Benefit Provider" at bounding box center [749, 116] width 110 height 18
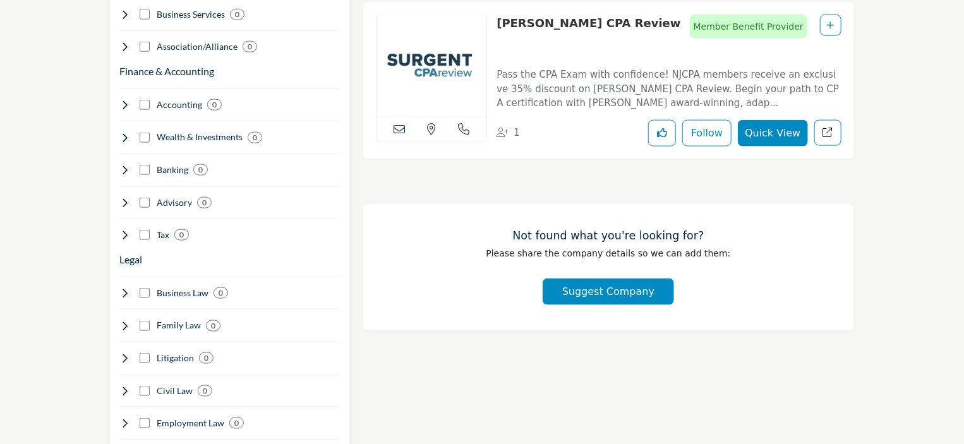
scroll to position [695, 0]
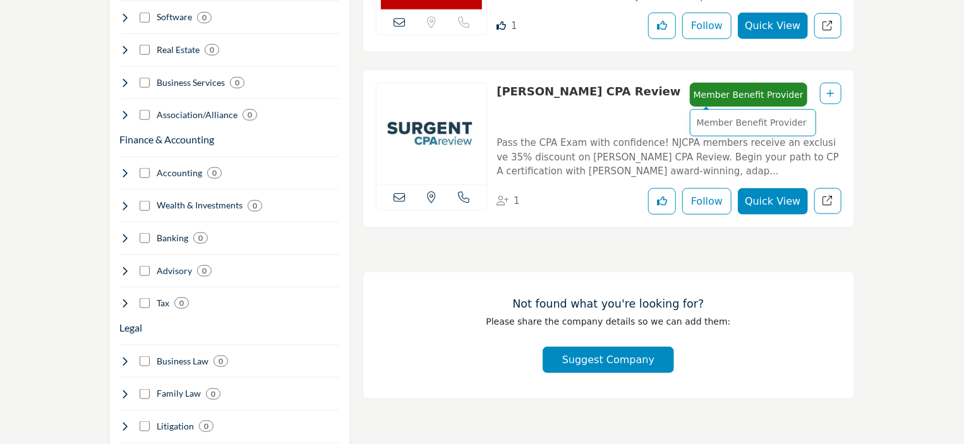
click at [694, 95] on span "Member Benefit Provider" at bounding box center [749, 95] width 110 height 18
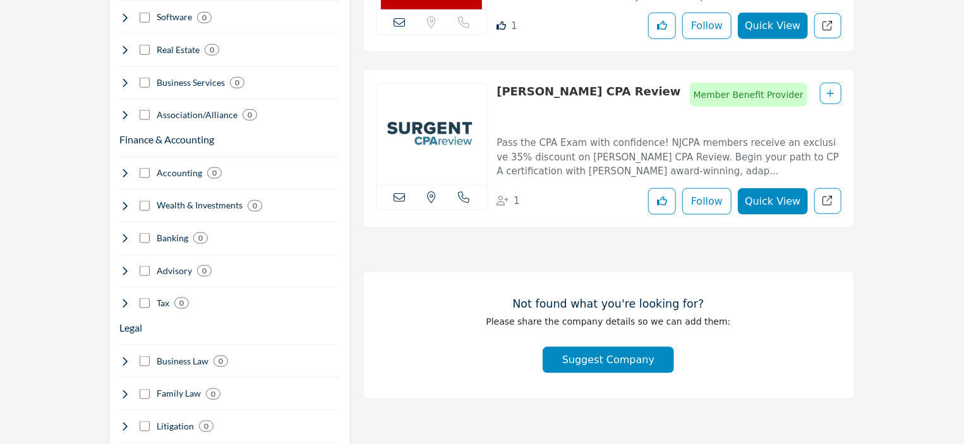
scroll to position [442, 0]
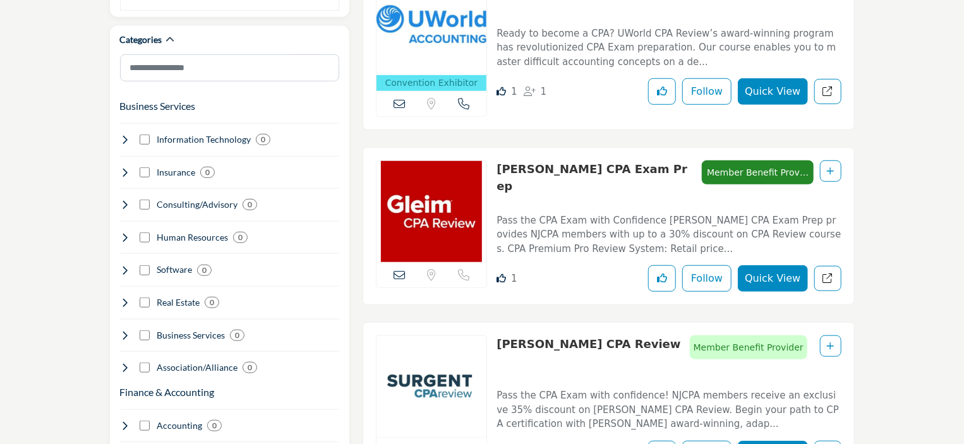
click at [706, 170] on span "Member Benefit Provider" at bounding box center [758, 173] width 104 height 18
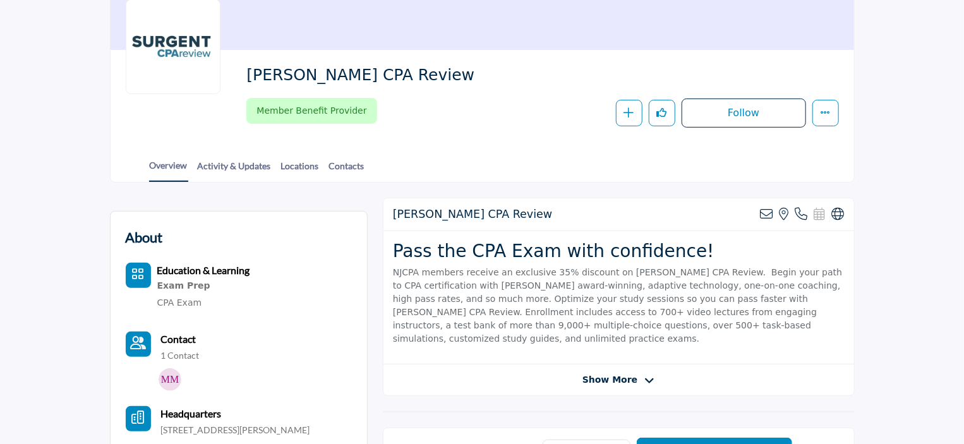
scroll to position [253, 0]
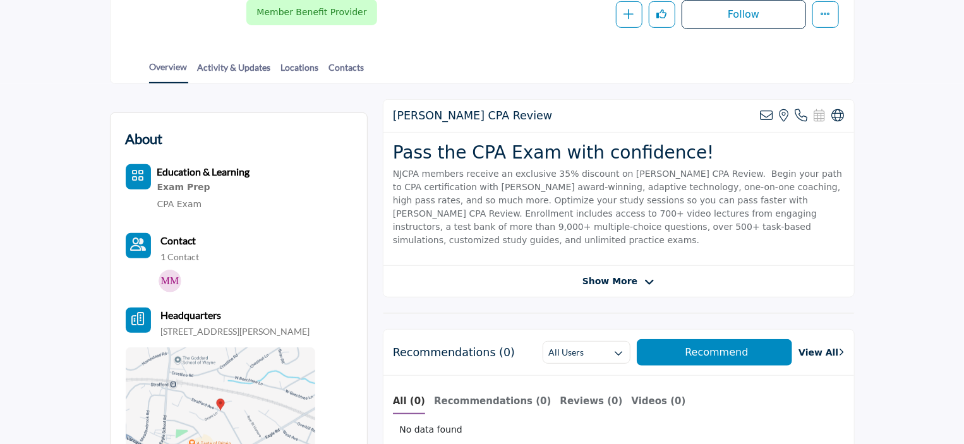
click at [556, 275] on div "Show More" at bounding box center [619, 281] width 471 height 13
click at [607, 275] on span "Show More" at bounding box center [610, 281] width 55 height 13
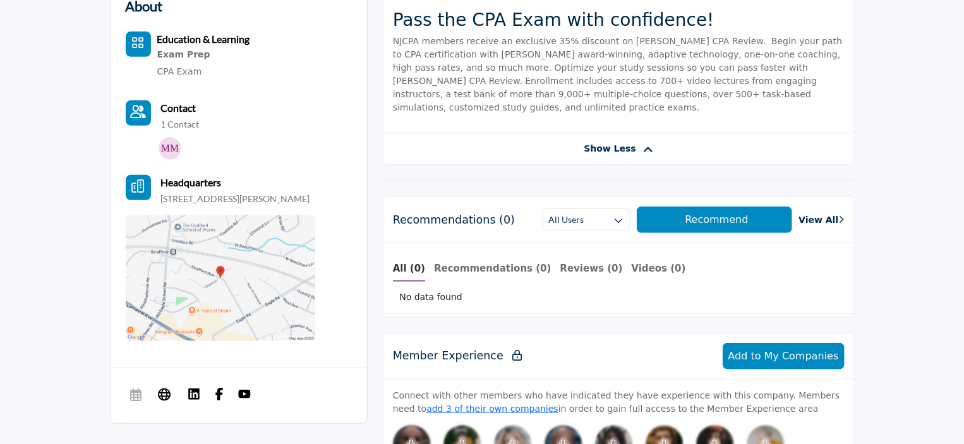
scroll to position [379, 0]
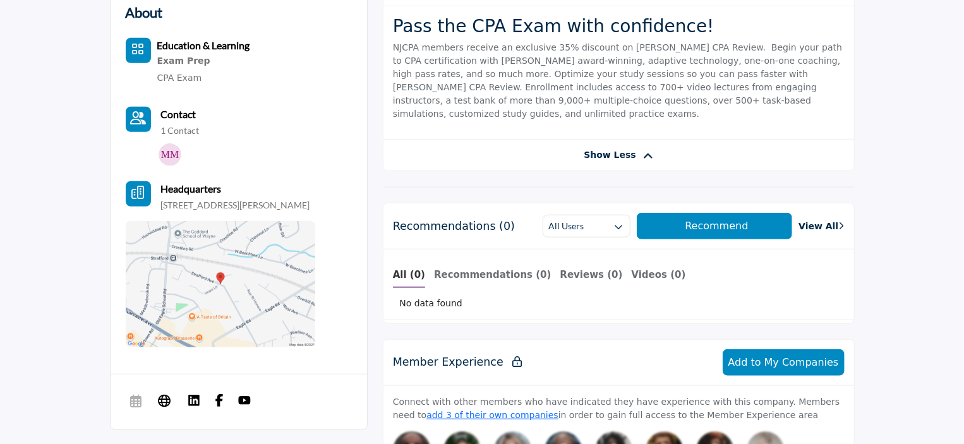
click at [174, 150] on img at bounding box center [170, 154] width 23 height 23
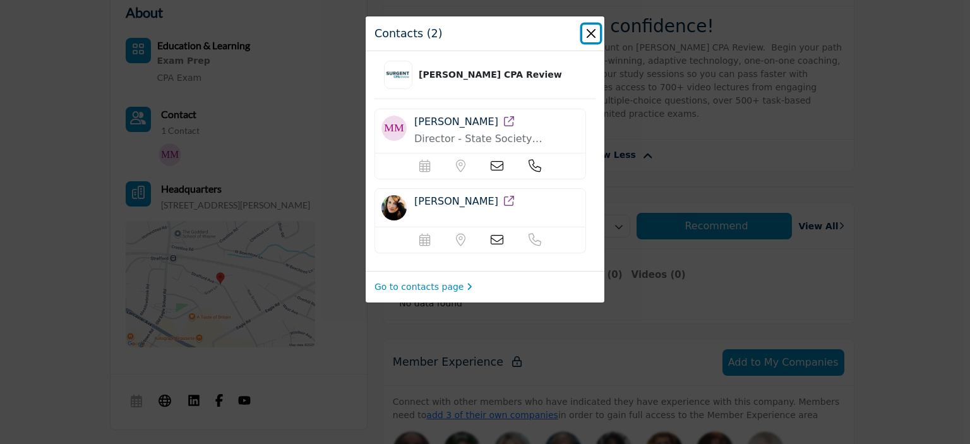
click at [590, 35] on button "Close" at bounding box center [592, 34] width 18 height 18
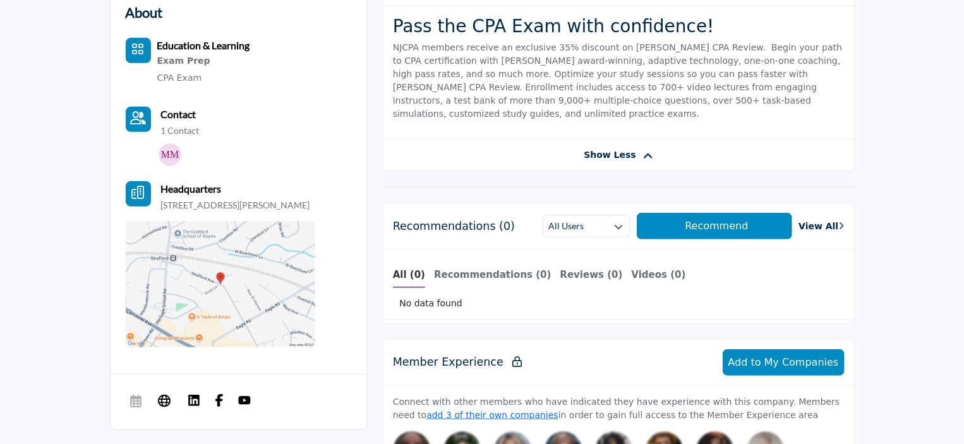
scroll to position [253, 0]
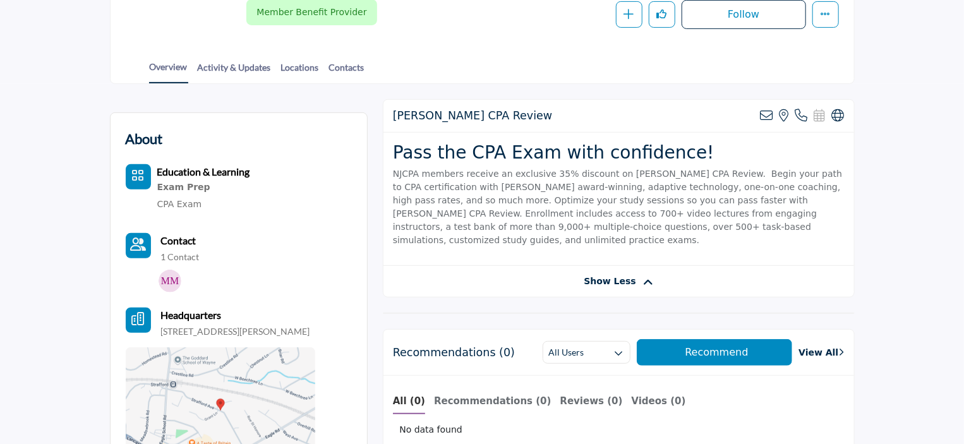
click at [161, 201] on link "CPA Exam" at bounding box center [179, 204] width 45 height 10
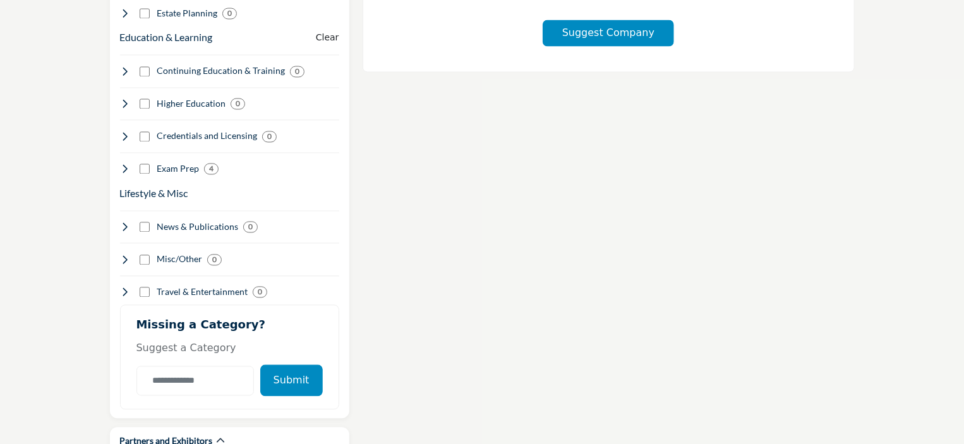
scroll to position [1200, 0]
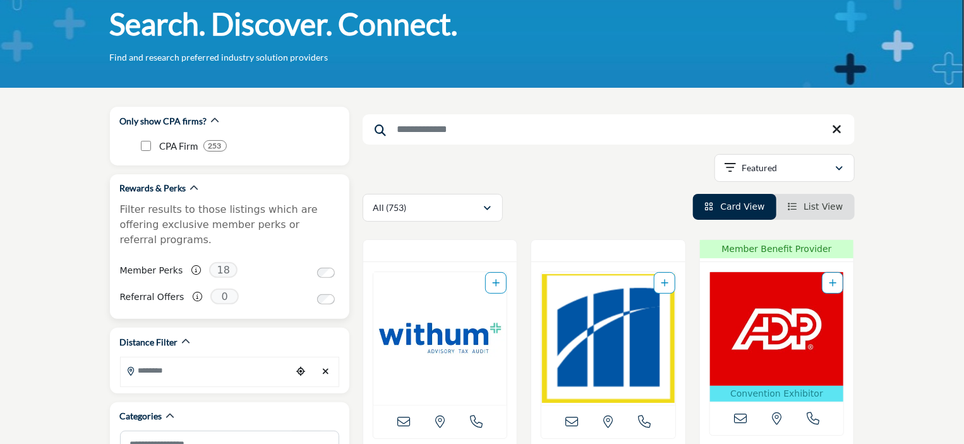
scroll to position [63, 0]
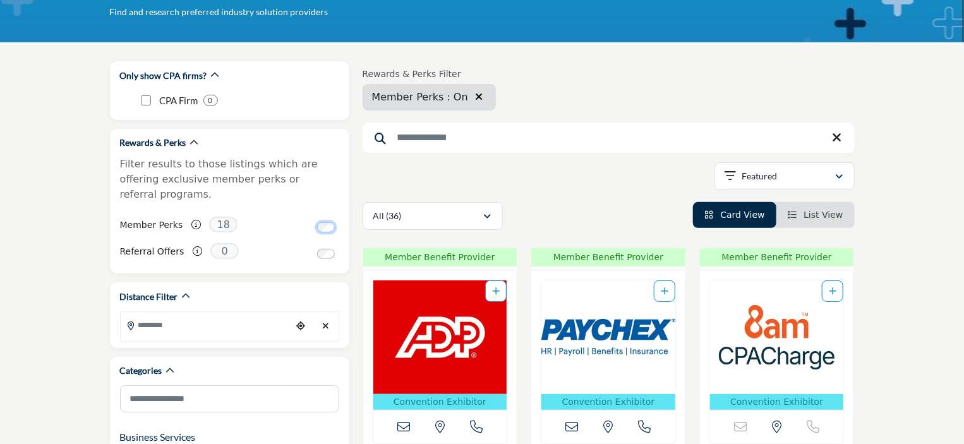
scroll to position [253, 0]
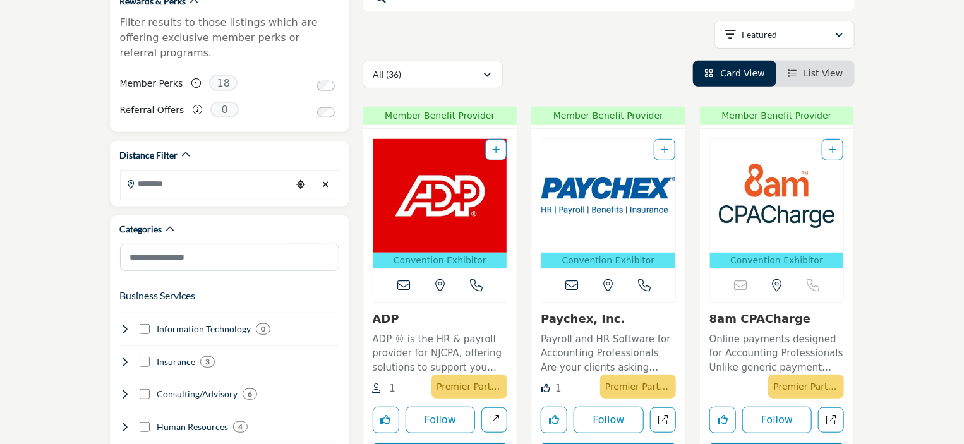
click at [795, 76] on icon "View List" at bounding box center [792, 73] width 9 height 9
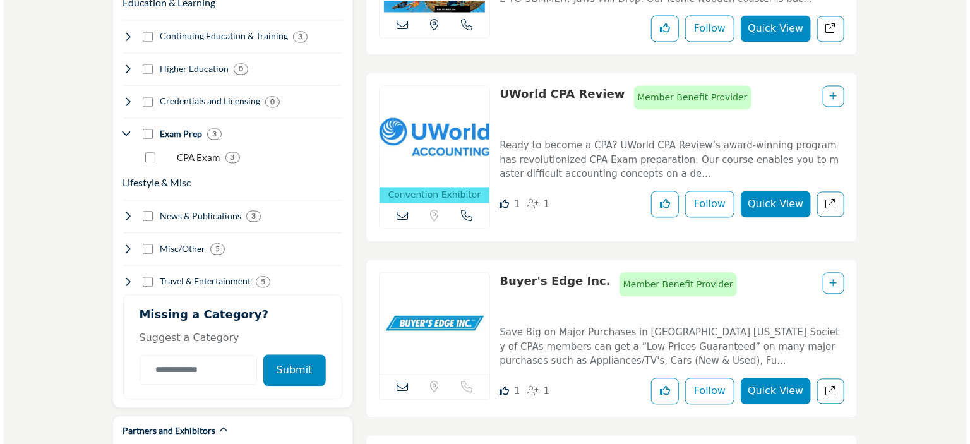
scroll to position [1264, 0]
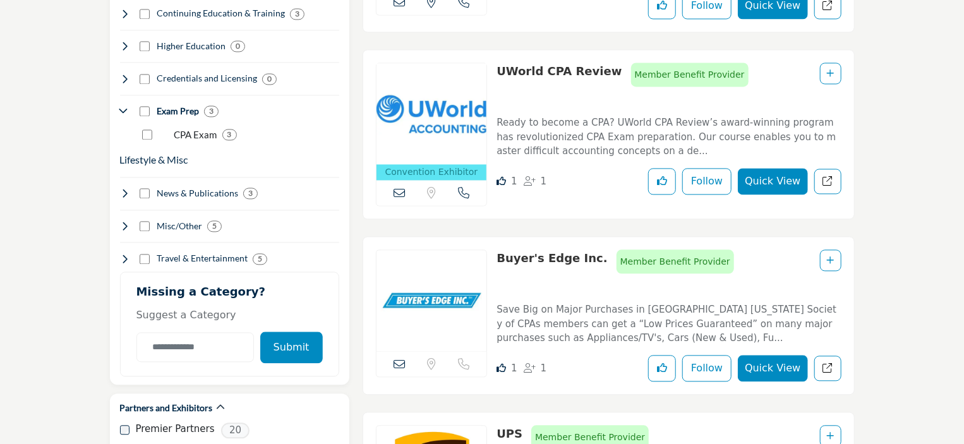
click at [776, 177] on button "Quick View" at bounding box center [773, 181] width 70 height 27
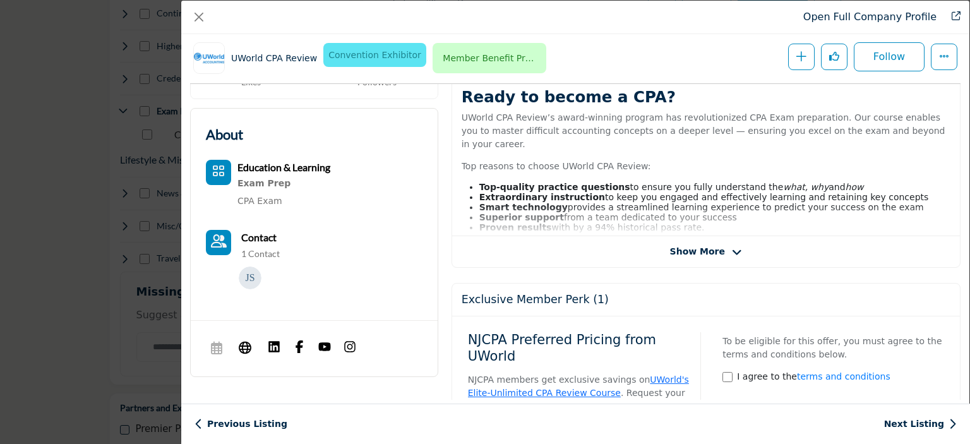
scroll to position [303, 0]
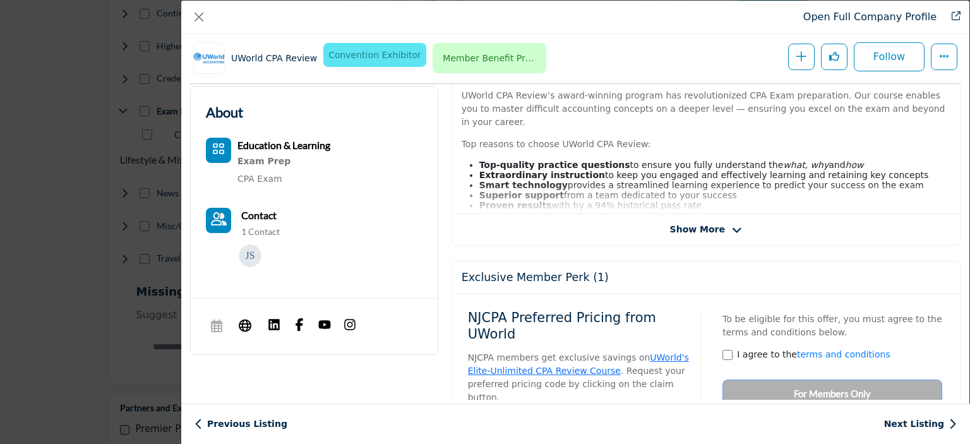
click at [699, 207] on div "Ready to become a CPA? UWorld CPA Review’s award-winning program has revolution…" at bounding box center [706, 135] width 508 height 158
click at [699, 224] on span "Show More" at bounding box center [697, 229] width 55 height 13
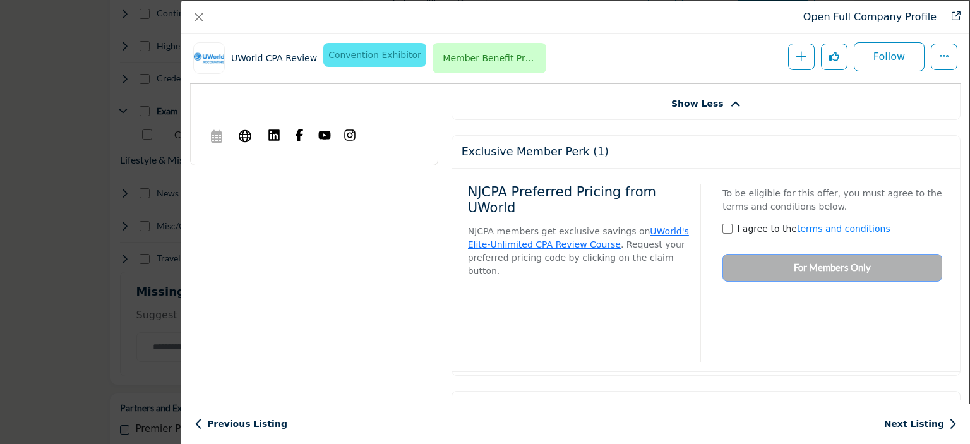
scroll to position [556, 0]
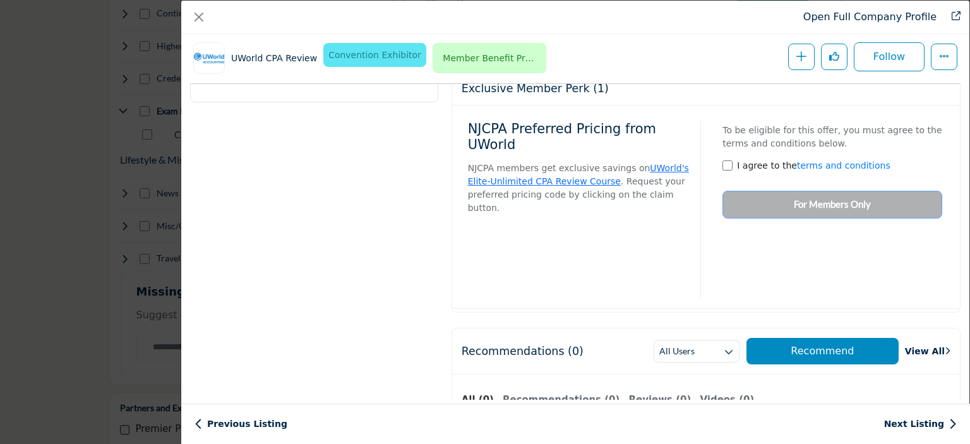
click at [740, 187] on div "To be eligible for this offer, you must agree to the terms and conditions below…" at bounding box center [828, 167] width 229 height 104
click at [660, 163] on link "UWorld's Elite-Unlimited CPA Review Course" at bounding box center [578, 174] width 221 height 23
